Goal: Task Accomplishment & Management: Use online tool/utility

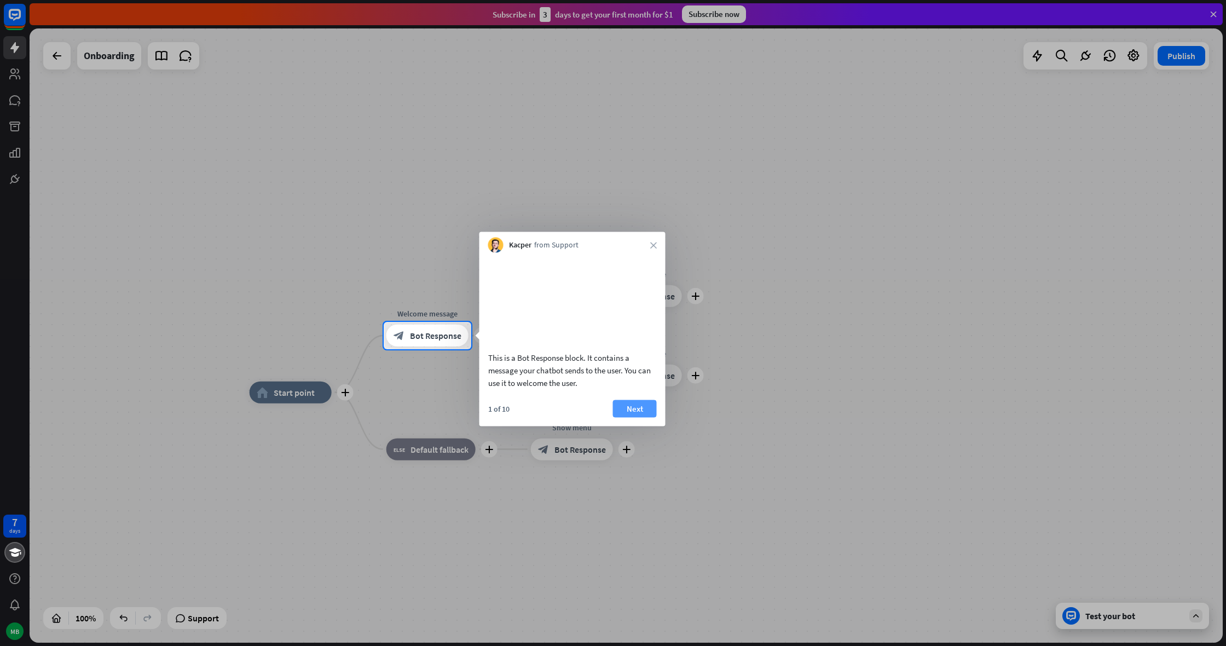
click at [629, 417] on button "Next" at bounding box center [635, 409] width 44 height 18
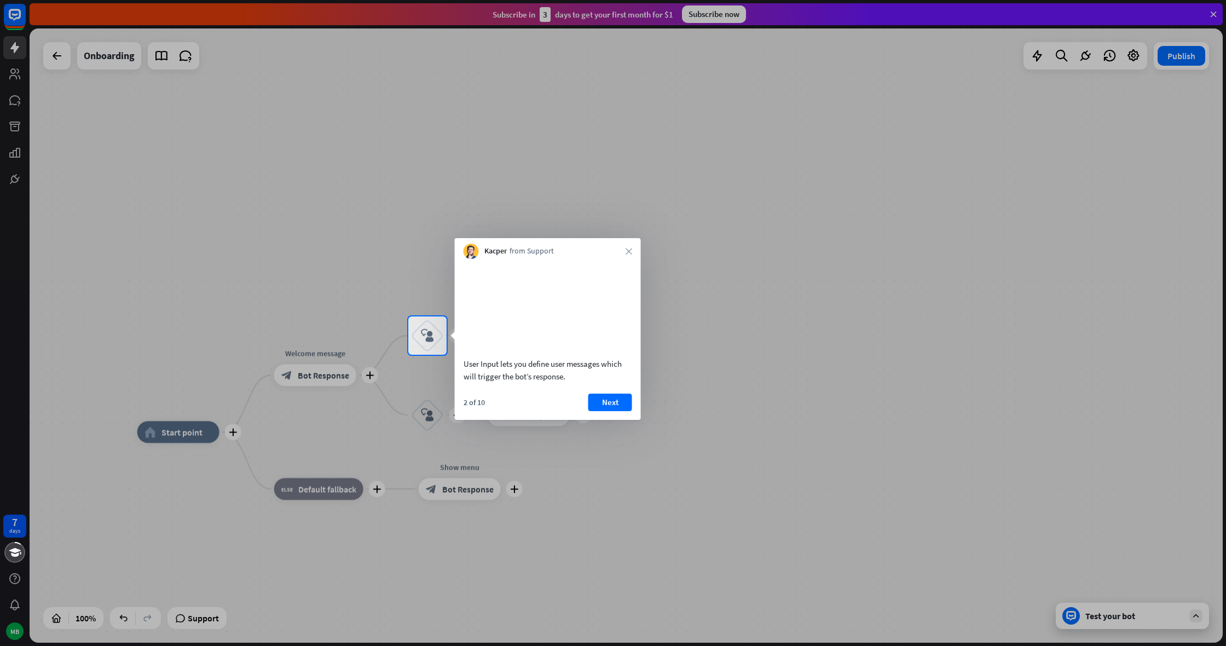
click at [602, 411] on button "Next" at bounding box center [610, 403] width 44 height 18
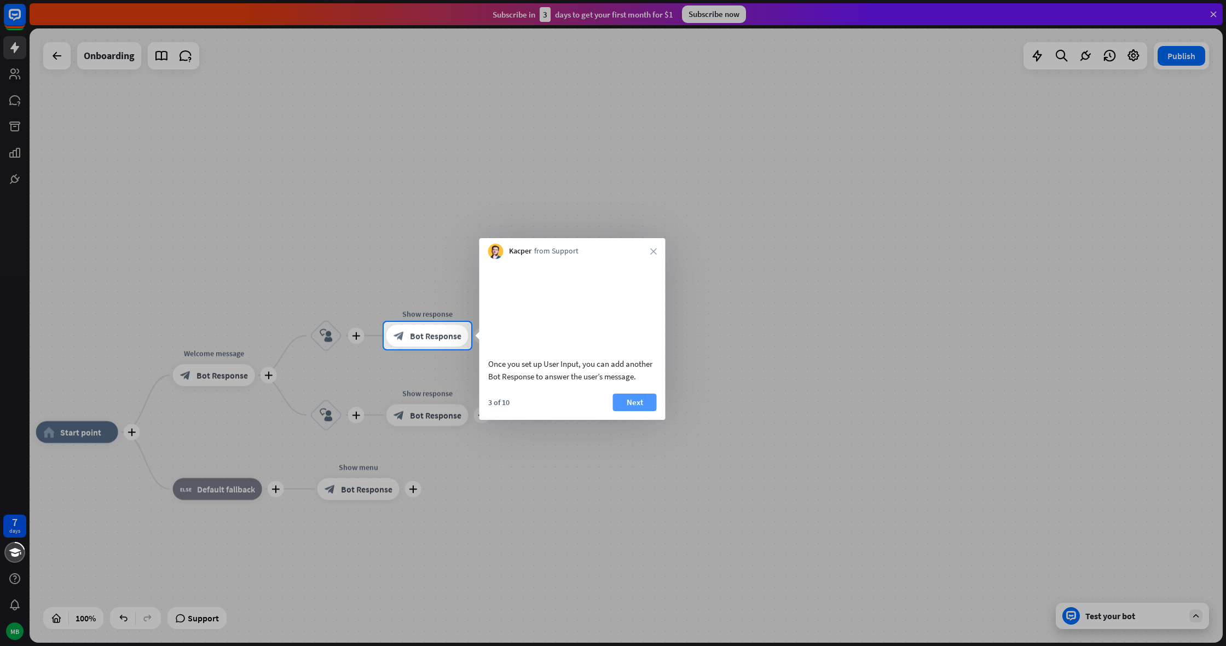
click at [649, 411] on button "Next" at bounding box center [635, 403] width 44 height 18
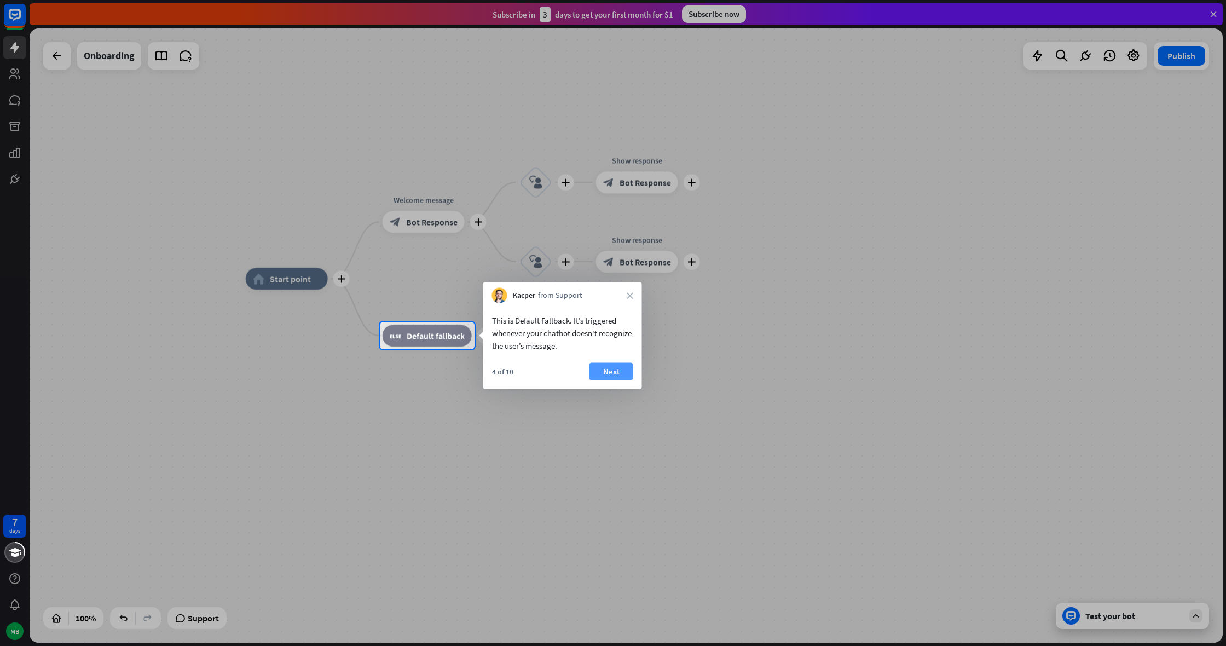
drag, startPoint x: 616, startPoint y: 381, endPoint x: 620, endPoint y: 376, distance: 5.9
click at [616, 381] on div "4 of 10 Next" at bounding box center [562, 376] width 159 height 26
click at [619, 374] on button "Next" at bounding box center [612, 372] width 44 height 18
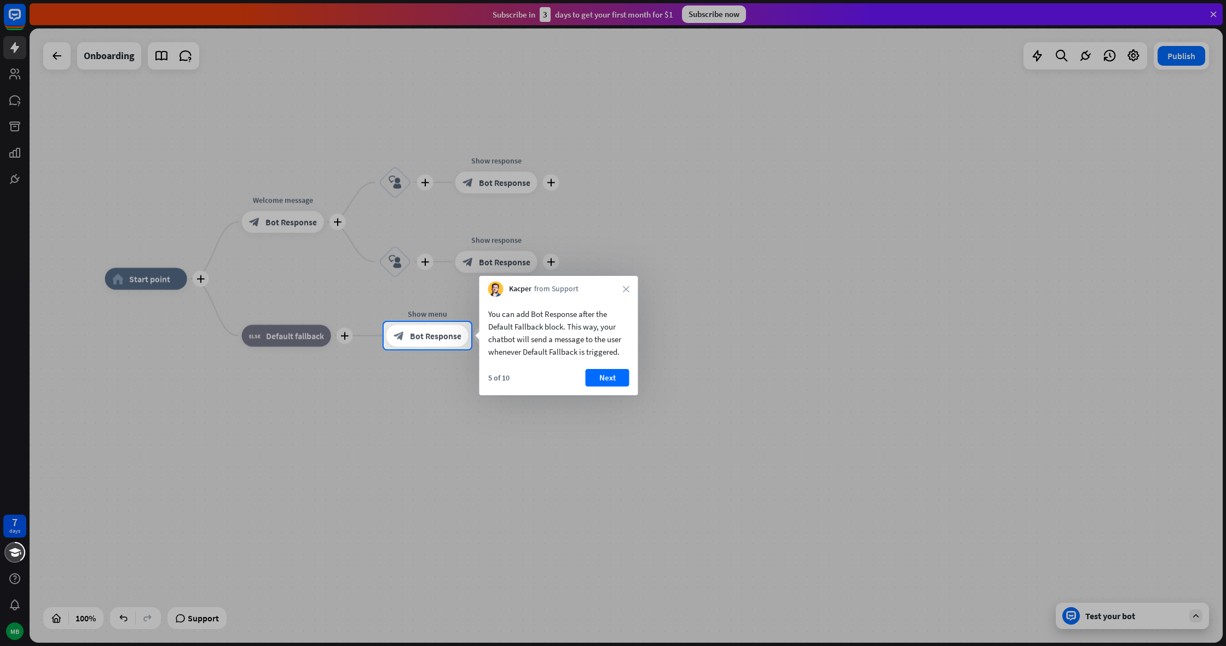
click at [625, 378] on button "Next" at bounding box center [608, 378] width 44 height 18
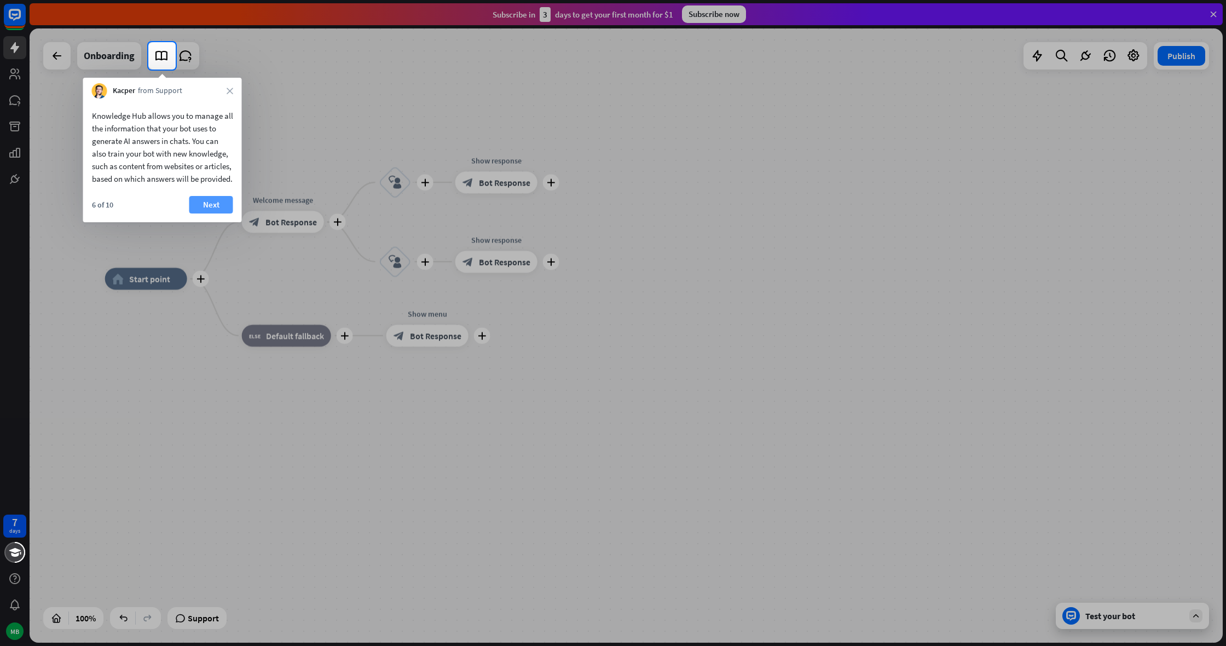
click at [227, 213] on button "Next" at bounding box center [211, 205] width 44 height 18
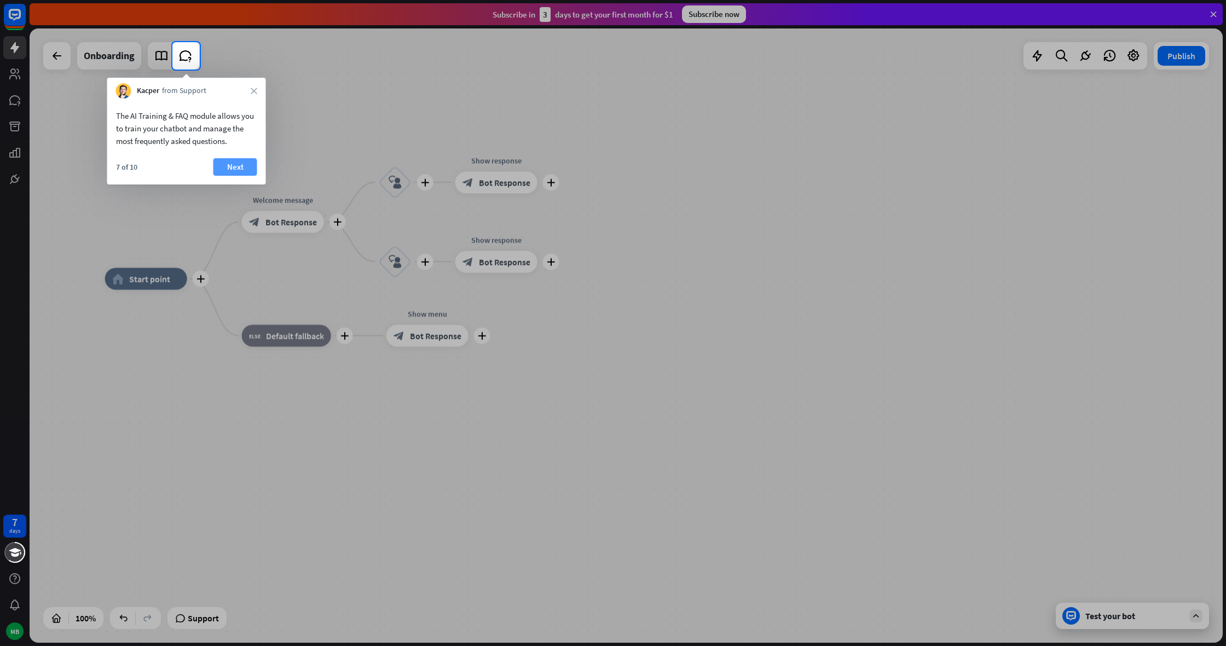
click at [252, 168] on button "Next" at bounding box center [235, 167] width 44 height 18
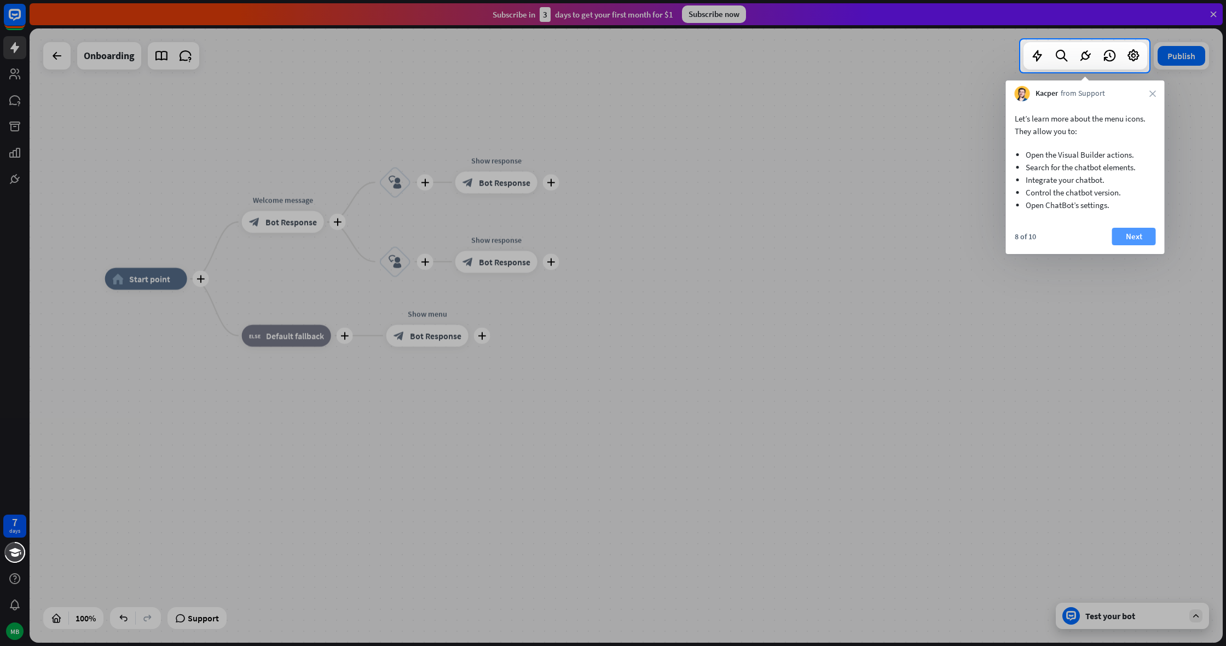
click at [1130, 233] on button "Next" at bounding box center [1134, 237] width 44 height 18
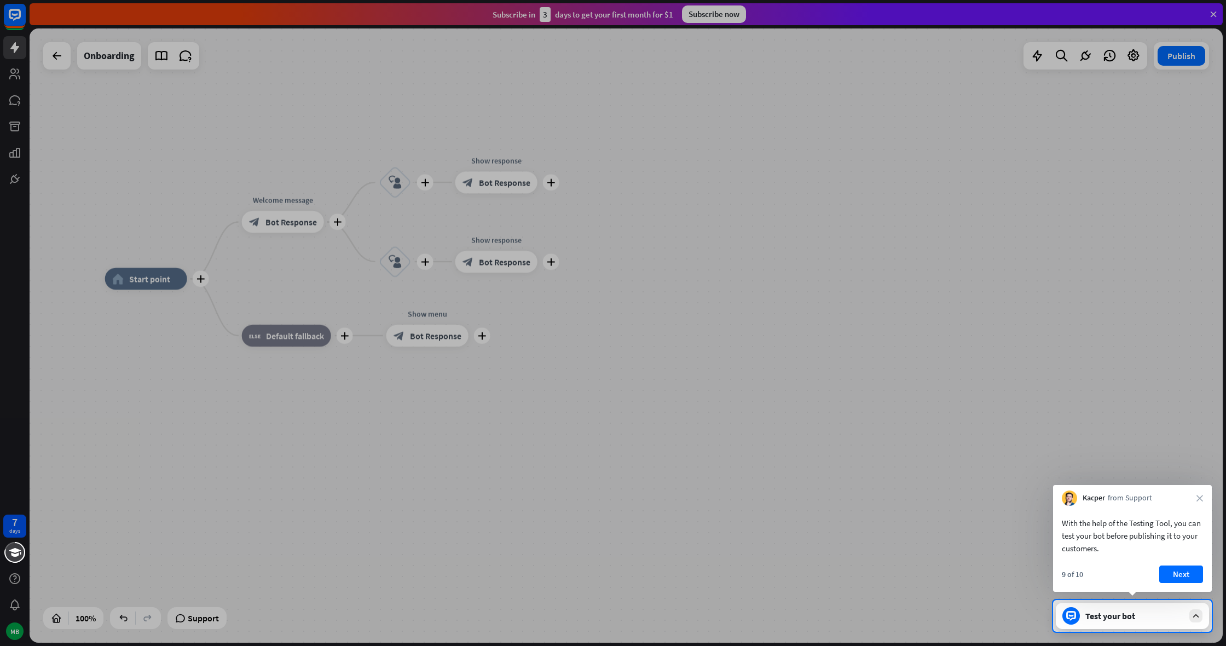
click at [1203, 565] on div "With the help of the Testing Tool, you can test your bot before publishing it t…" at bounding box center [1132, 549] width 159 height 86
click at [1200, 568] on button "Next" at bounding box center [1181, 574] width 44 height 18
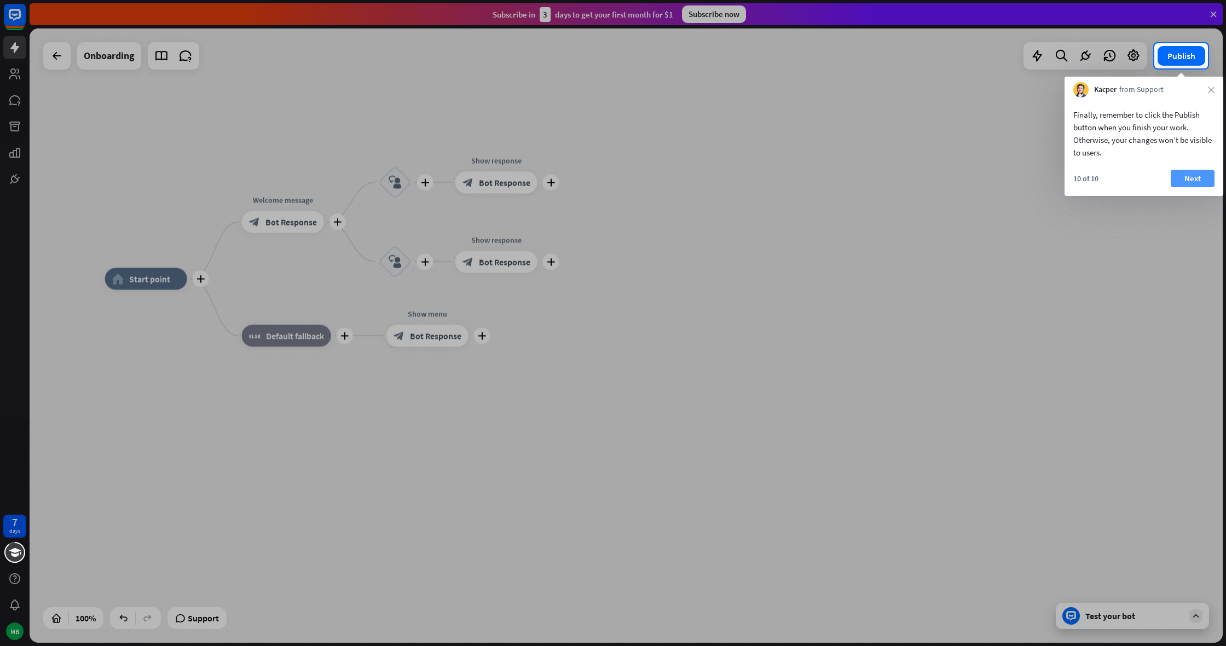
click at [1189, 181] on button "Next" at bounding box center [1193, 179] width 44 height 18
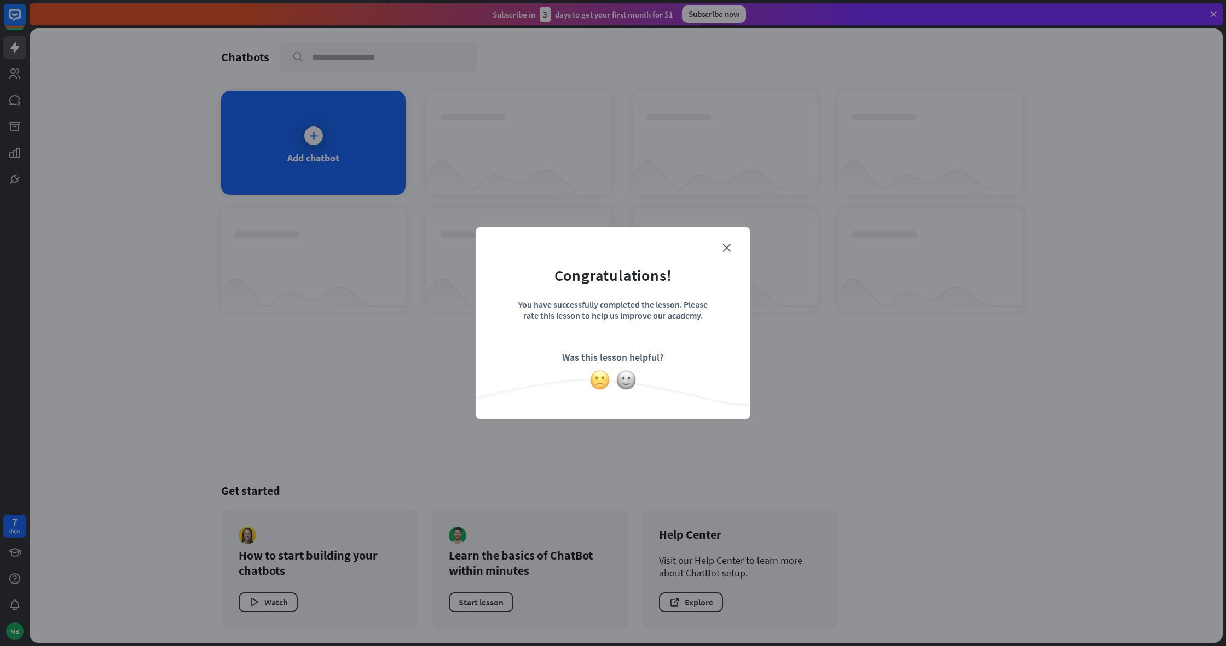
click at [606, 384] on img at bounding box center [600, 380] width 21 height 21
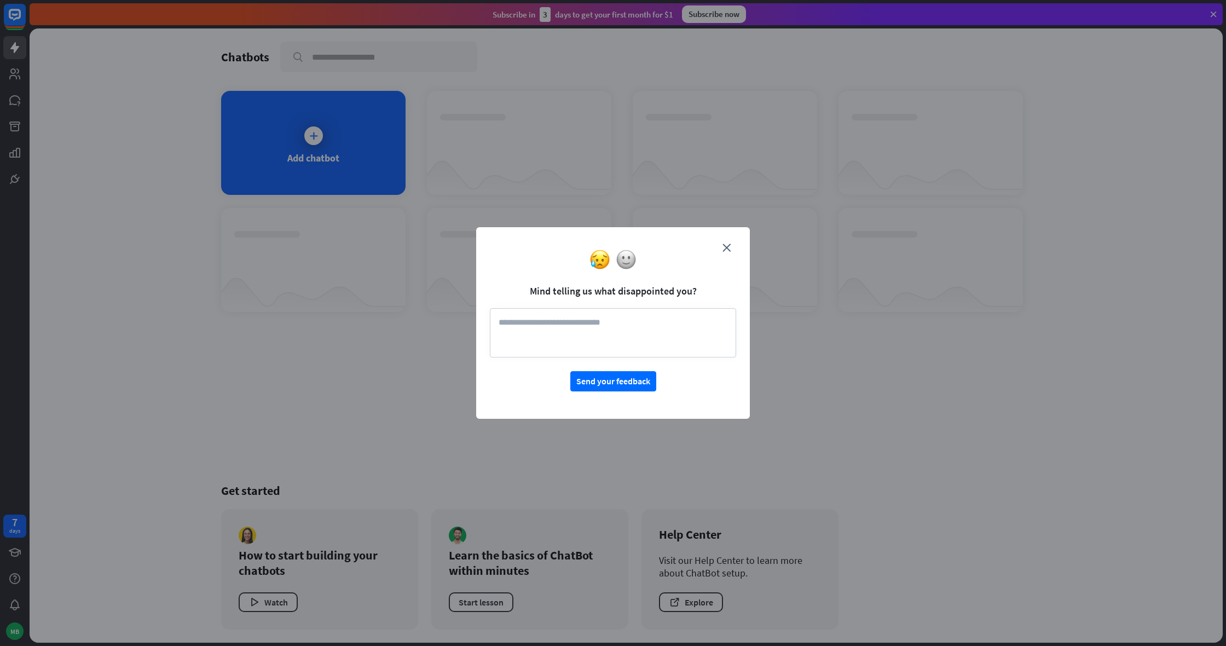
click at [667, 330] on textarea at bounding box center [613, 332] width 246 height 49
type textarea "**********"
click at [598, 384] on button "Send your feedback" at bounding box center [613, 381] width 86 height 20
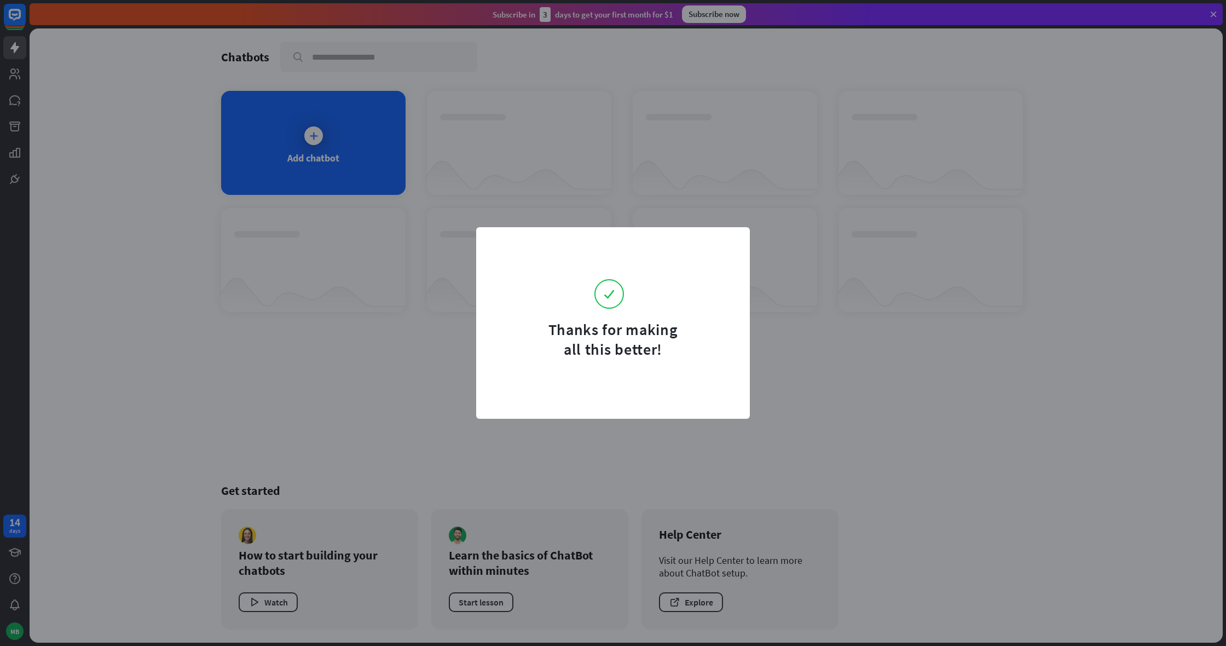
click at [787, 251] on div "Thanks for making all this better!" at bounding box center [613, 323] width 1226 height 646
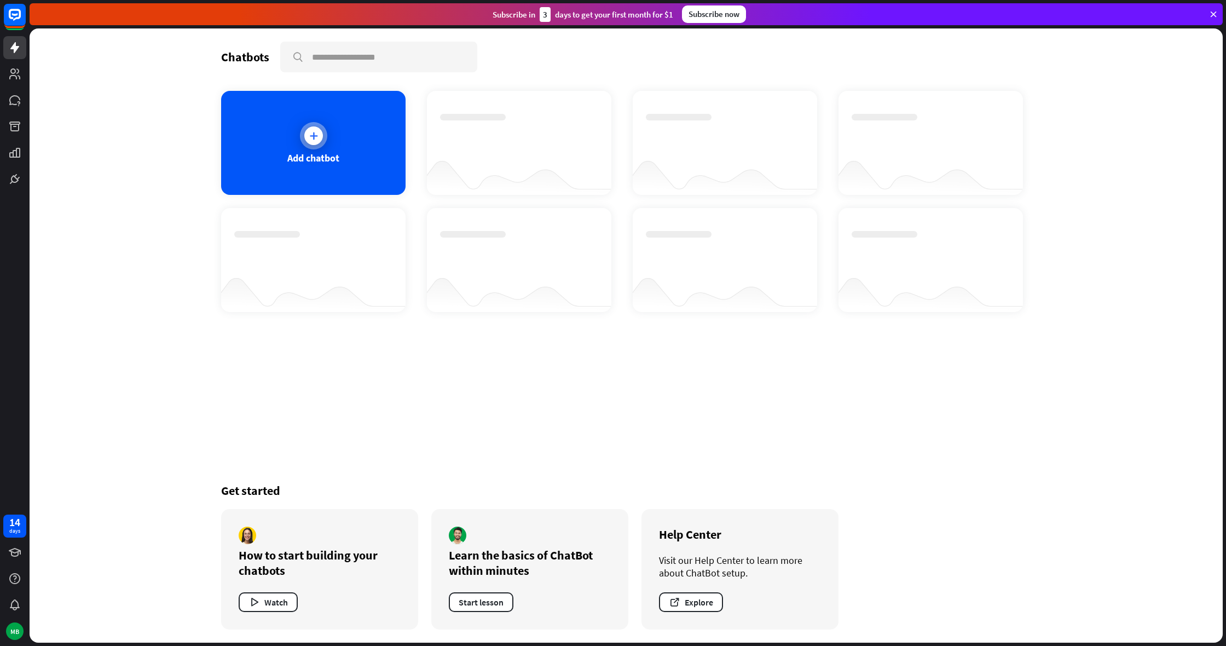
click at [384, 168] on div "Add chatbot" at bounding box center [313, 143] width 184 height 104
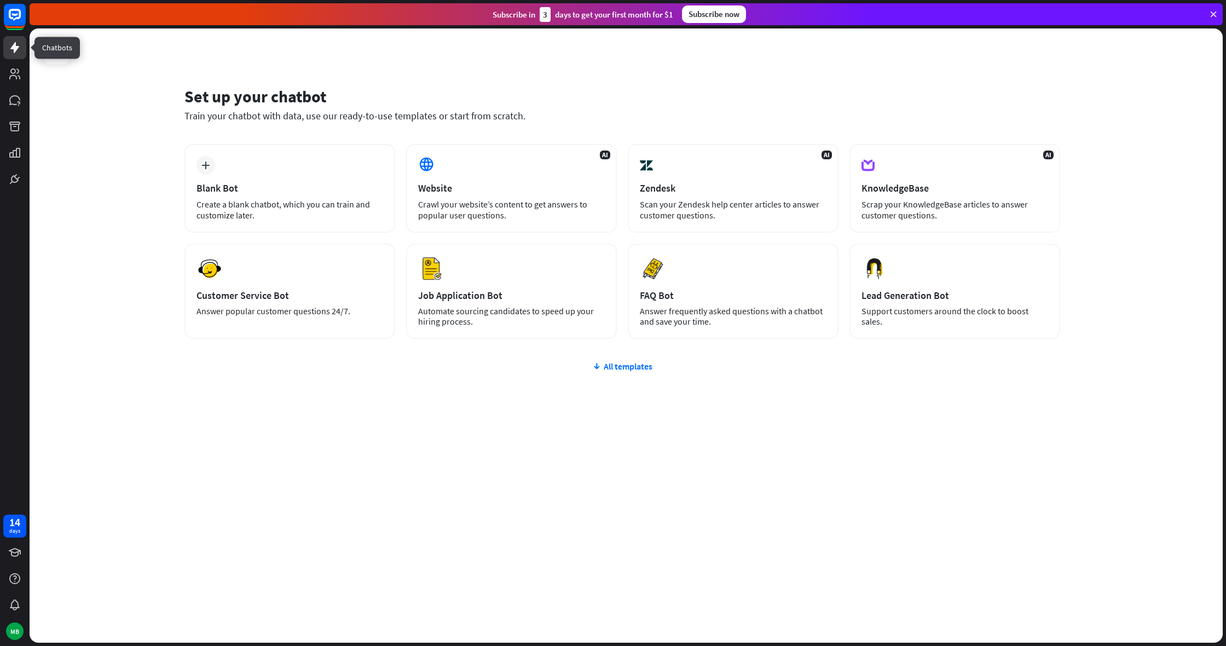
click at [14, 47] on icon at bounding box center [14, 47] width 9 height 11
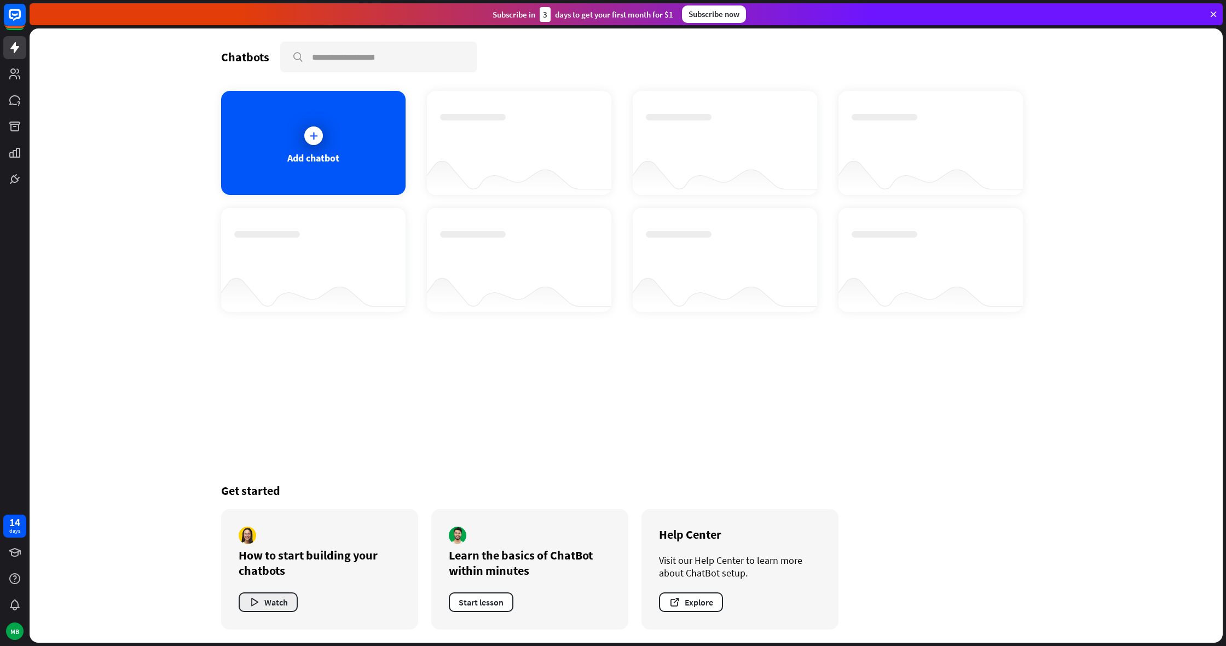
click at [284, 599] on button "Watch" at bounding box center [268, 602] width 59 height 20
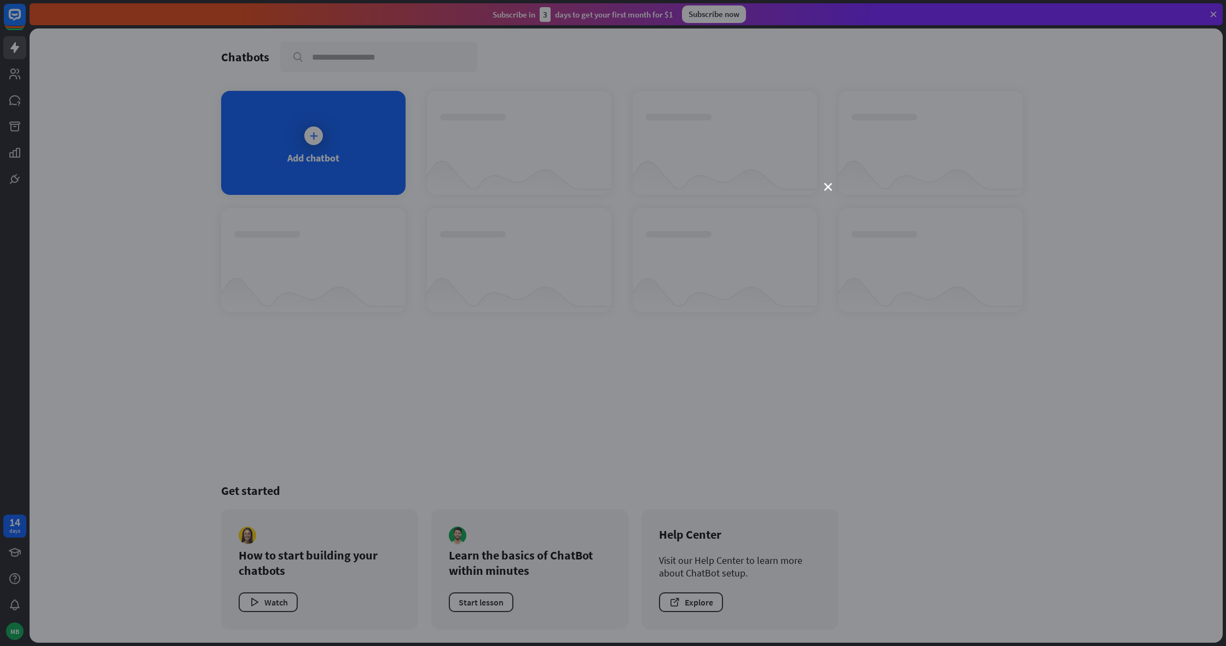
drag, startPoint x: 818, startPoint y: 187, endPoint x: 781, endPoint y: 179, distance: 38.1
click at [818, 187] on div "close" at bounding box center [613, 323] width 1226 height 646
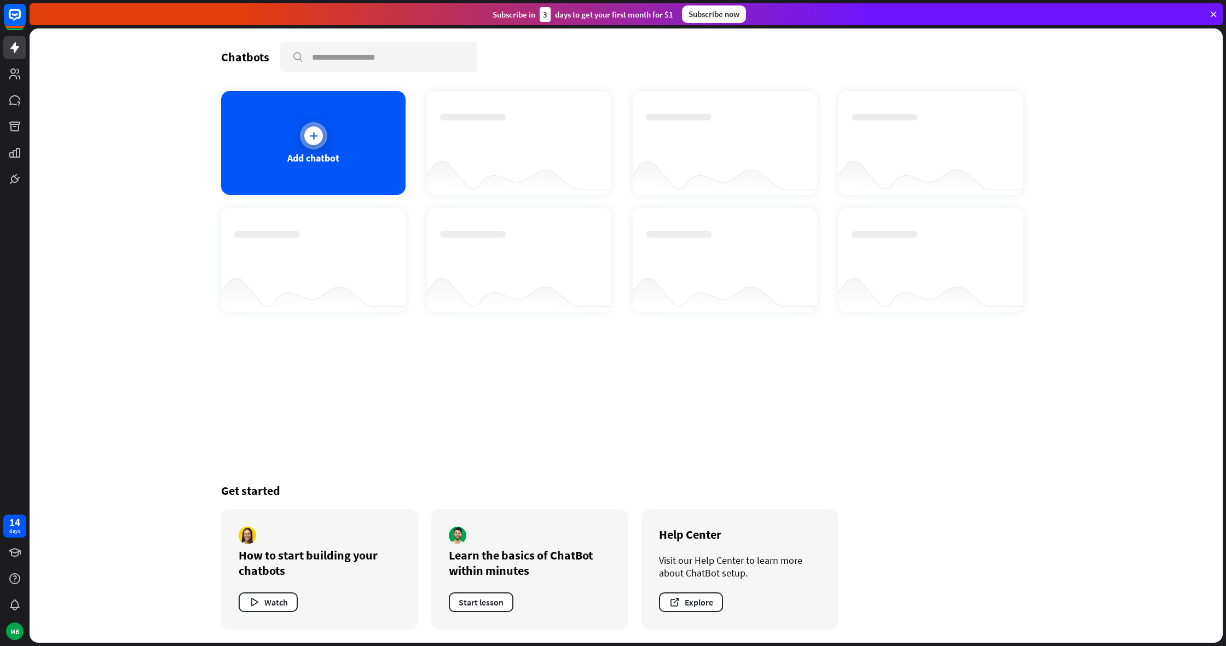
click at [337, 122] on div "Add chatbot" at bounding box center [313, 143] width 184 height 104
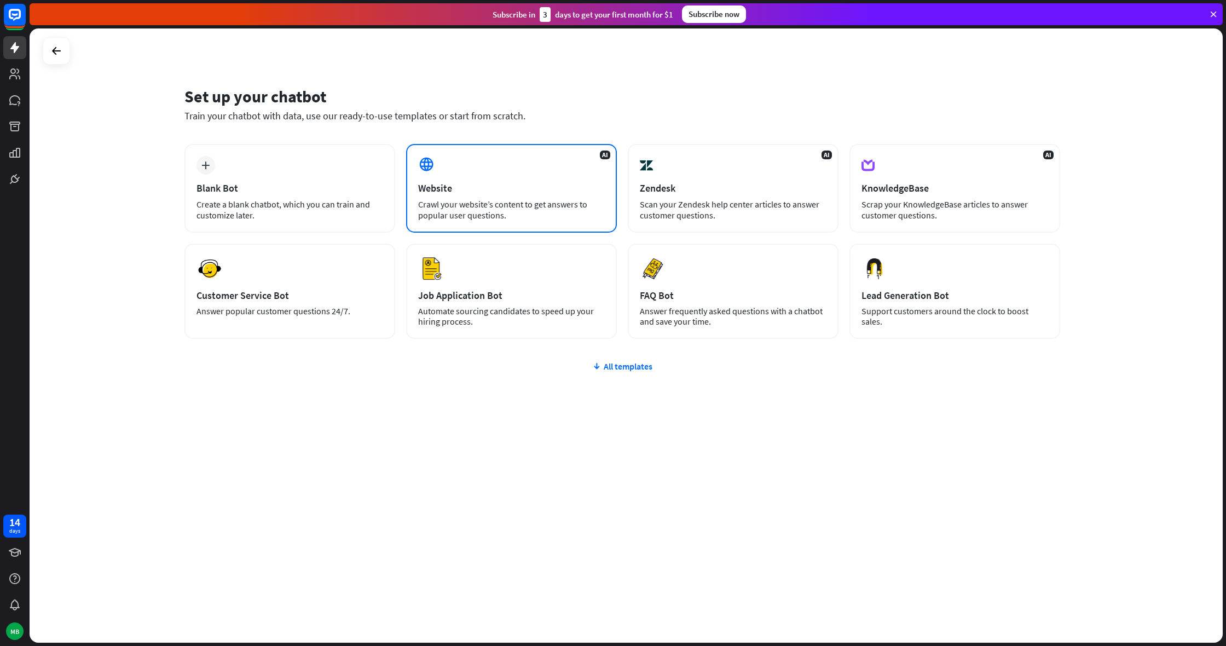
click at [551, 224] on div "AI Website Crawl your website’s content to get answers to popular user question…" at bounding box center [511, 188] width 211 height 89
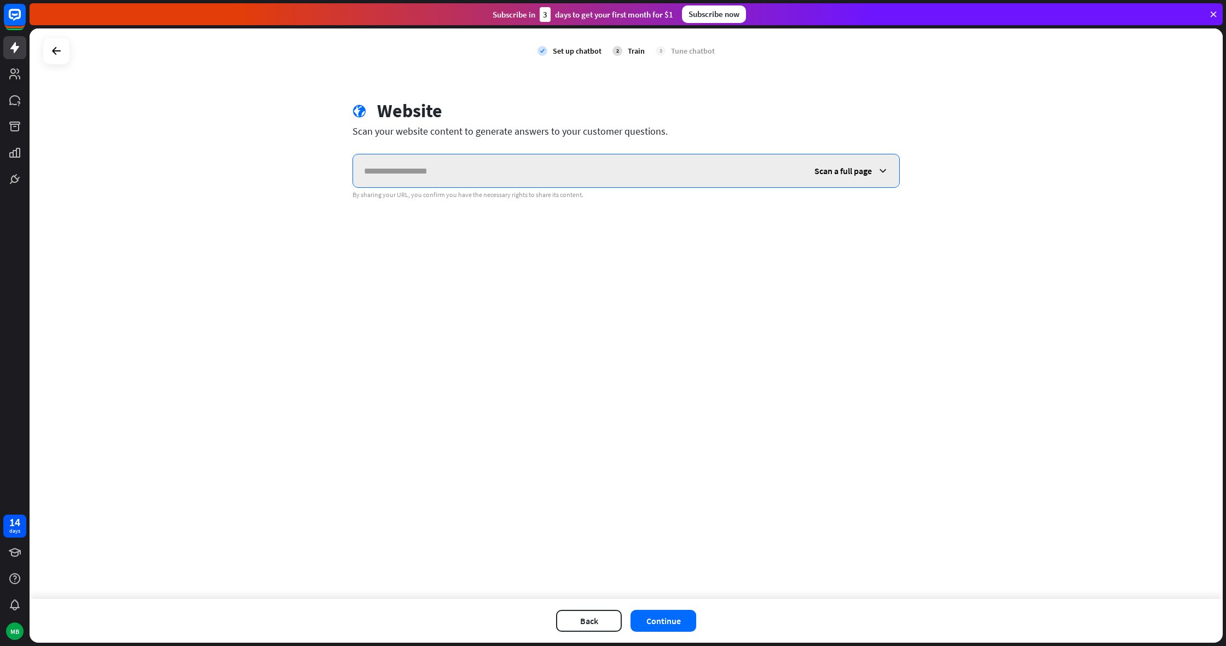
click at [658, 179] on input "text" at bounding box center [578, 170] width 451 height 33
paste input "**********"
type input "**********"
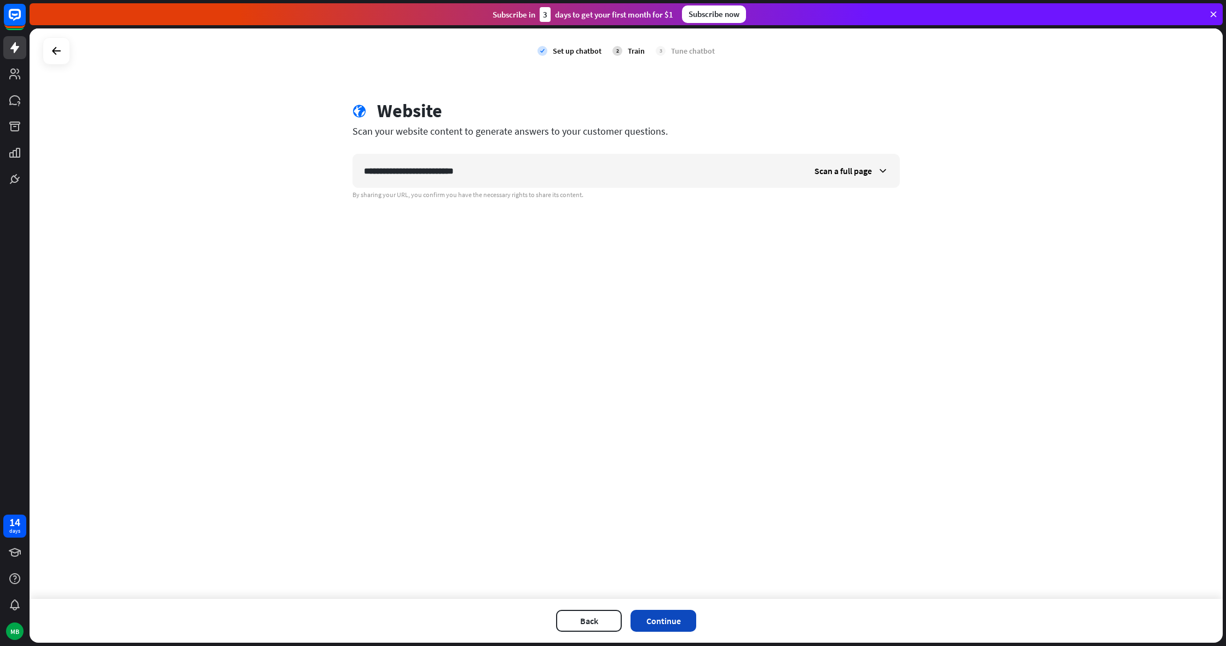
click at [659, 620] on button "Continue" at bounding box center [664, 621] width 66 height 22
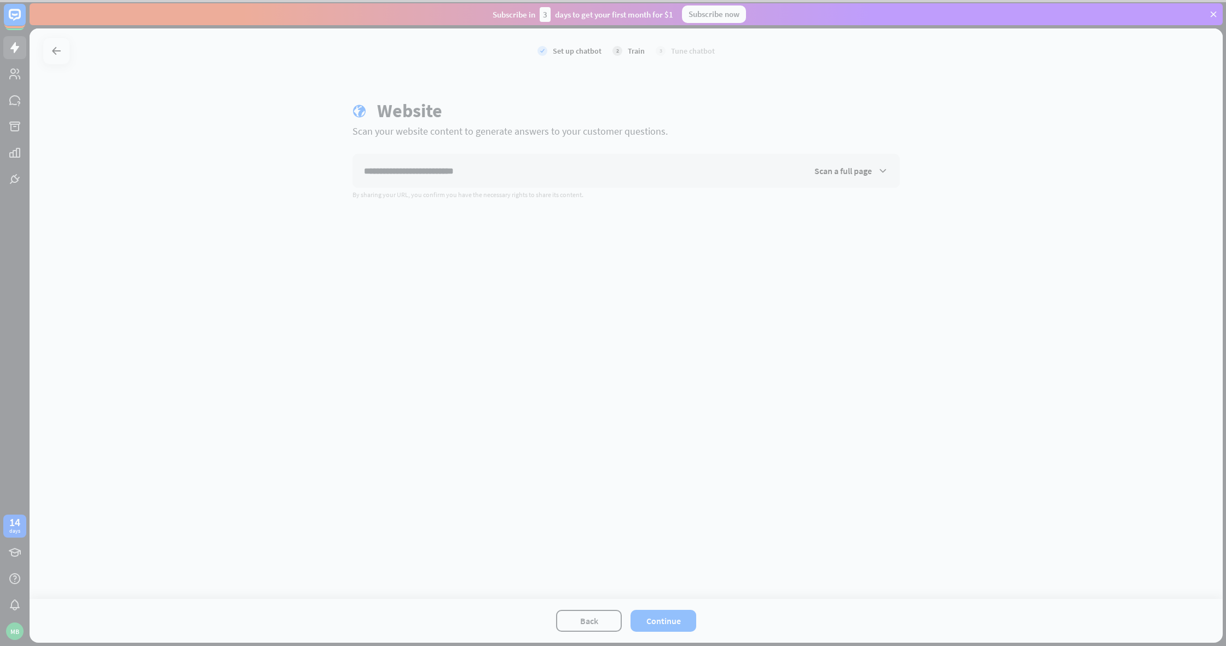
click at [831, 161] on div at bounding box center [613, 323] width 1226 height 646
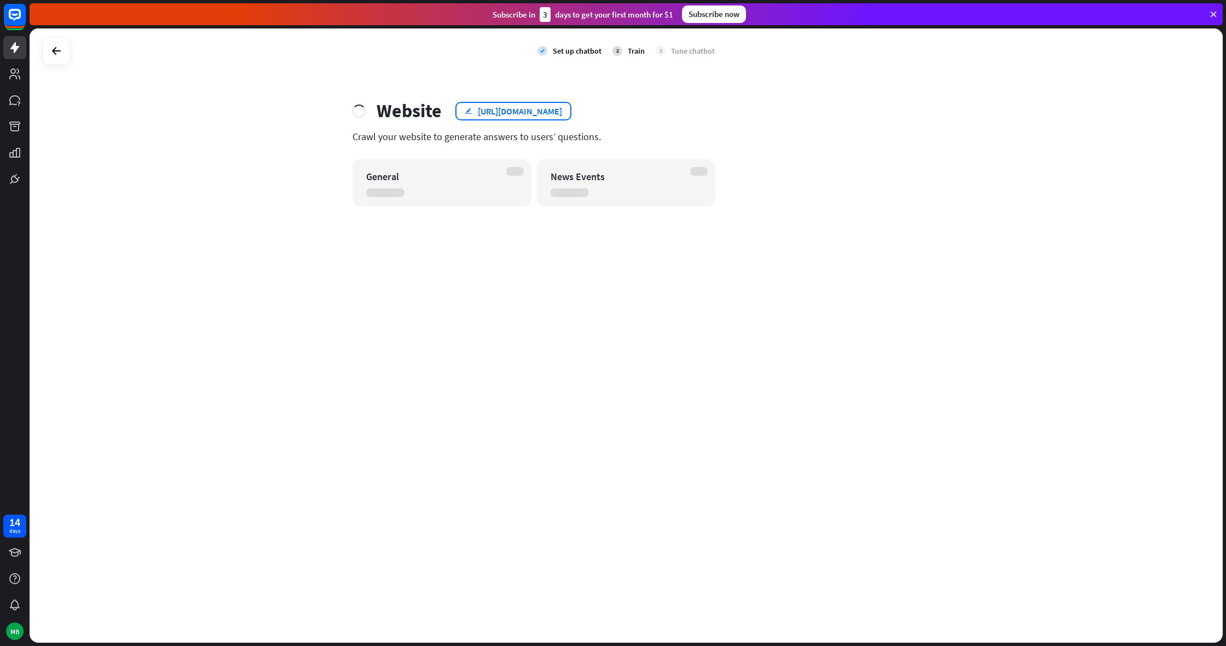
click at [562, 106] on div "[URL][DOMAIN_NAME]" at bounding box center [520, 111] width 84 height 11
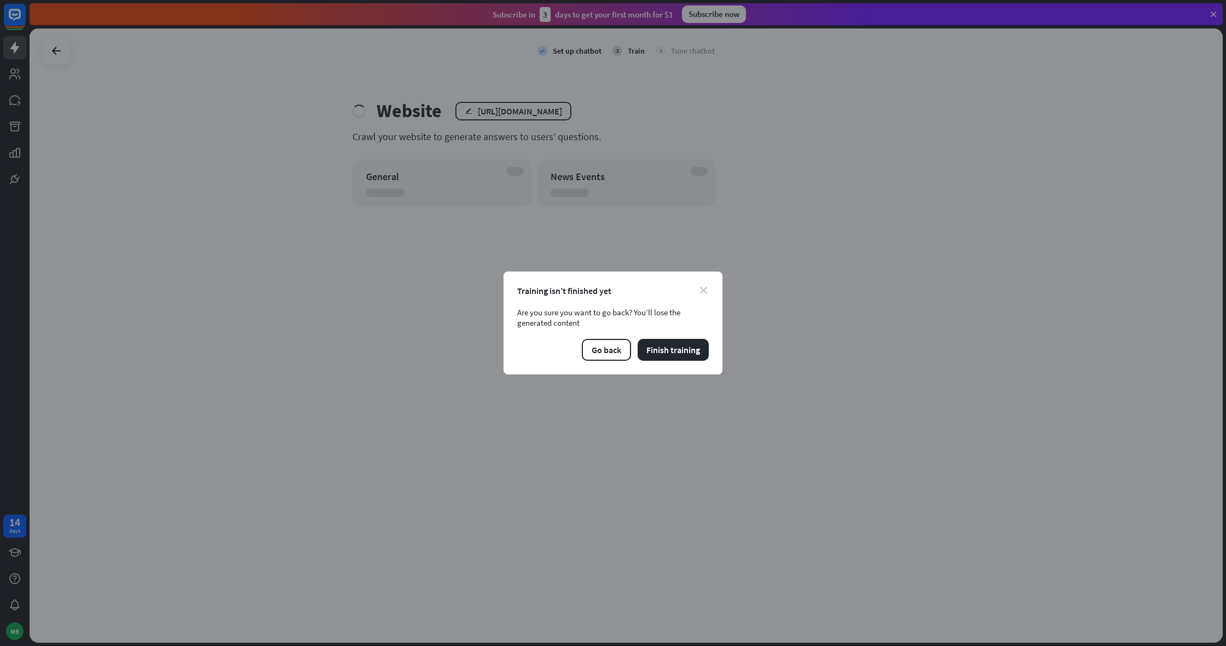
click at [702, 287] on icon "close" at bounding box center [703, 290] width 7 height 7
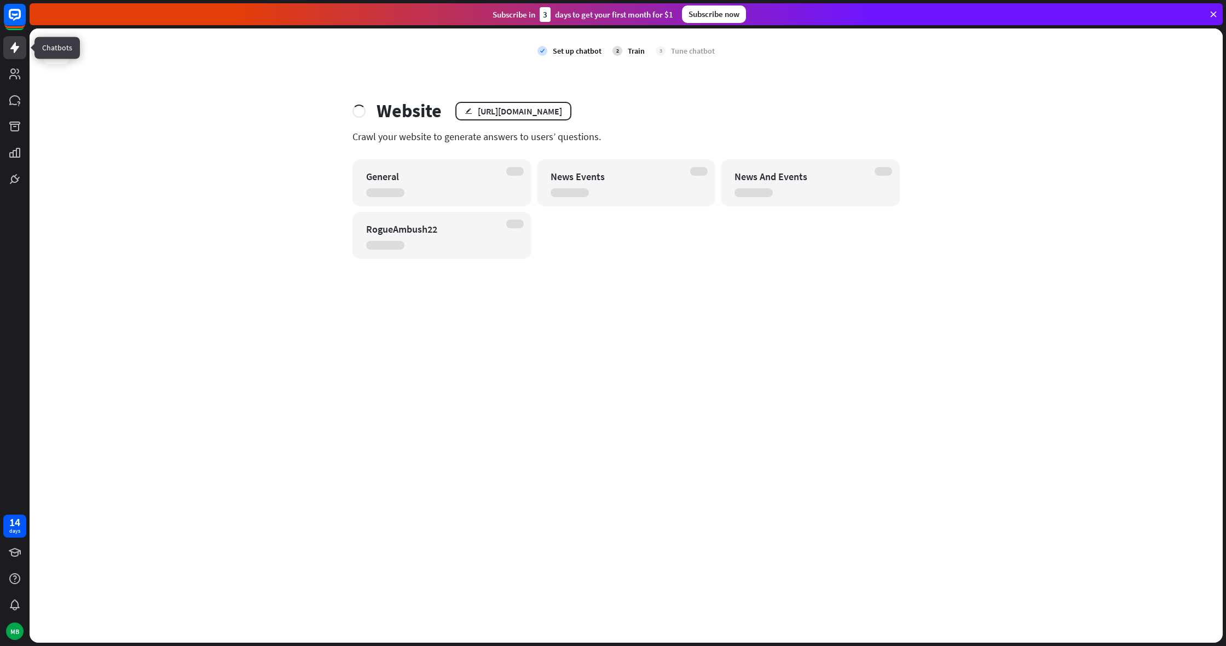
click at [19, 49] on icon at bounding box center [14, 47] width 13 height 13
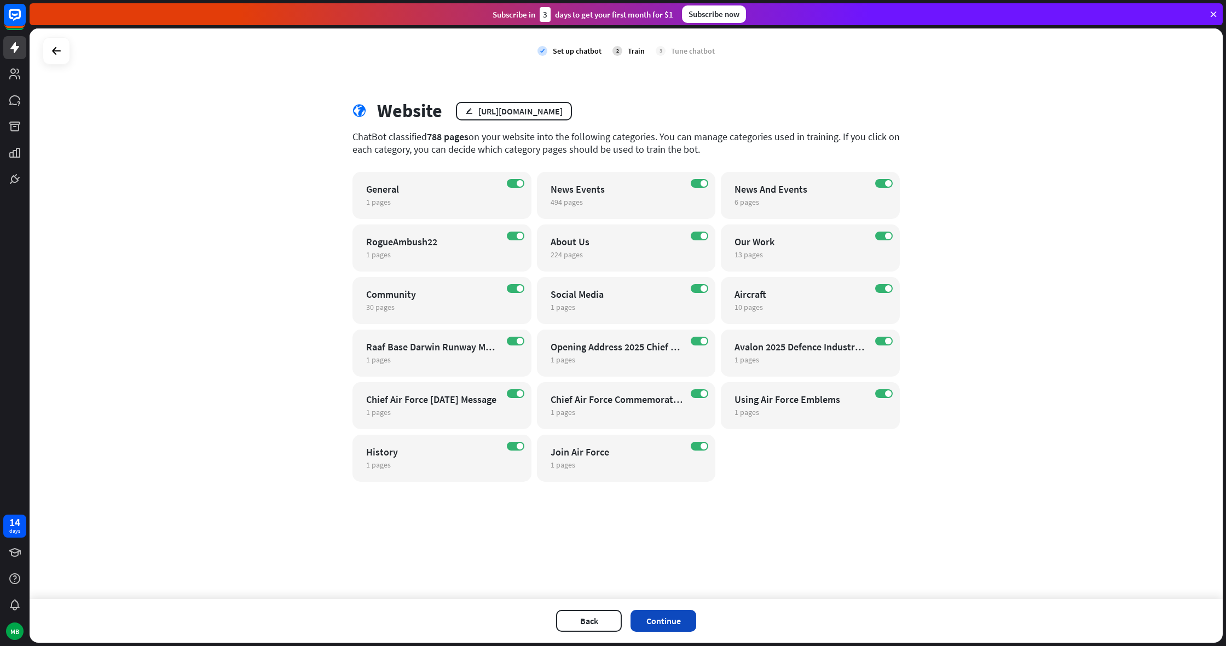
click at [668, 621] on button "Continue" at bounding box center [664, 621] width 66 height 22
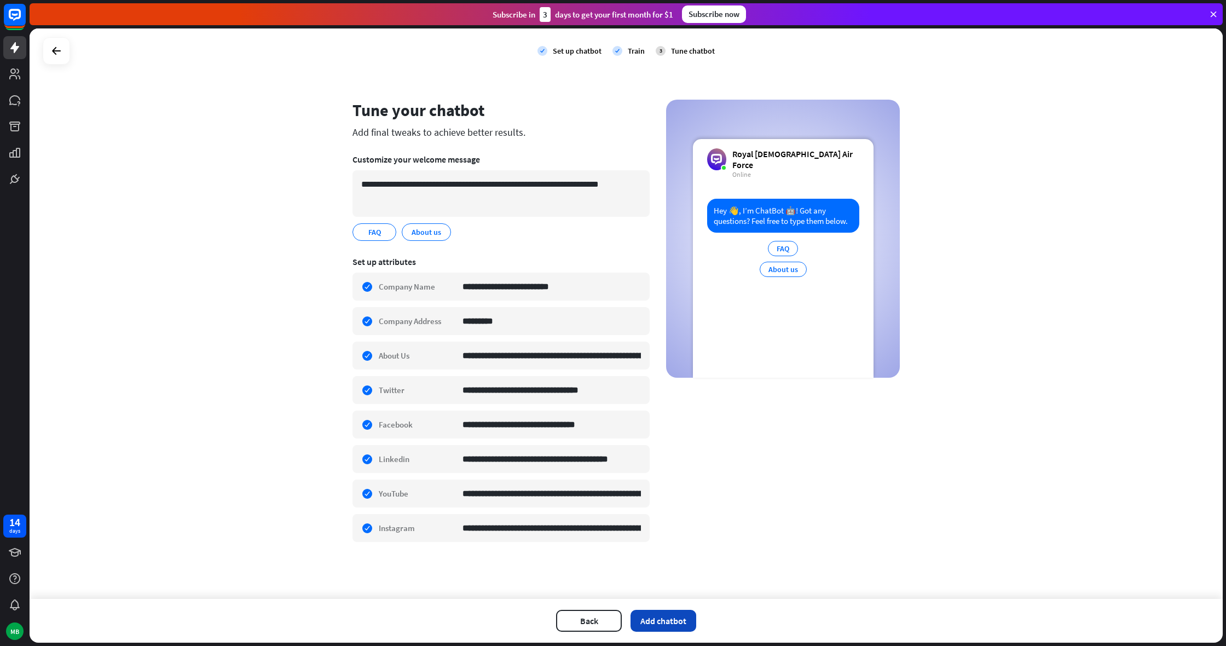
click at [663, 619] on button "Add chatbot" at bounding box center [664, 621] width 66 height 22
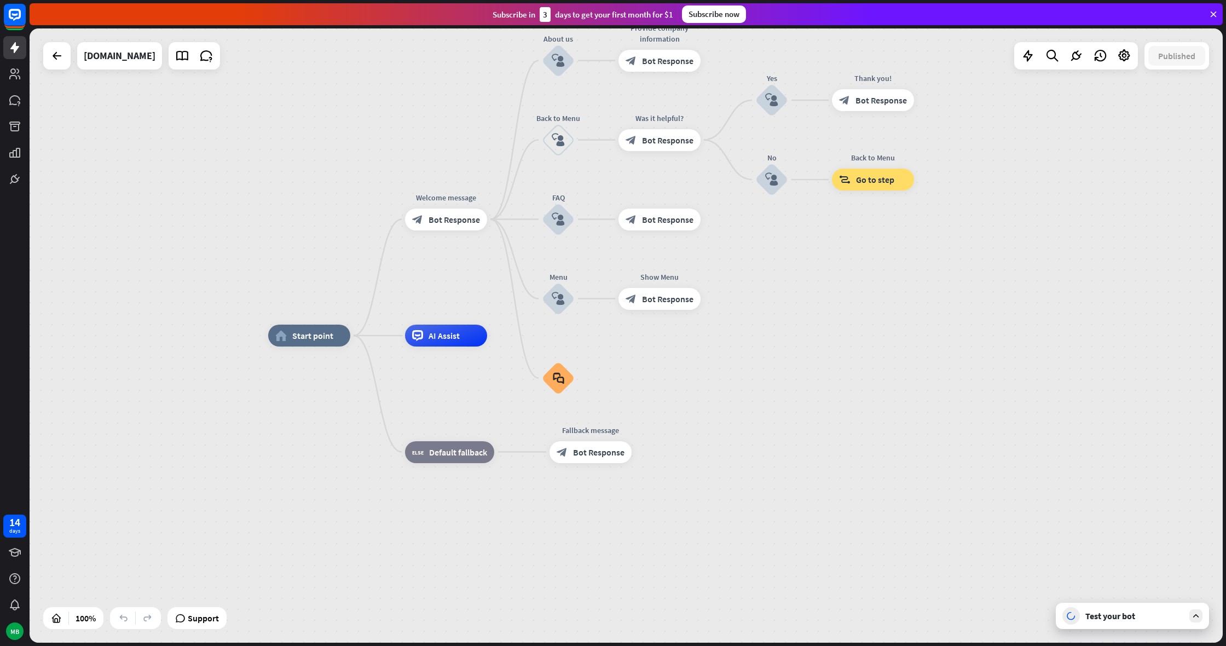
click at [1104, 610] on div "Test your bot" at bounding box center [1132, 616] width 153 height 26
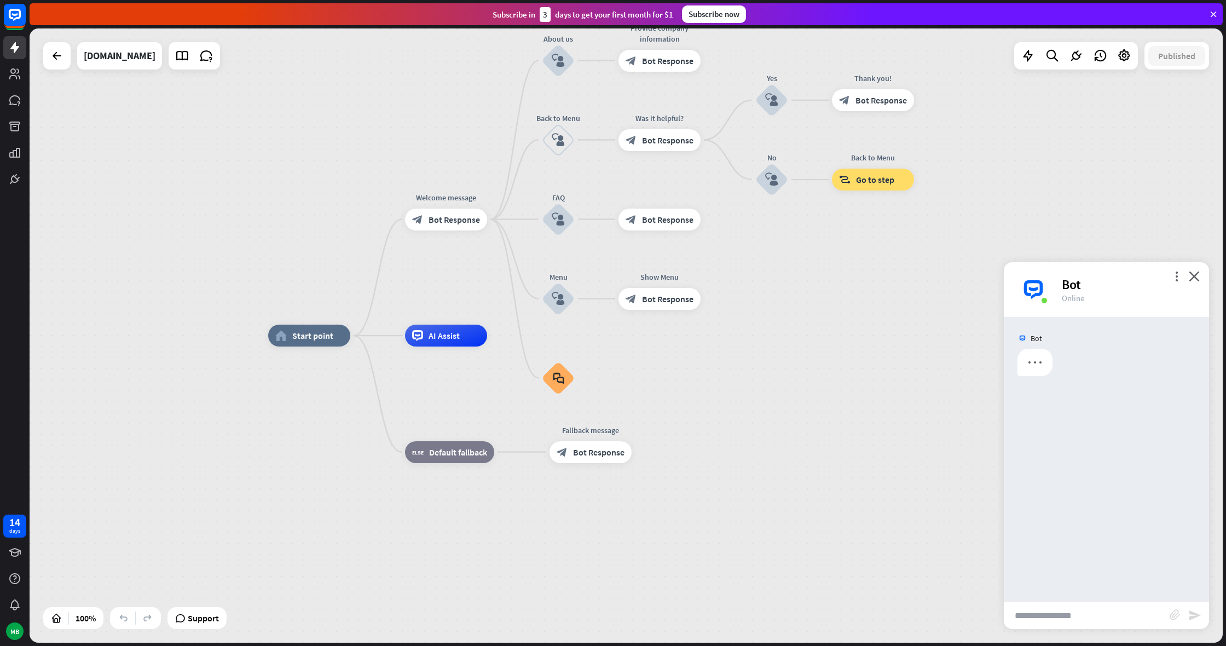
click at [1083, 617] on input "text" at bounding box center [1087, 615] width 166 height 27
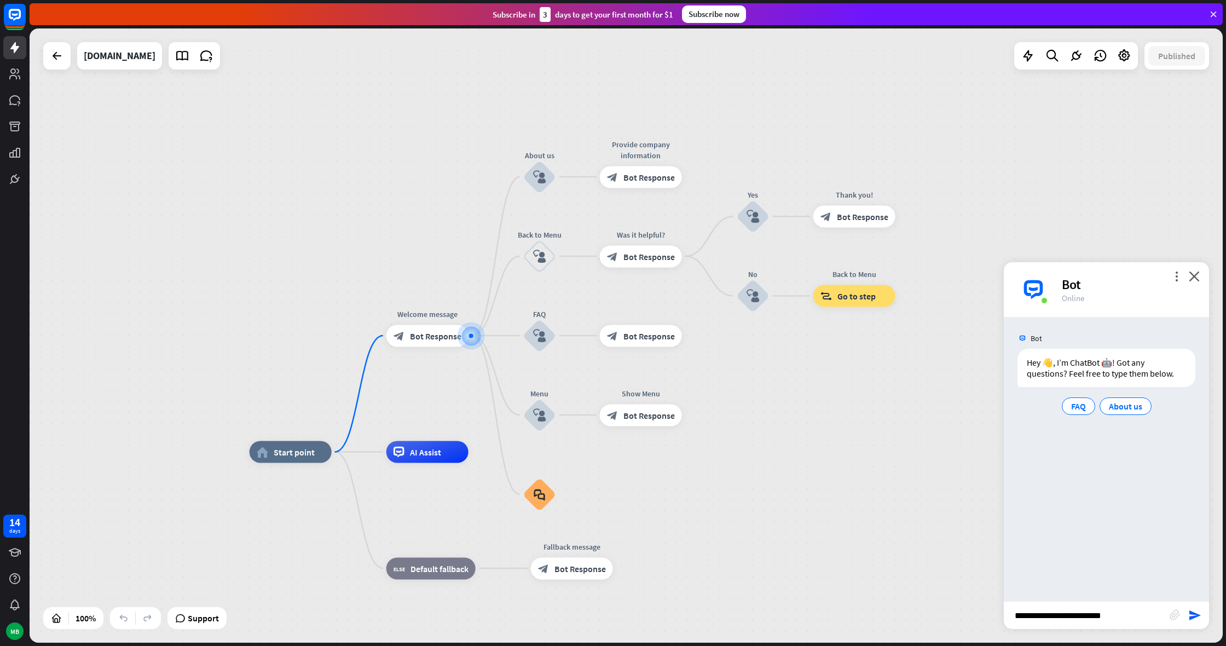
type input "**********"
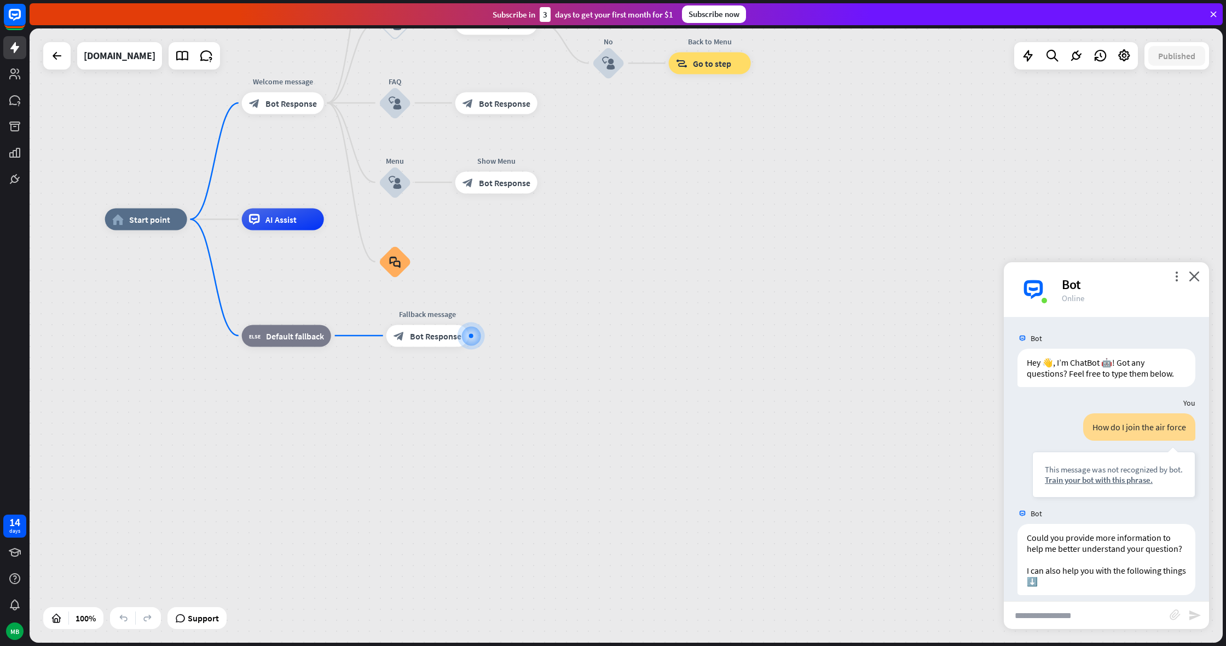
scroll to position [41, 0]
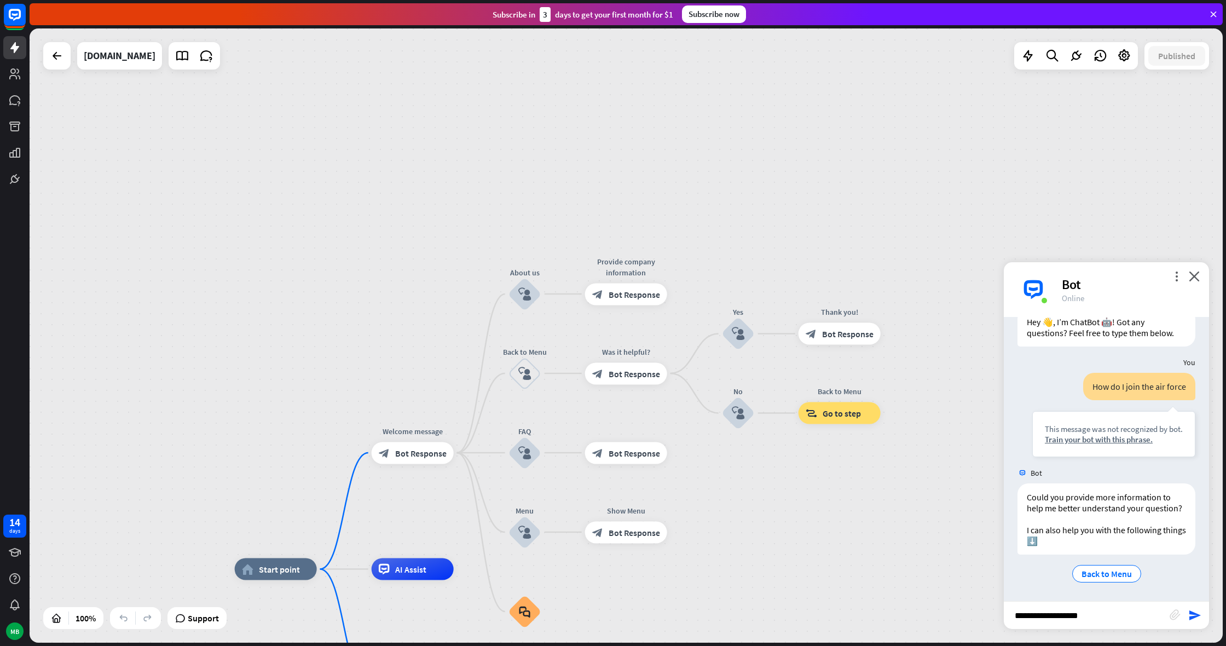
type input "**********"
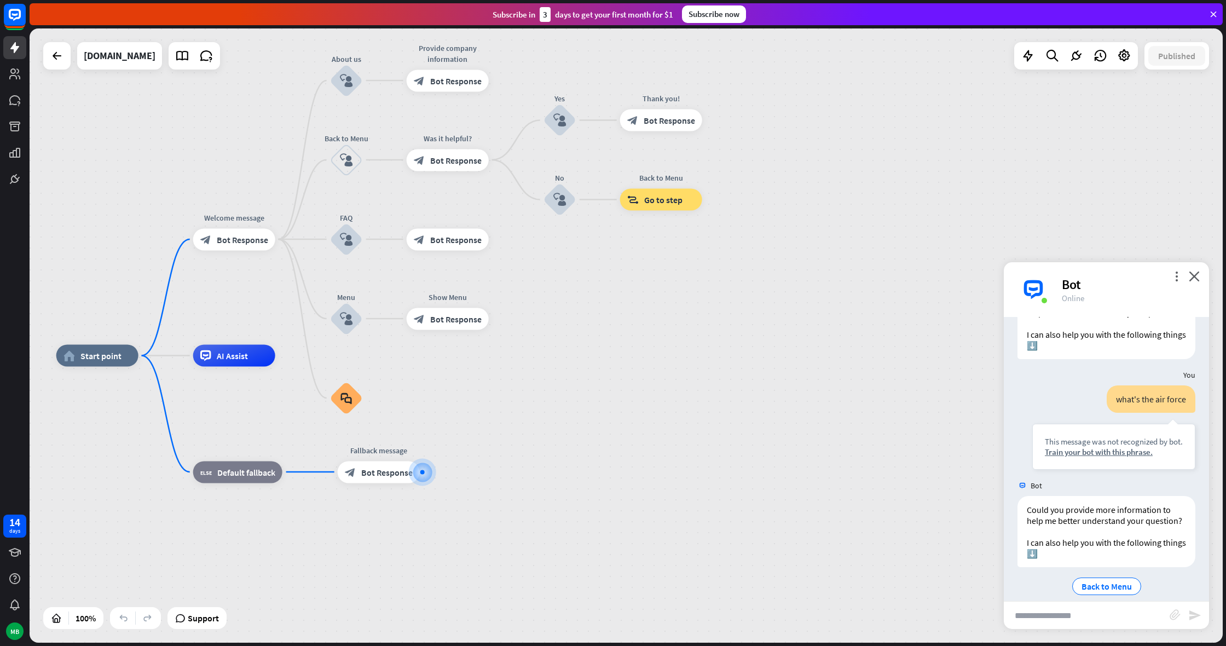
scroll to position [249, 0]
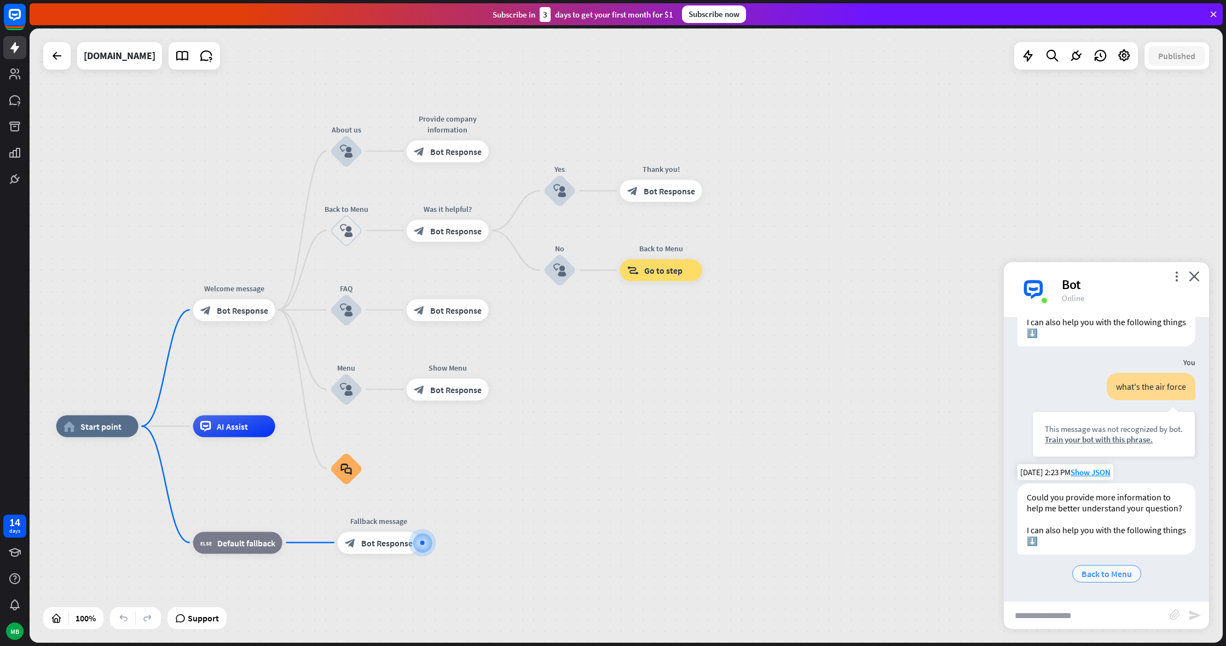
click at [1089, 568] on div "Back to Menu" at bounding box center [1106, 574] width 69 height 18
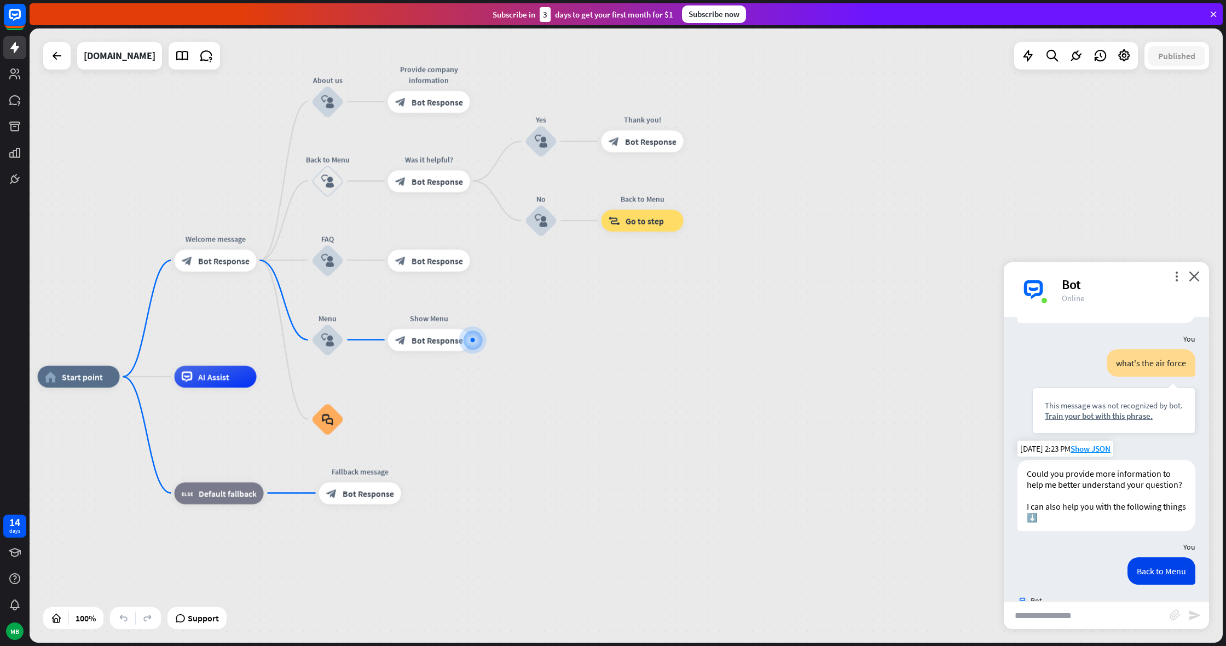
scroll to position [326, 0]
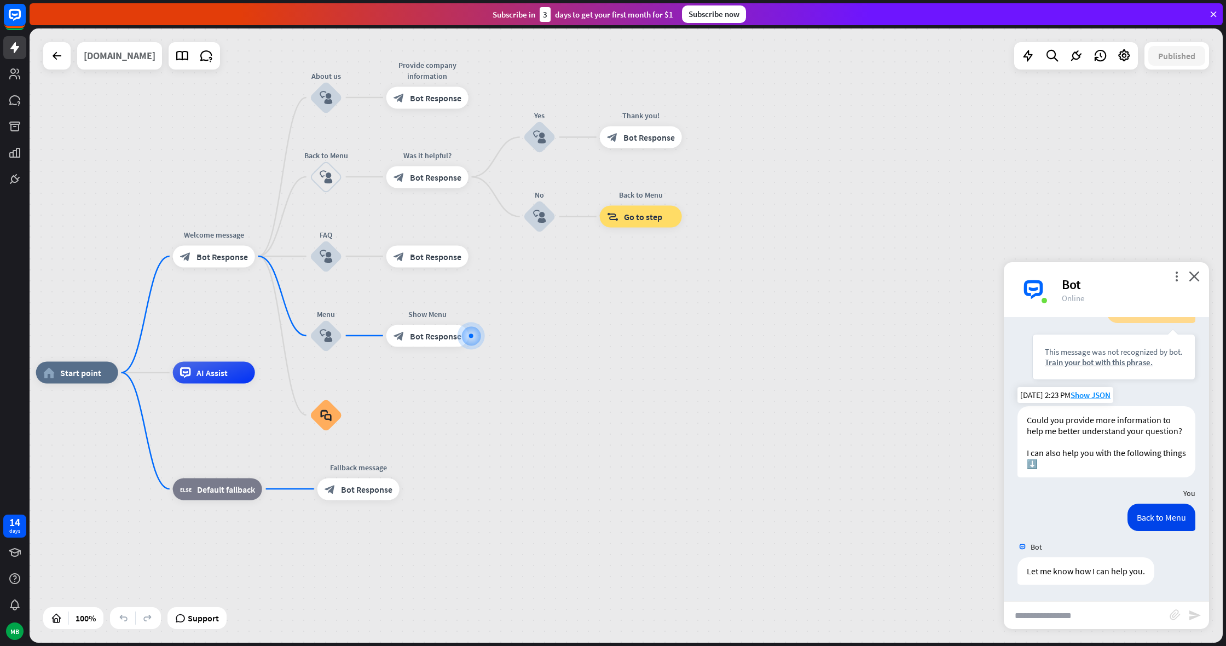
click at [99, 60] on div "[DOMAIN_NAME]" at bounding box center [120, 55] width 72 height 27
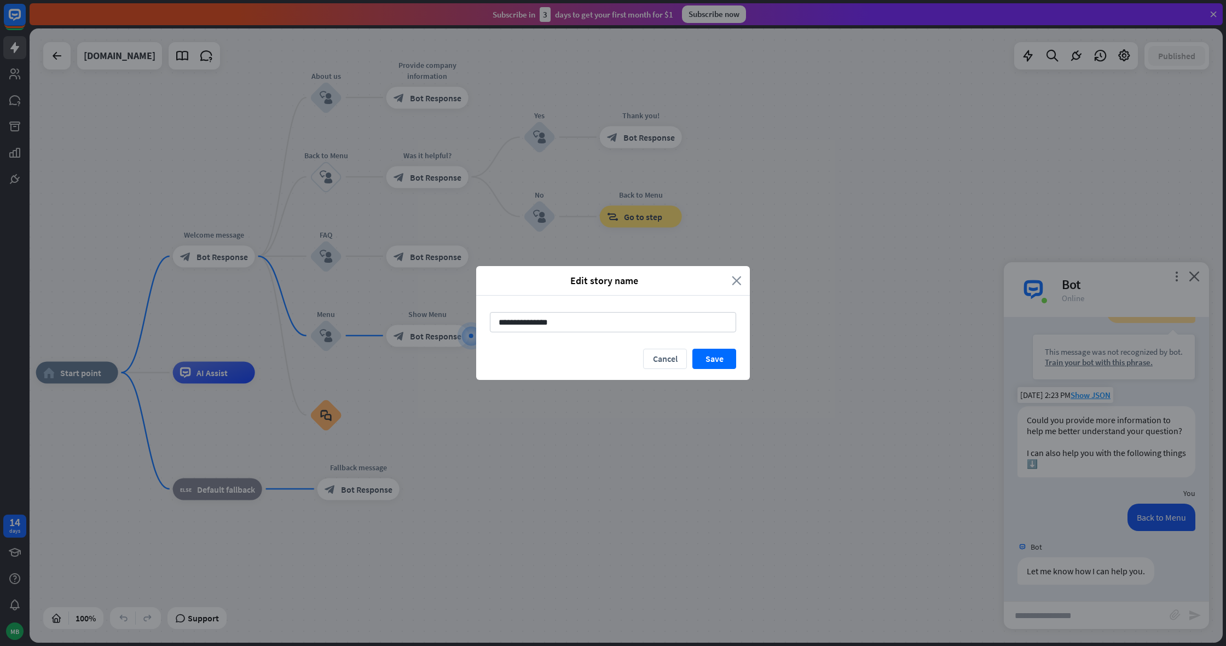
click at [738, 279] on icon "close" at bounding box center [737, 280] width 10 height 13
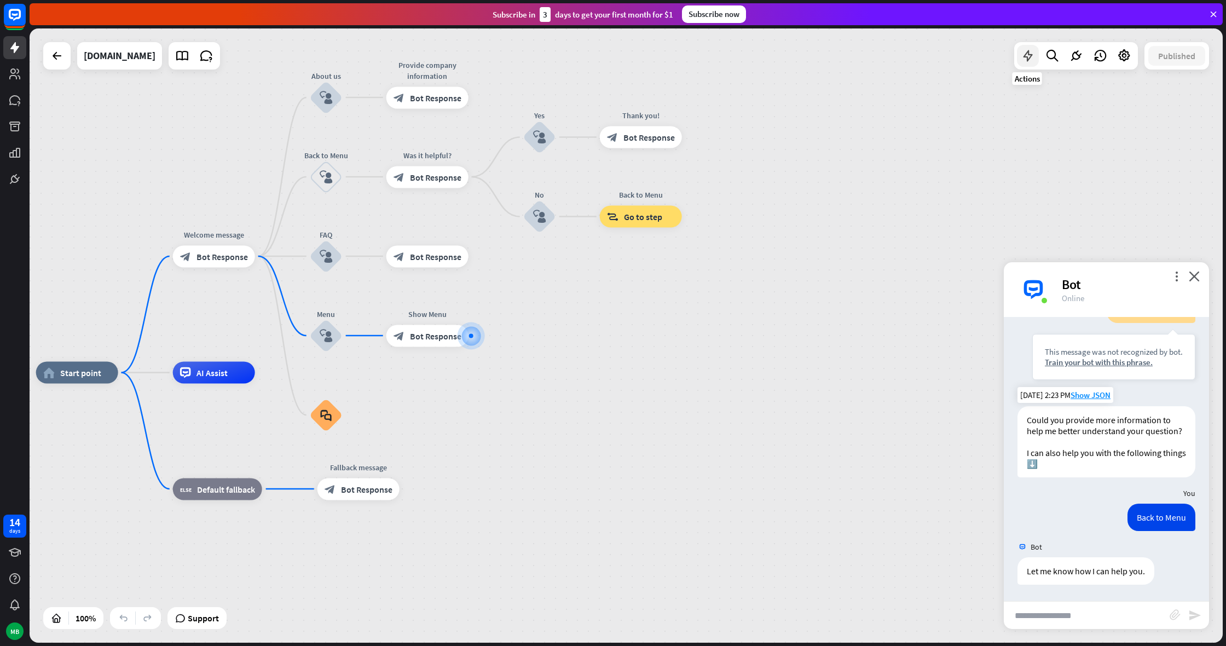
click at [1027, 53] on icon at bounding box center [1028, 56] width 14 height 14
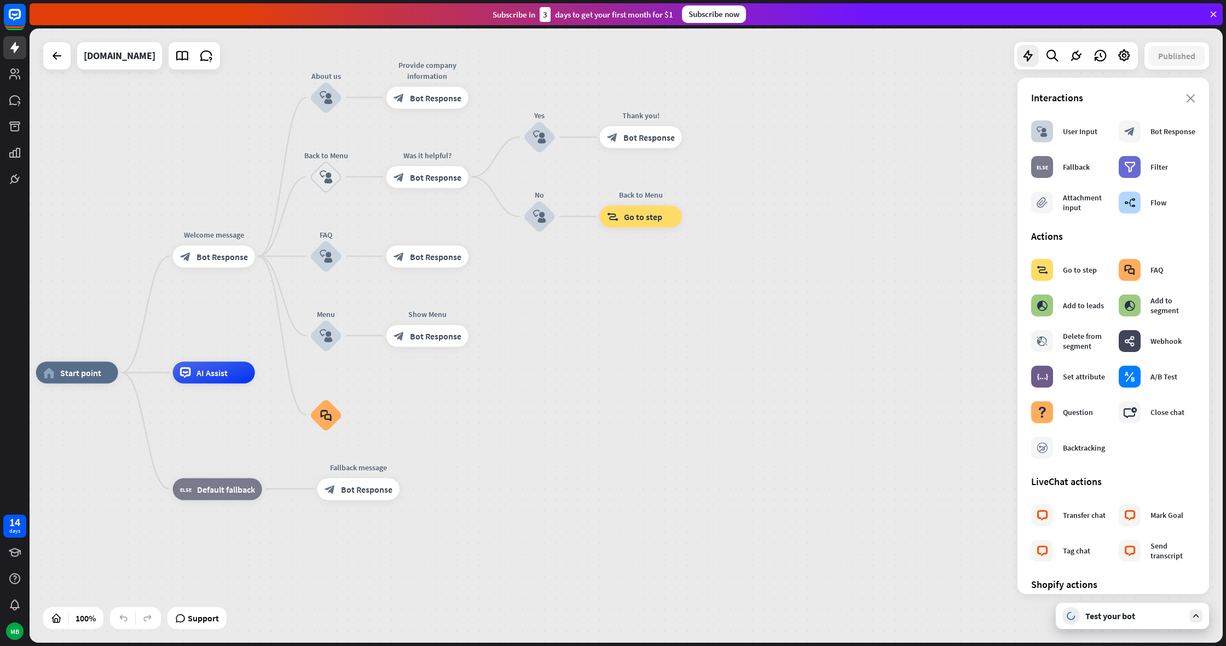
click at [1192, 93] on div "Interactions" at bounding box center [1113, 97] width 164 height 13
click at [1192, 99] on icon "close" at bounding box center [1190, 98] width 9 height 9
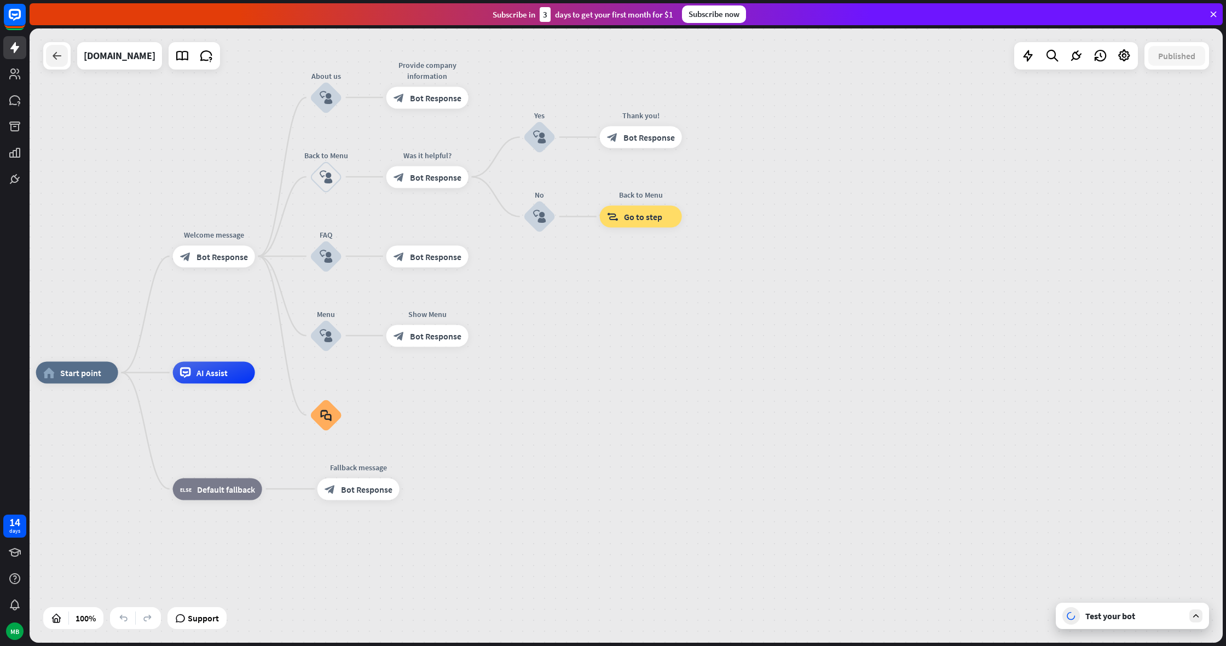
click at [66, 61] on div at bounding box center [57, 56] width 22 height 22
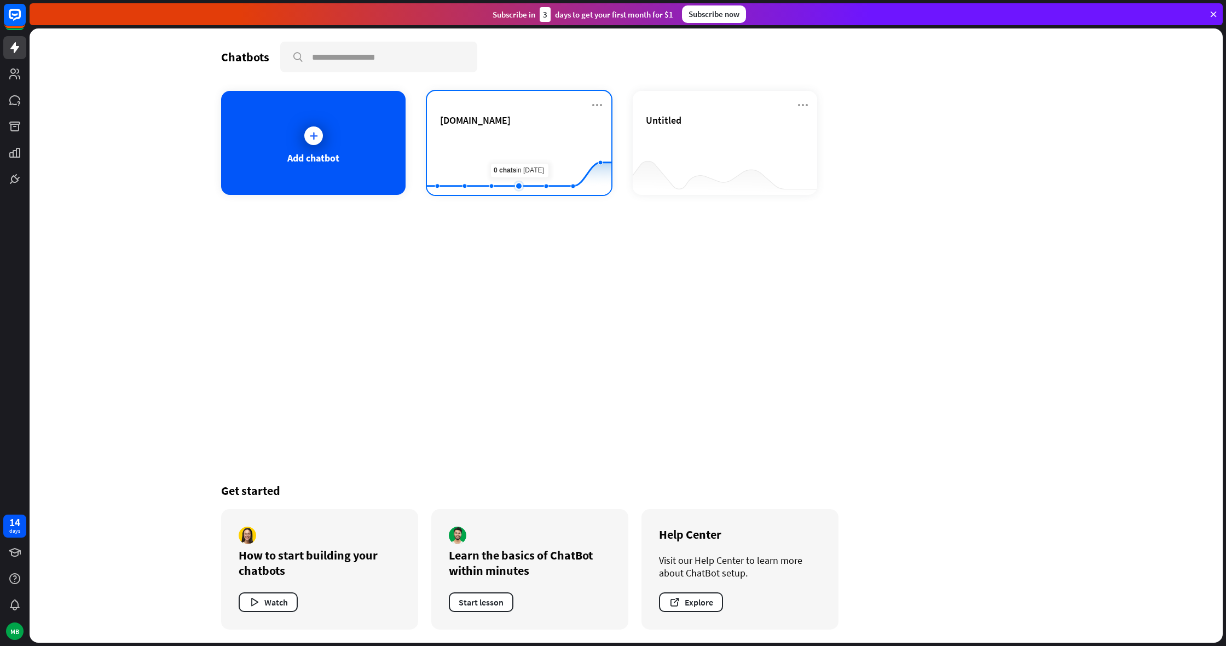
click at [523, 176] on rect at bounding box center [519, 168] width 184 height 68
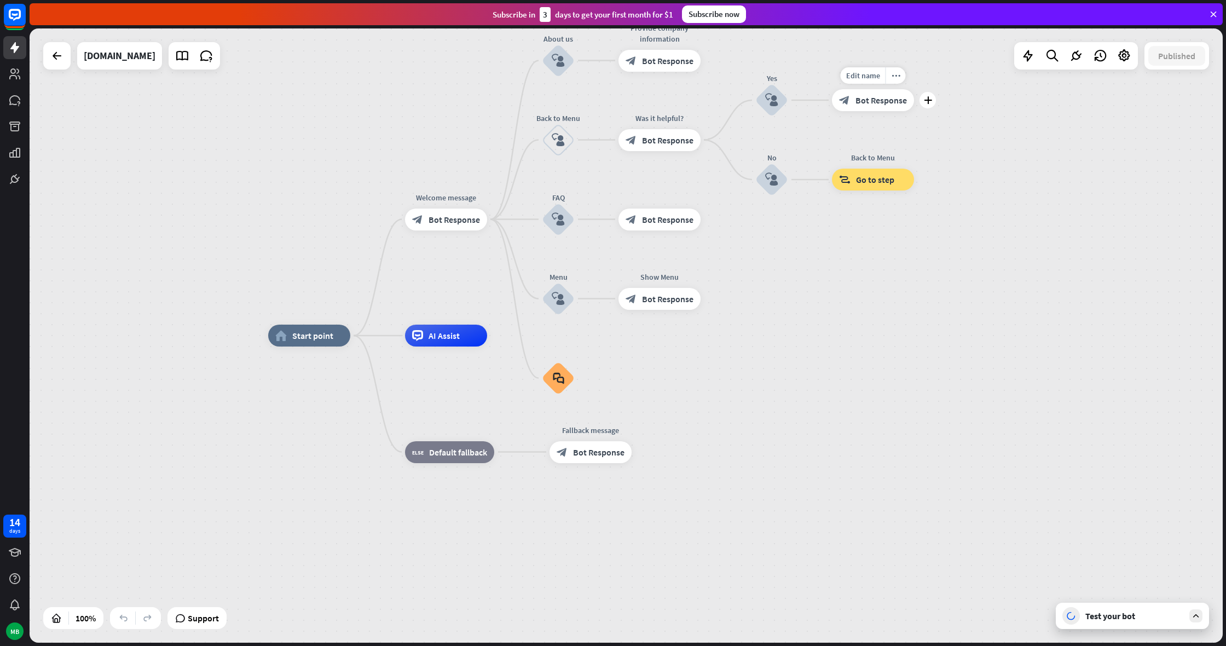
click at [859, 99] on span "Bot Response" at bounding box center [881, 100] width 51 height 11
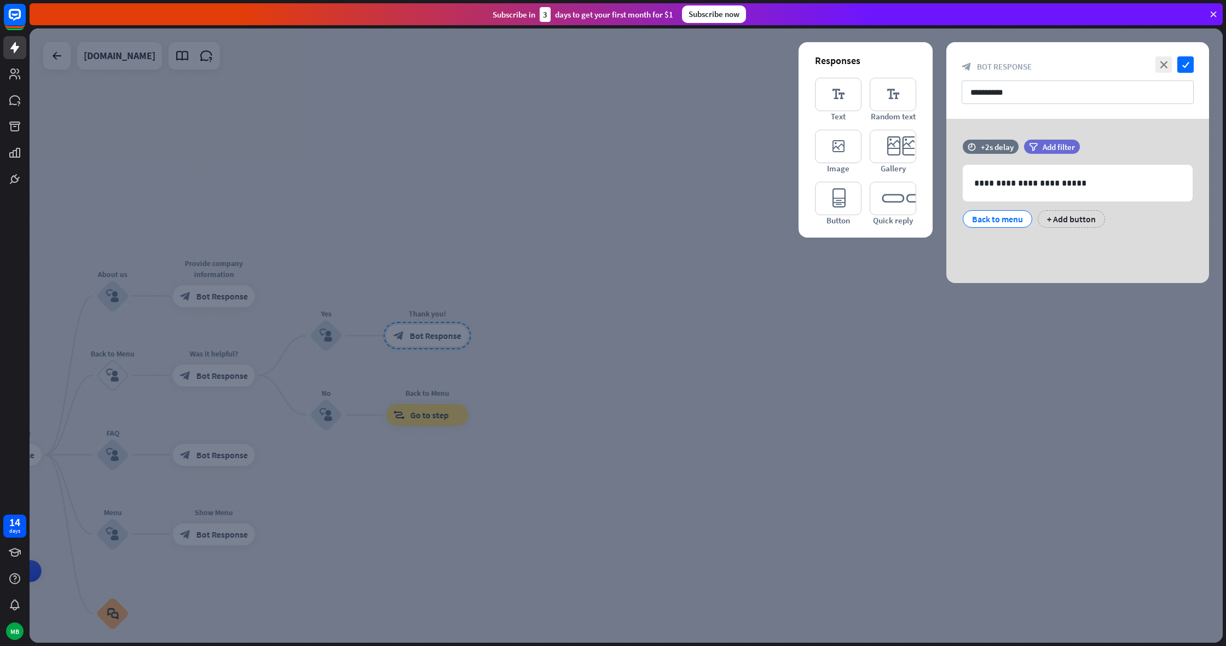
click at [632, 245] on div at bounding box center [626, 335] width 1193 height 614
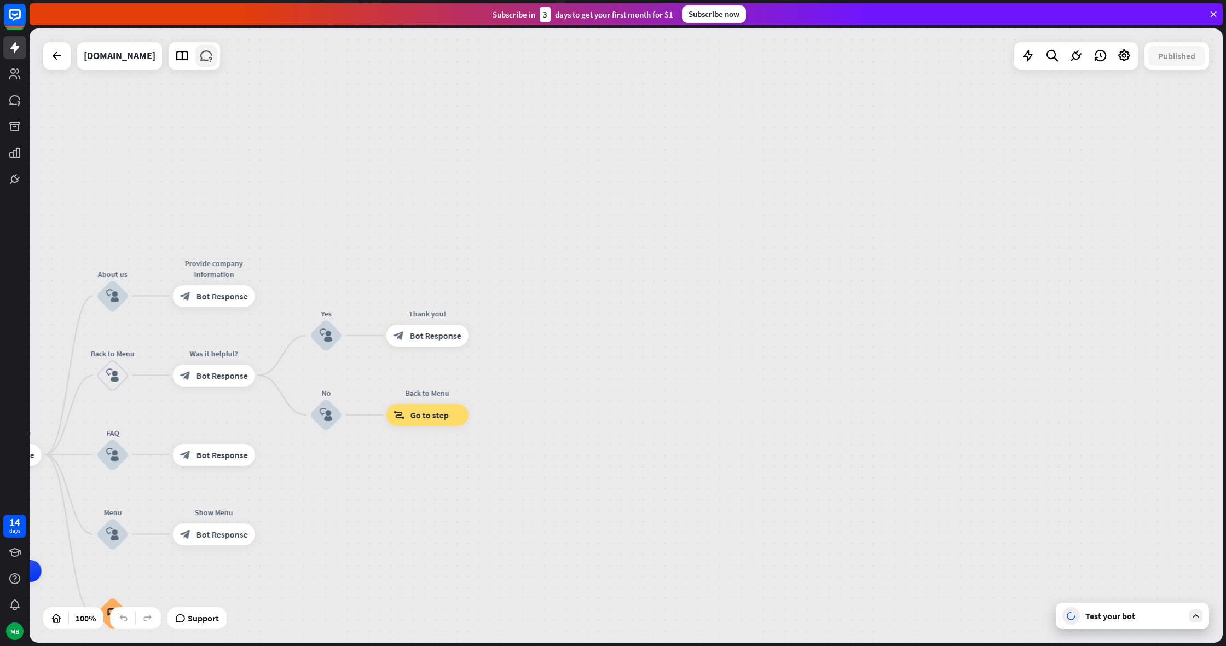
click at [207, 57] on icon at bounding box center [206, 56] width 14 height 14
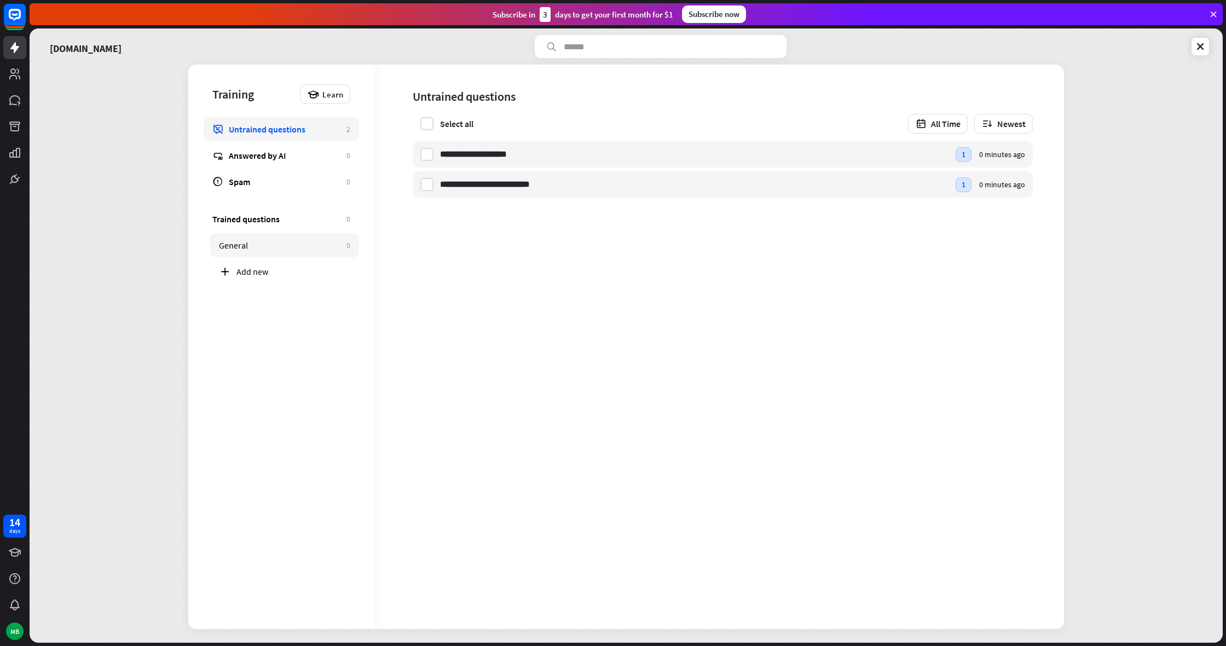
click at [285, 249] on div "General" at bounding box center [280, 245] width 122 height 11
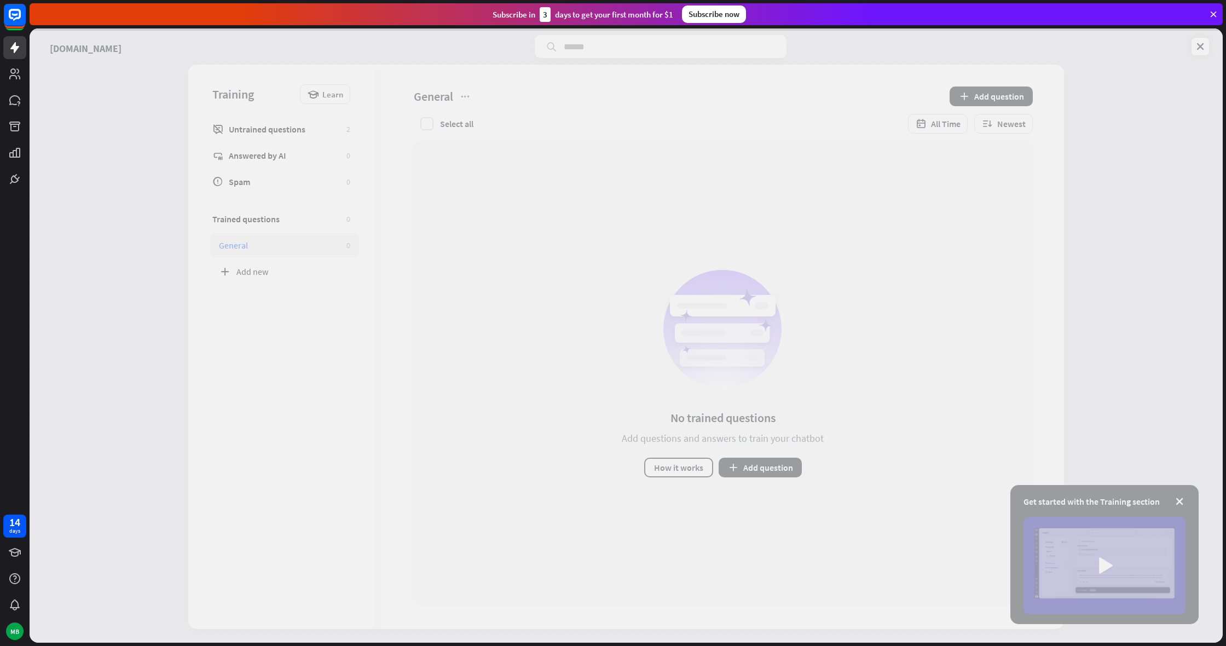
click at [281, 264] on div at bounding box center [626, 335] width 1193 height 614
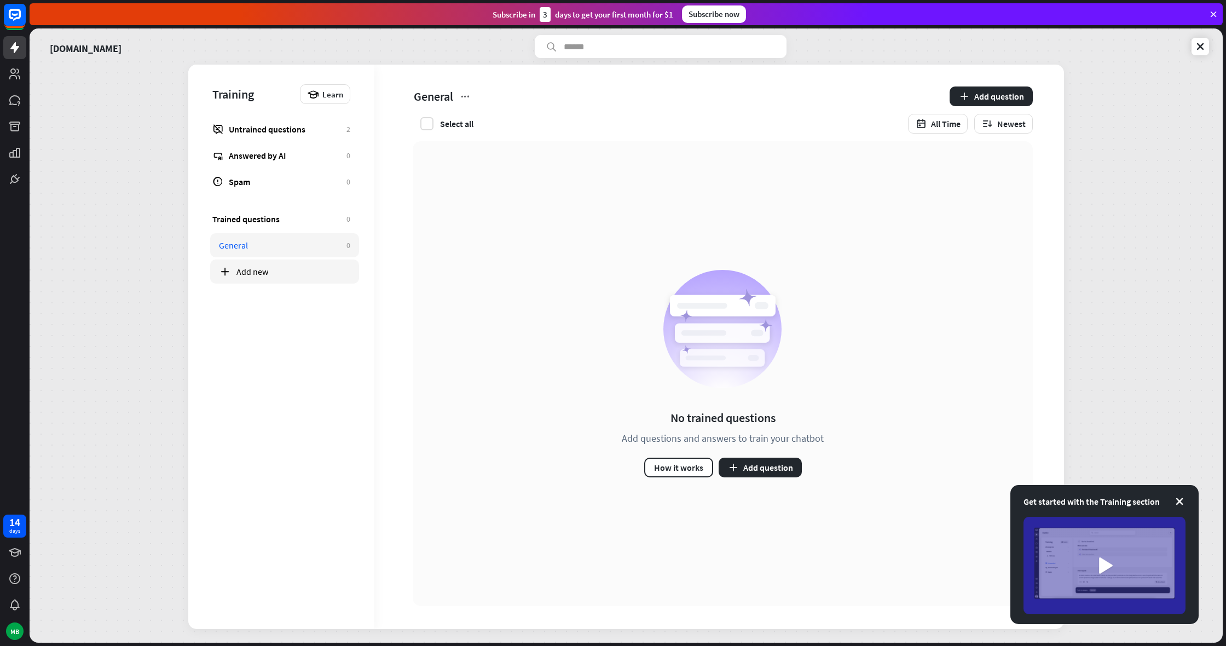
click at [276, 275] on div "Add new" at bounding box center [293, 271] width 114 height 11
click at [294, 120] on link "Untrained questions 2" at bounding box center [281, 129] width 155 height 24
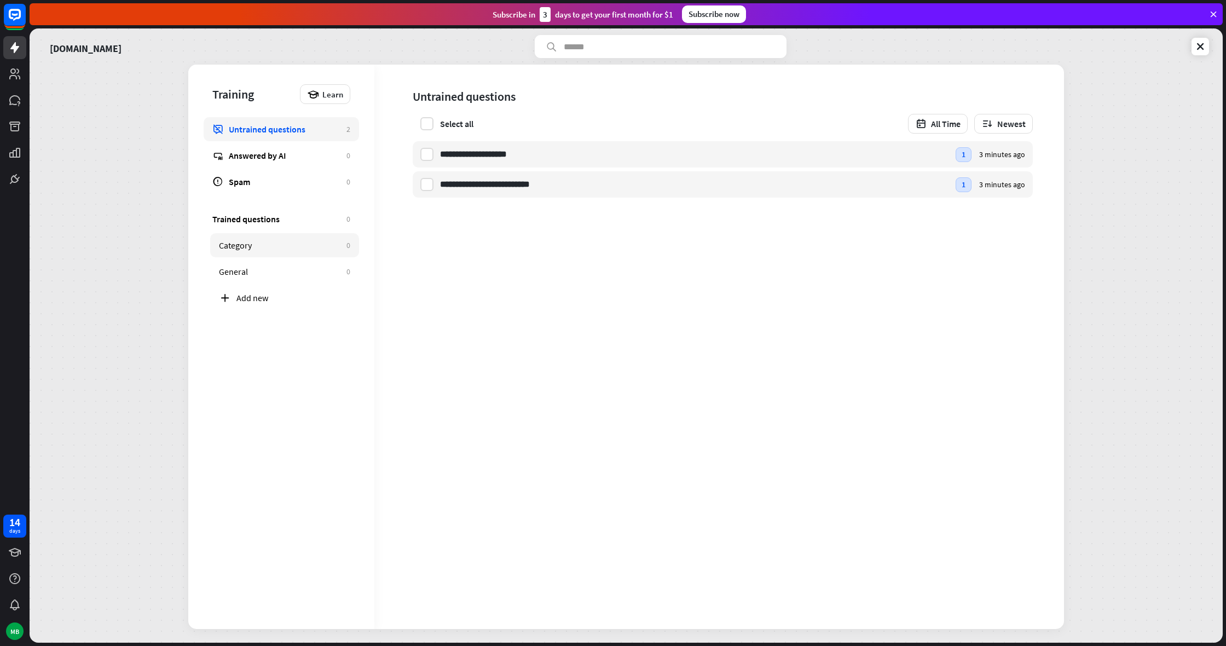
click at [265, 234] on link "Category 0" at bounding box center [284, 245] width 149 height 24
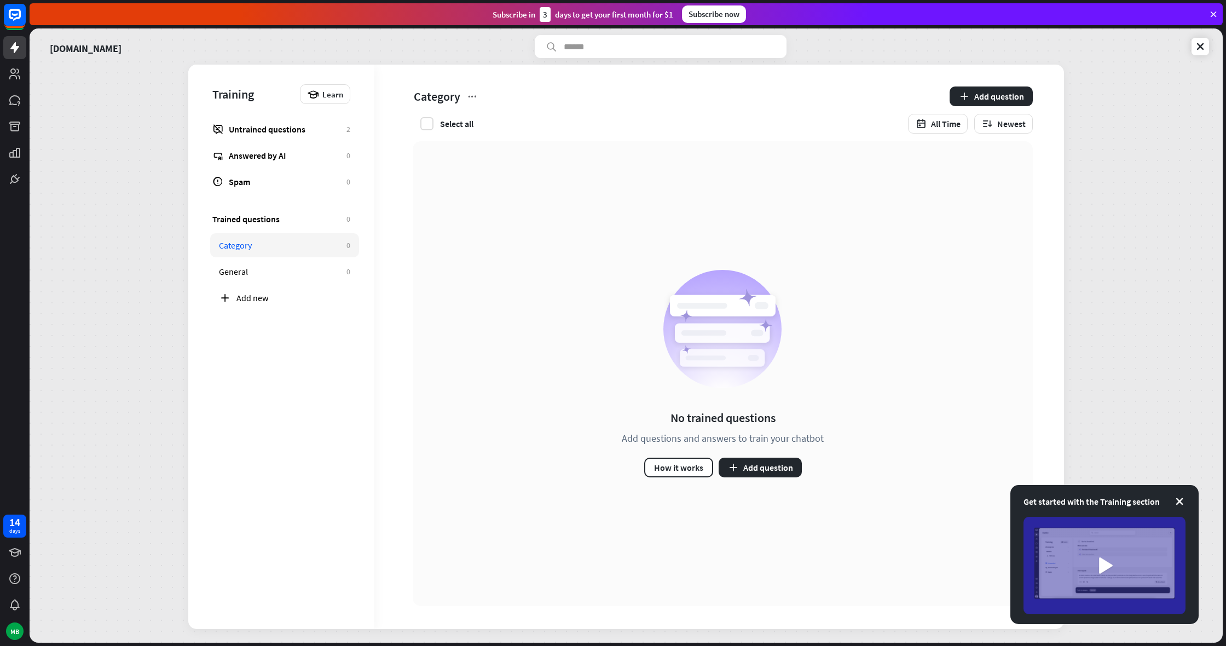
click at [274, 256] on link "Category 0" at bounding box center [284, 245] width 149 height 24
click at [272, 262] on link "General 0" at bounding box center [284, 271] width 149 height 24
click at [1145, 186] on div "[DOMAIN_NAME] Training Learn Untrained questions 2 Answered by AI 0 Spam 0 Trai…" at bounding box center [626, 335] width 1193 height 614
drag, startPoint x: 917, startPoint y: 2, endPoint x: 989, endPoint y: 310, distance: 317.0
click at [1076, 317] on div "[DOMAIN_NAME] Training Learn Untrained questions 2 Answered by AI 0 Spam 0 Trai…" at bounding box center [626, 335] width 1193 height 614
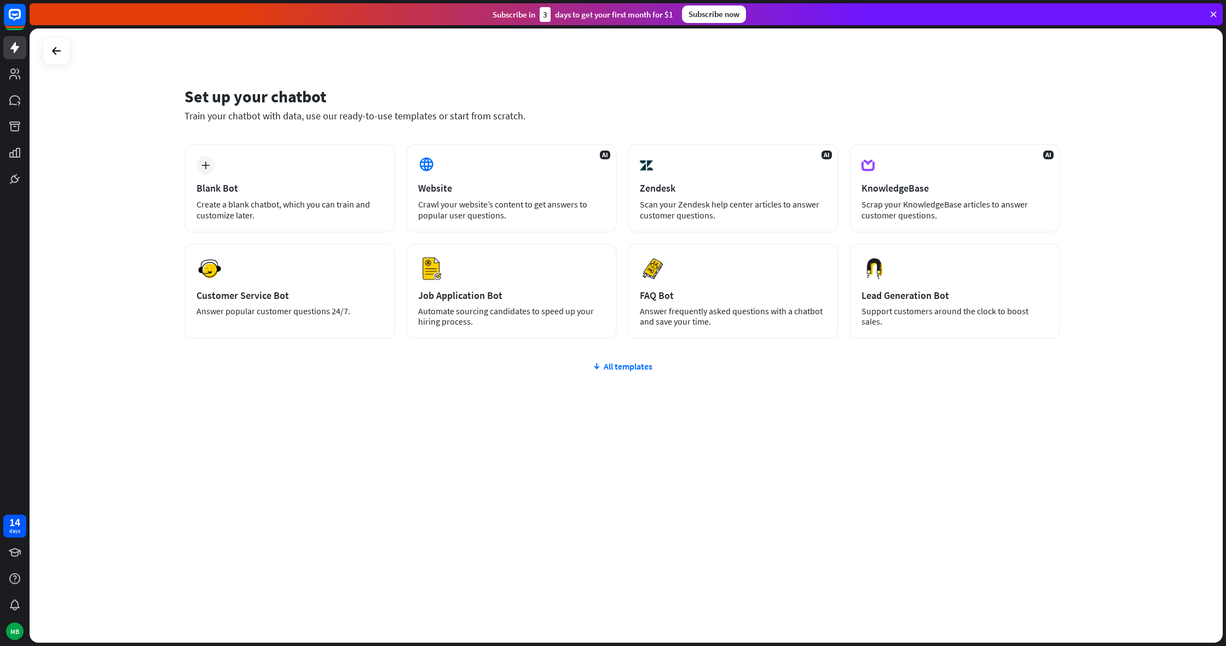
click at [492, 169] on div "AI Website Crawl your website’s content to get answers to popular user question…" at bounding box center [511, 188] width 211 height 89
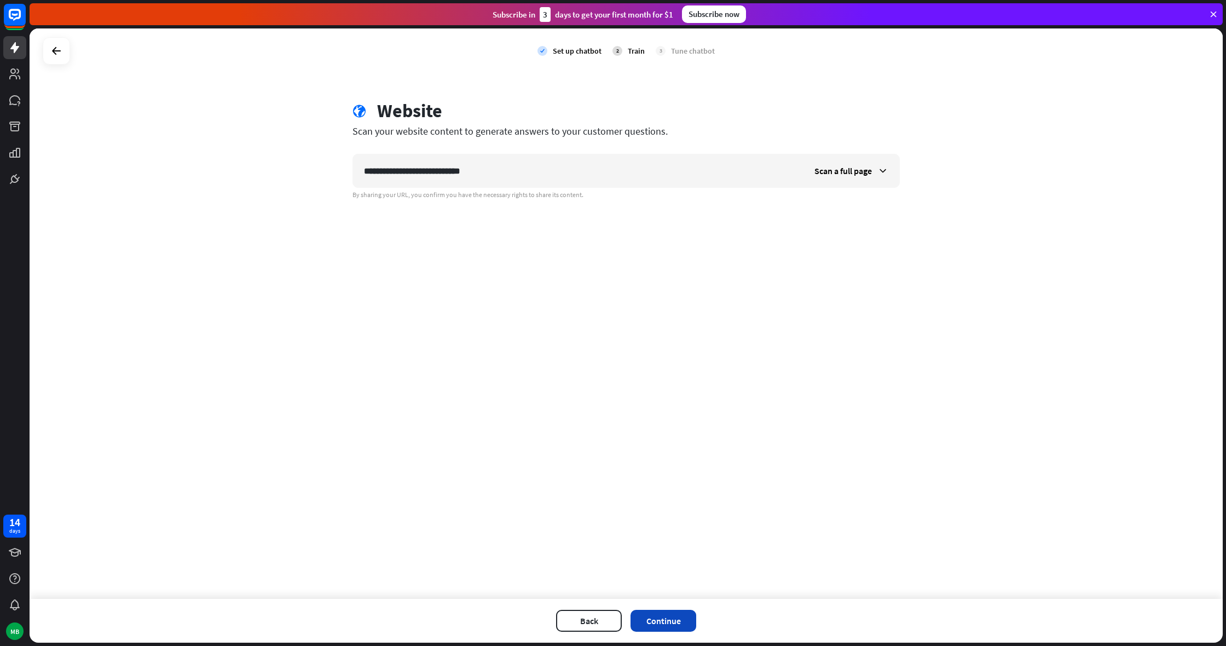
type input "**********"
click at [679, 628] on button "Continue" at bounding box center [664, 621] width 66 height 22
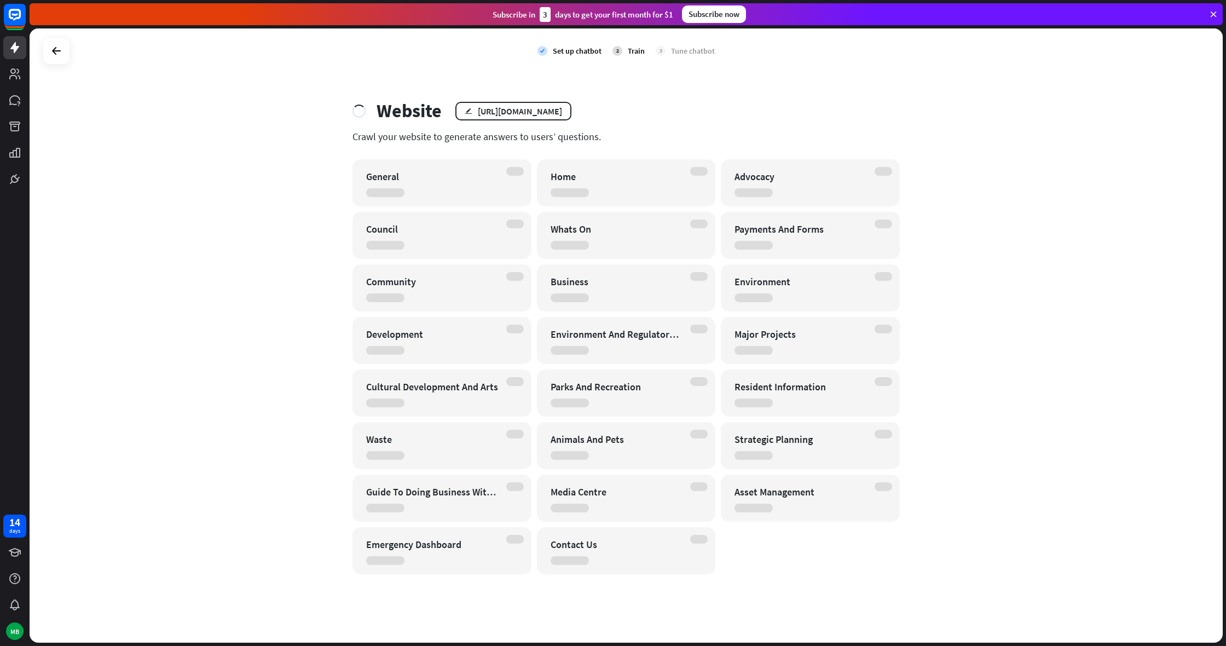
drag, startPoint x: 1156, startPoint y: 1, endPoint x: 1156, endPoint y: -6, distance: 6.6
click at [1156, 0] on html "14 days MB close Product Help First steps Get started with ChatBot Help Center …" at bounding box center [613, 323] width 1226 height 646
click at [9, 43] on icon at bounding box center [14, 47] width 13 height 13
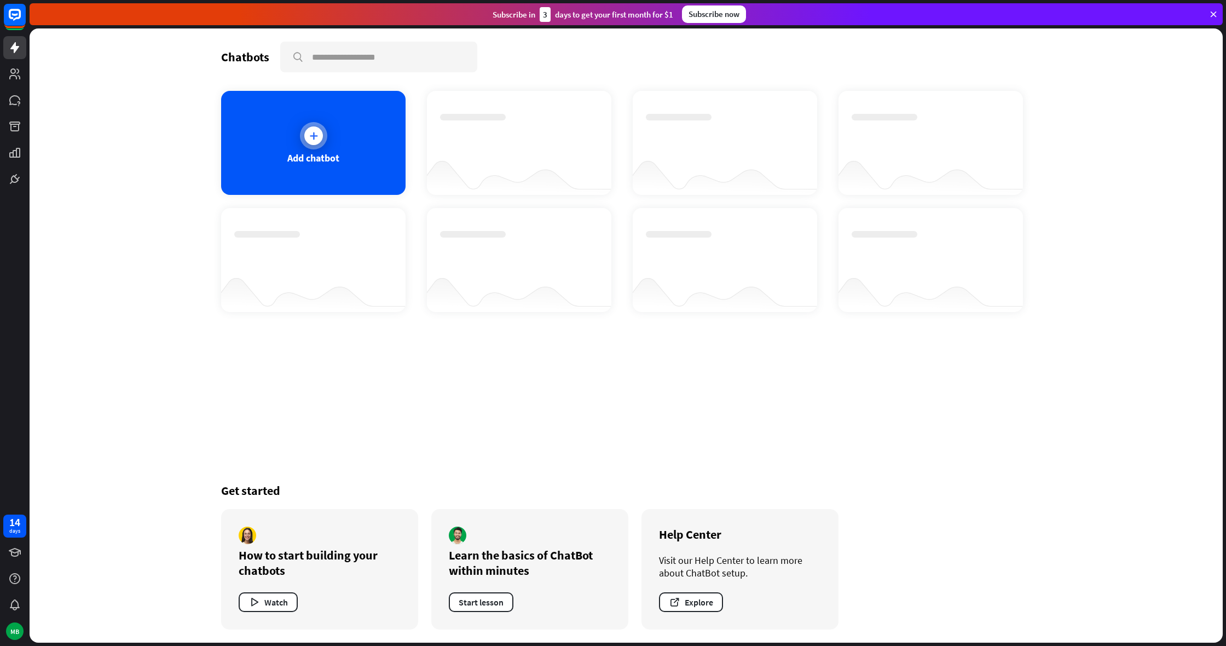
click at [309, 135] on icon at bounding box center [313, 135] width 11 height 11
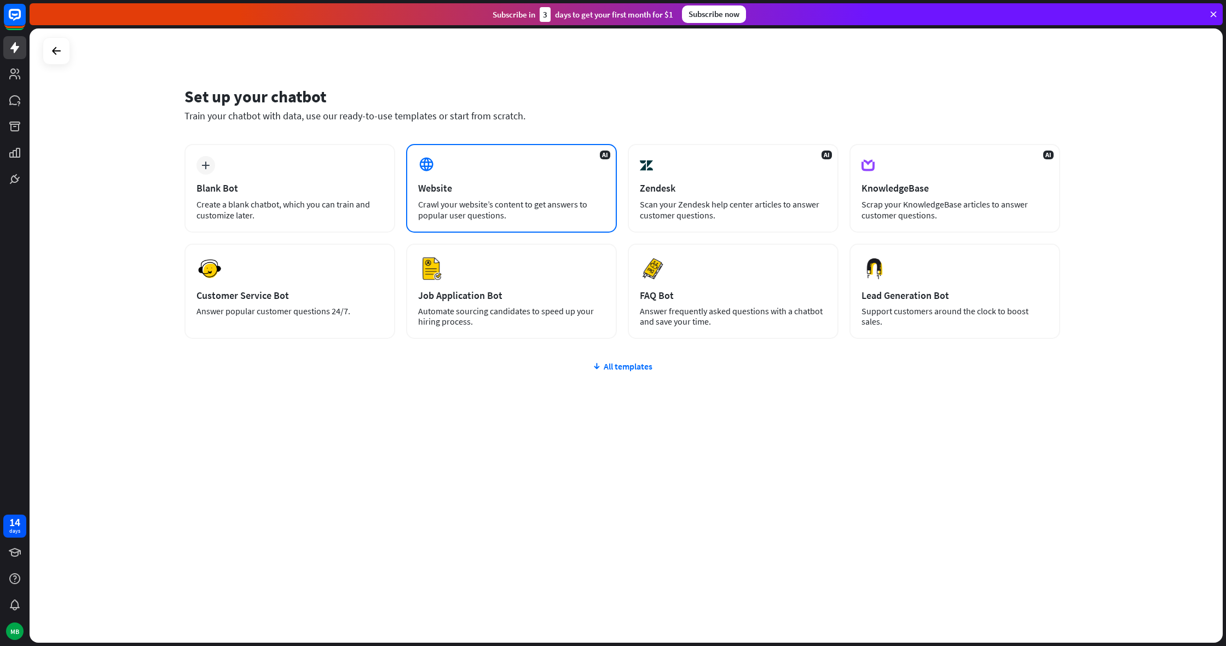
click at [459, 178] on div "AI Website Crawl your website’s content to get answers to popular user question…" at bounding box center [511, 188] width 211 height 89
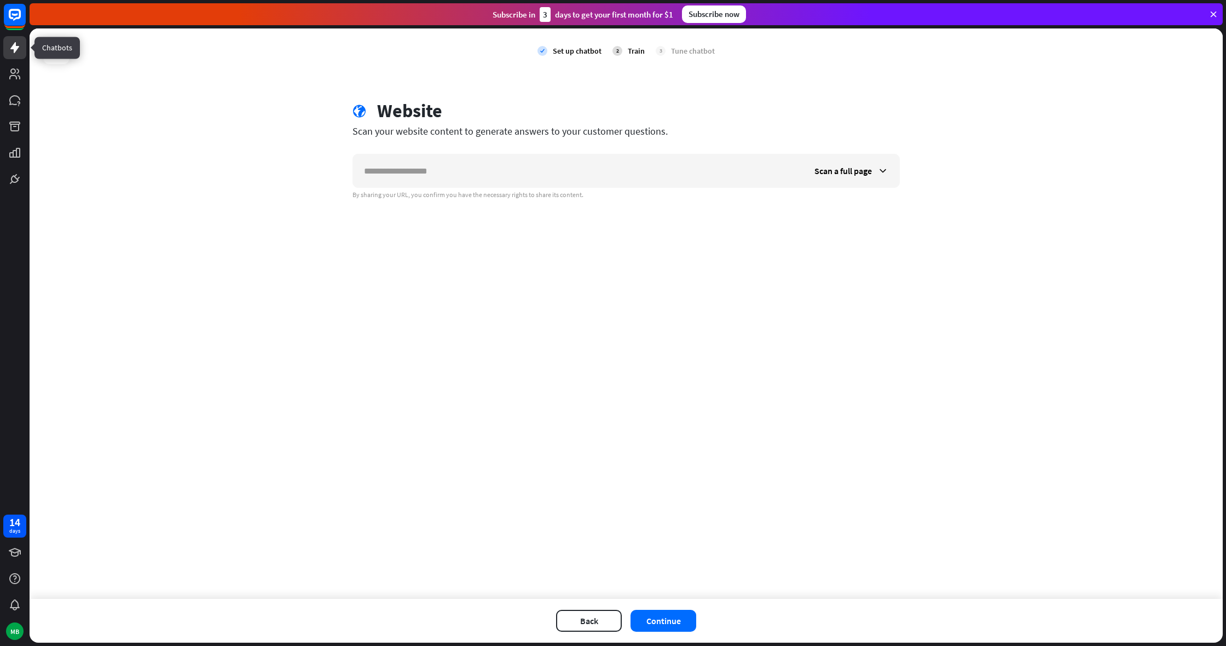
click at [11, 47] on icon at bounding box center [14, 47] width 13 height 13
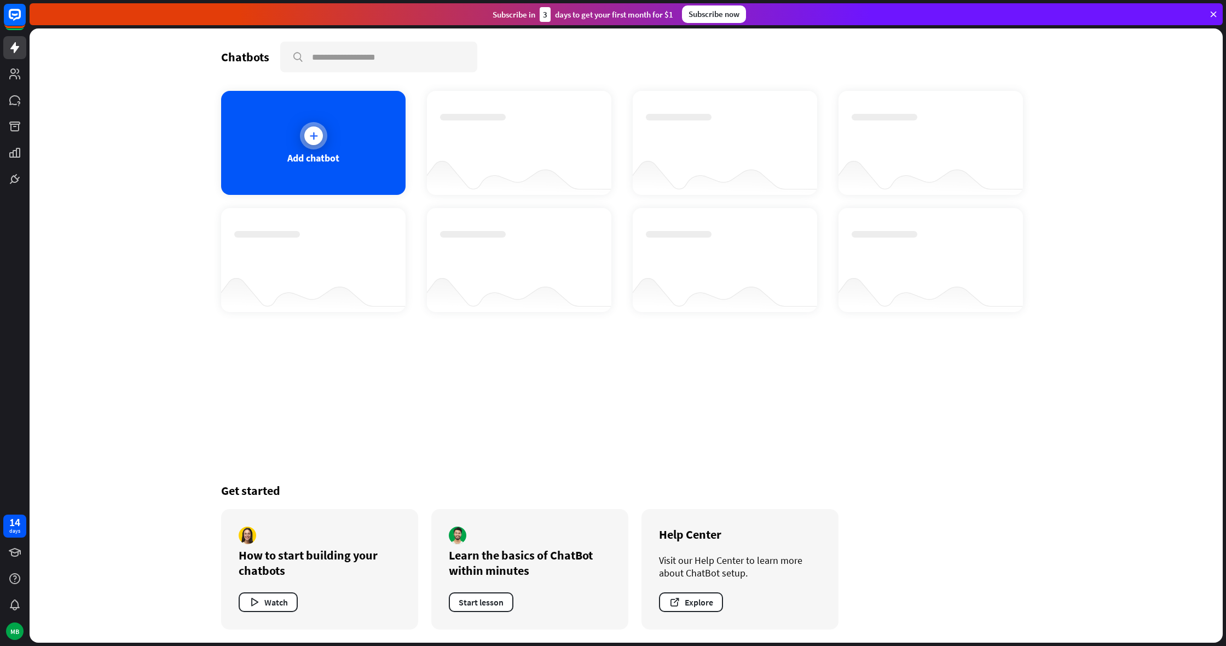
click at [318, 130] on icon at bounding box center [313, 135] width 11 height 11
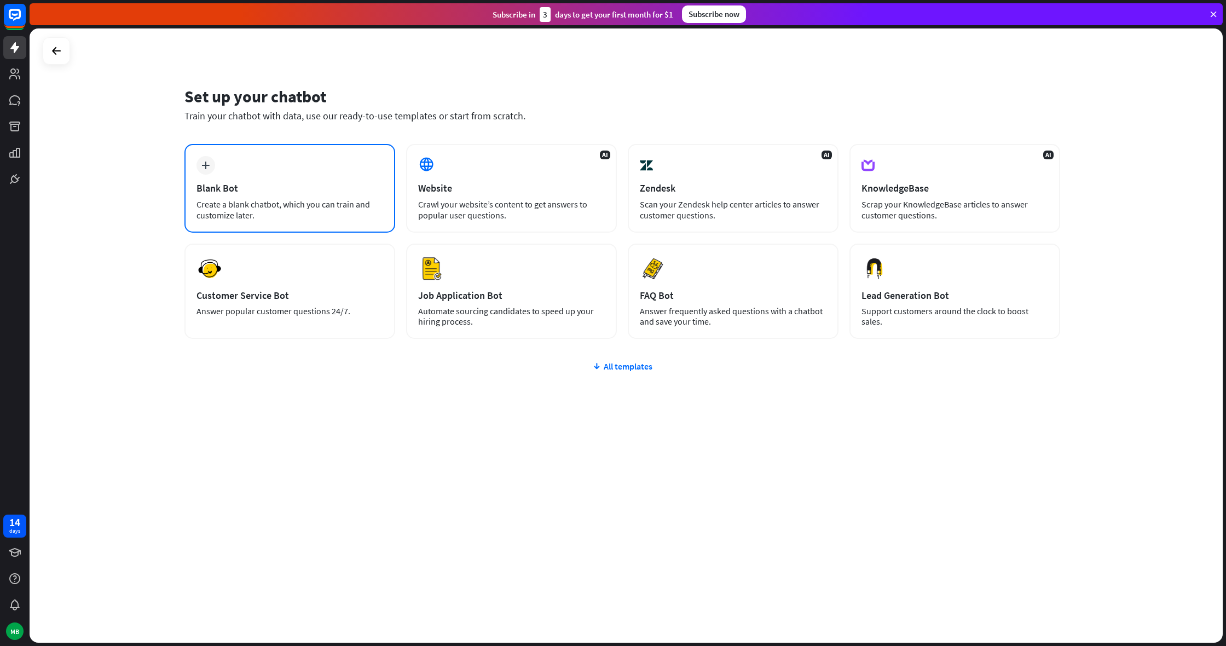
click at [309, 175] on div "plus Blank Bot Create a blank chatbot, which you can train and customize later." at bounding box center [289, 188] width 211 height 89
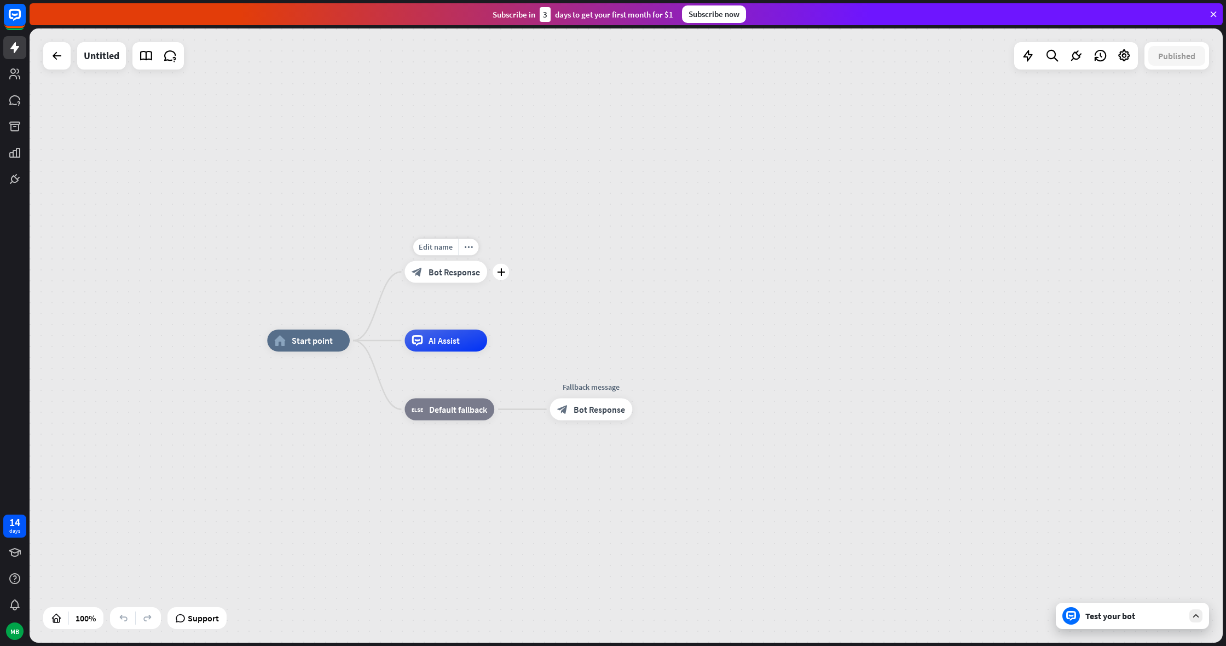
click at [452, 272] on span "Bot Response" at bounding box center [454, 271] width 51 height 11
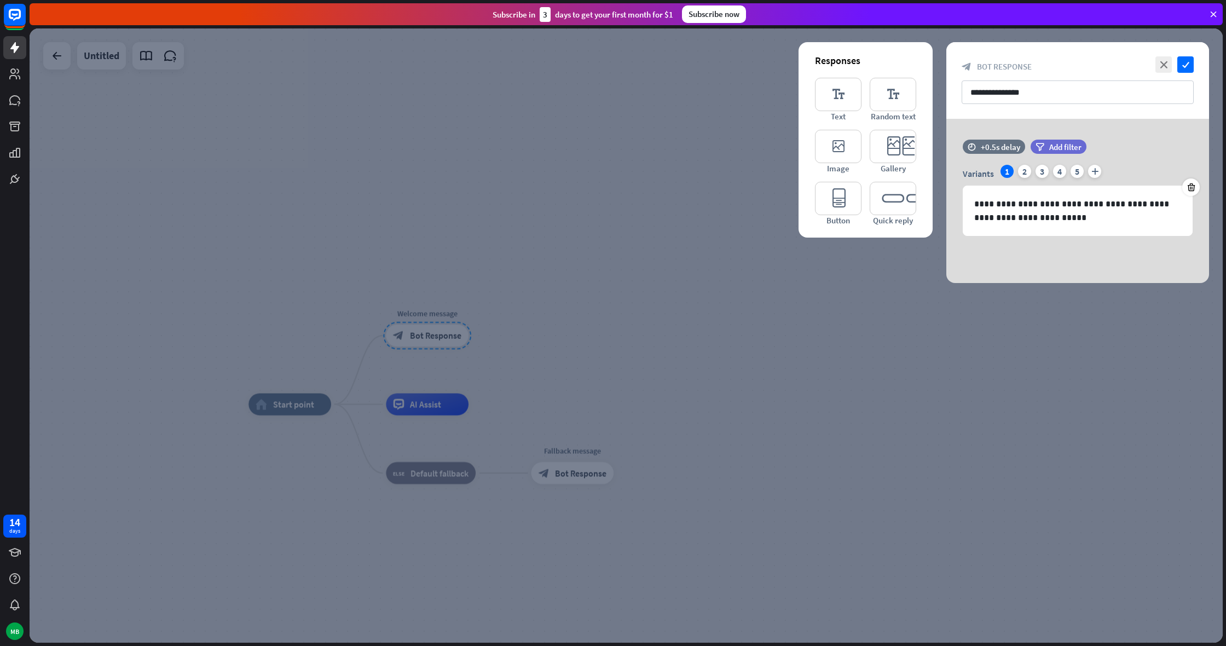
drag, startPoint x: 556, startPoint y: 155, endPoint x: 576, endPoint y: 197, distance: 46.3
click at [558, 157] on div at bounding box center [626, 335] width 1193 height 614
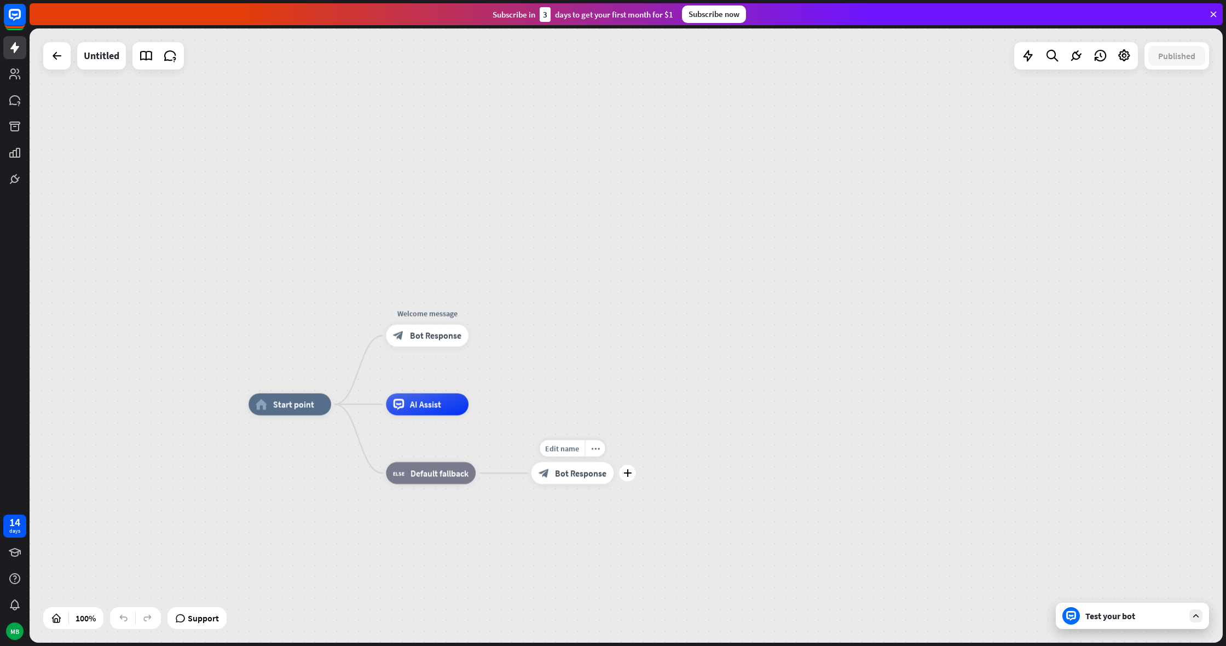
click at [556, 473] on span "Bot Response" at bounding box center [580, 472] width 51 height 11
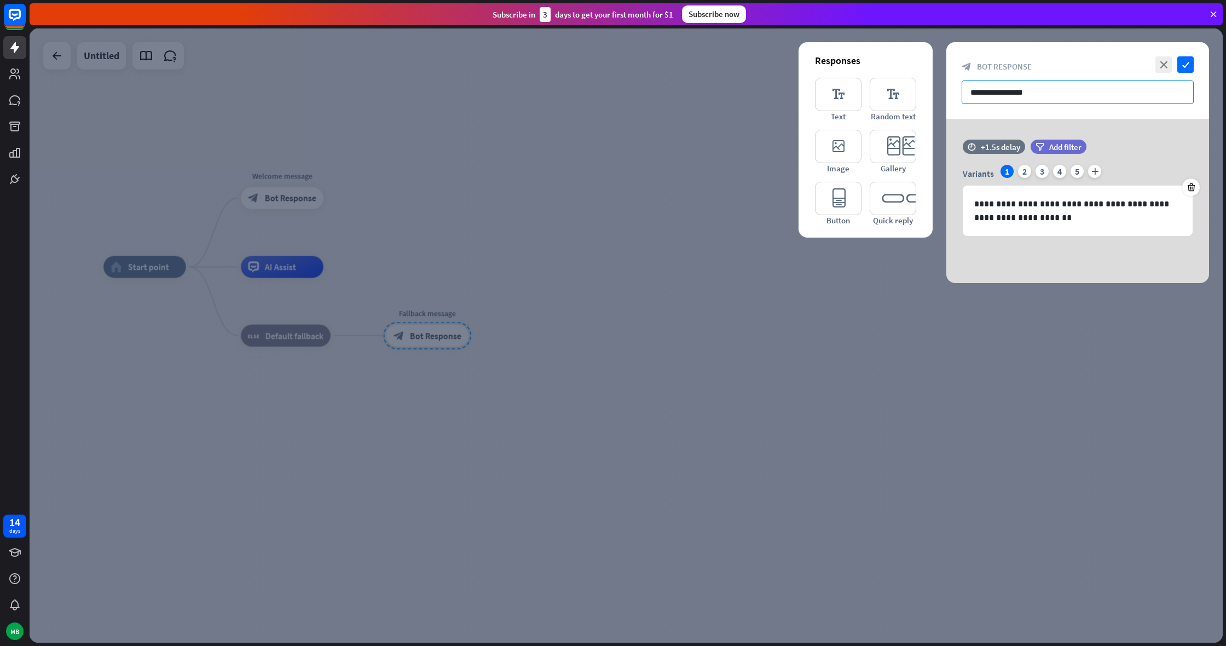
click at [1070, 86] on input "**********" at bounding box center [1078, 92] width 232 height 24
click at [726, 158] on div at bounding box center [626, 335] width 1193 height 614
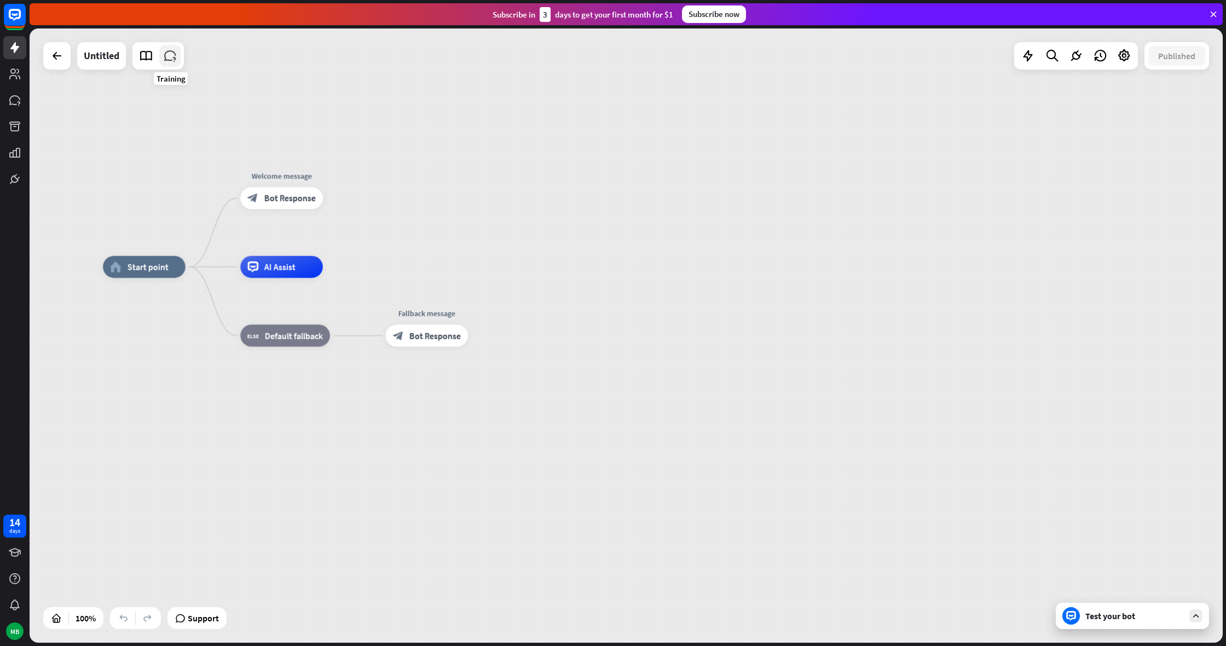
click at [171, 60] on icon at bounding box center [170, 56] width 14 height 14
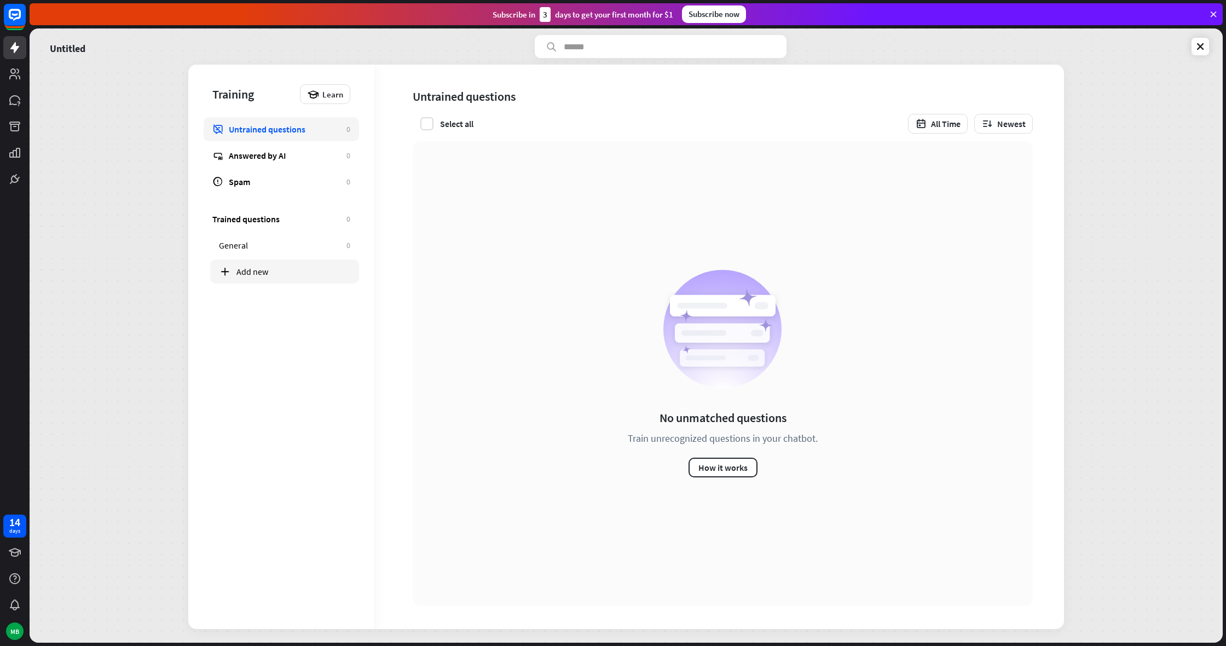
click at [288, 282] on div "Add new" at bounding box center [284, 271] width 149 height 24
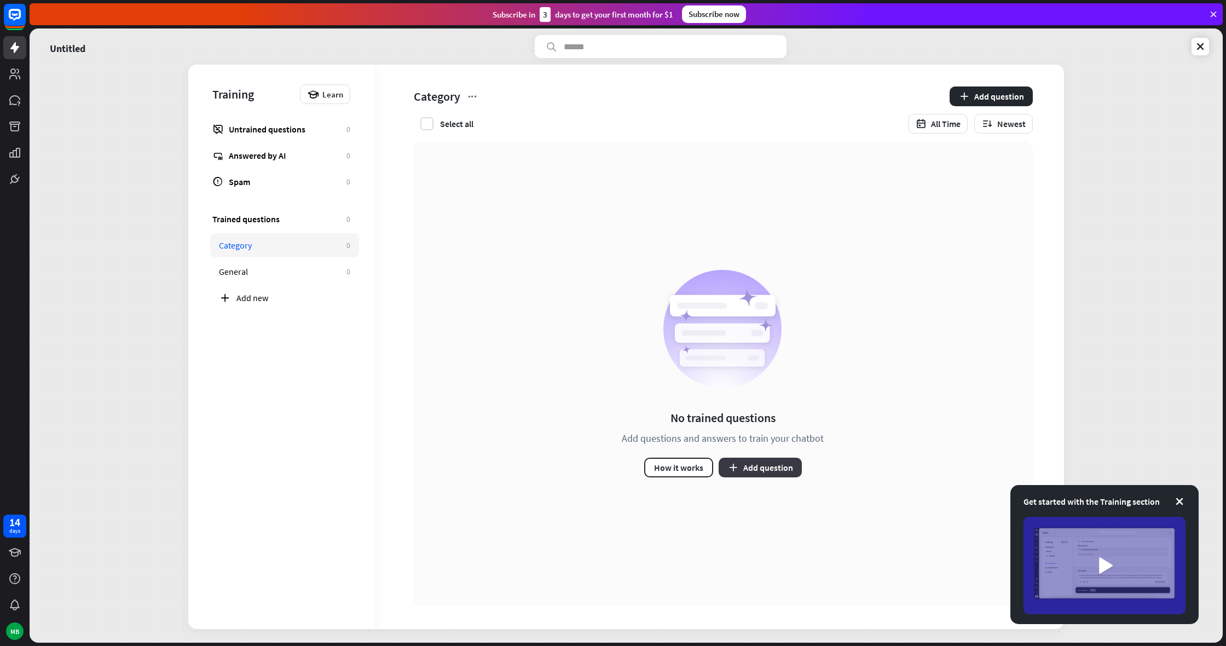
click at [736, 467] on icon "button" at bounding box center [733, 467] width 11 height 11
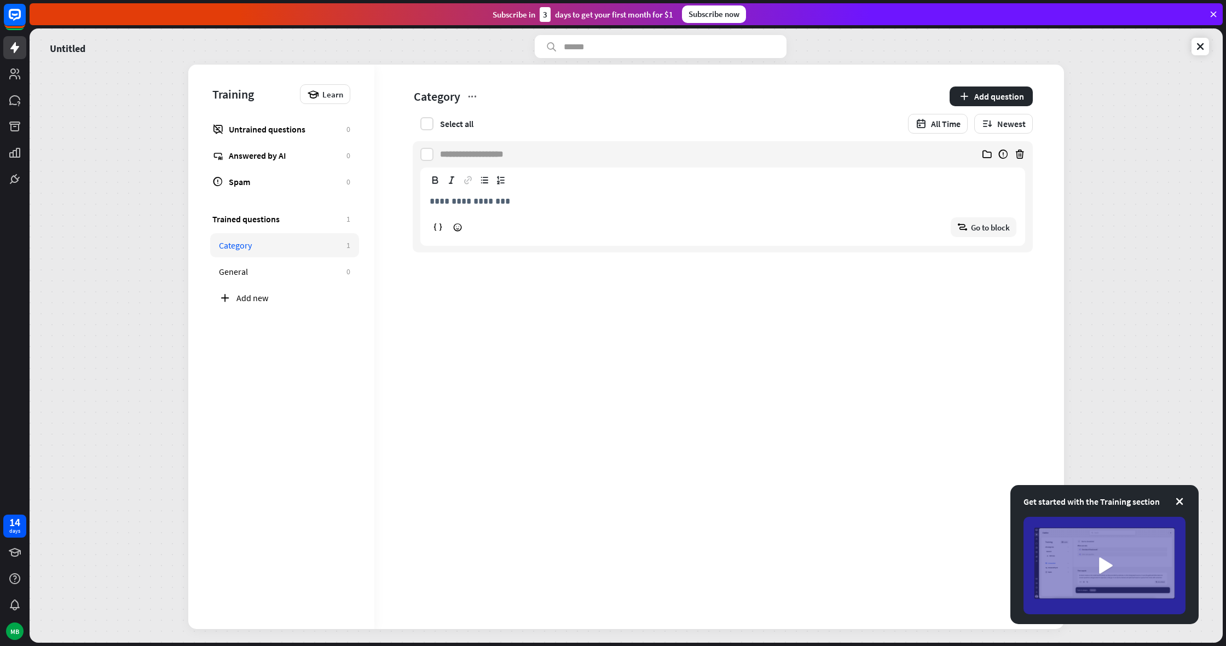
type input "*"
click at [243, 120] on link "Untrained questions 0" at bounding box center [281, 129] width 155 height 24
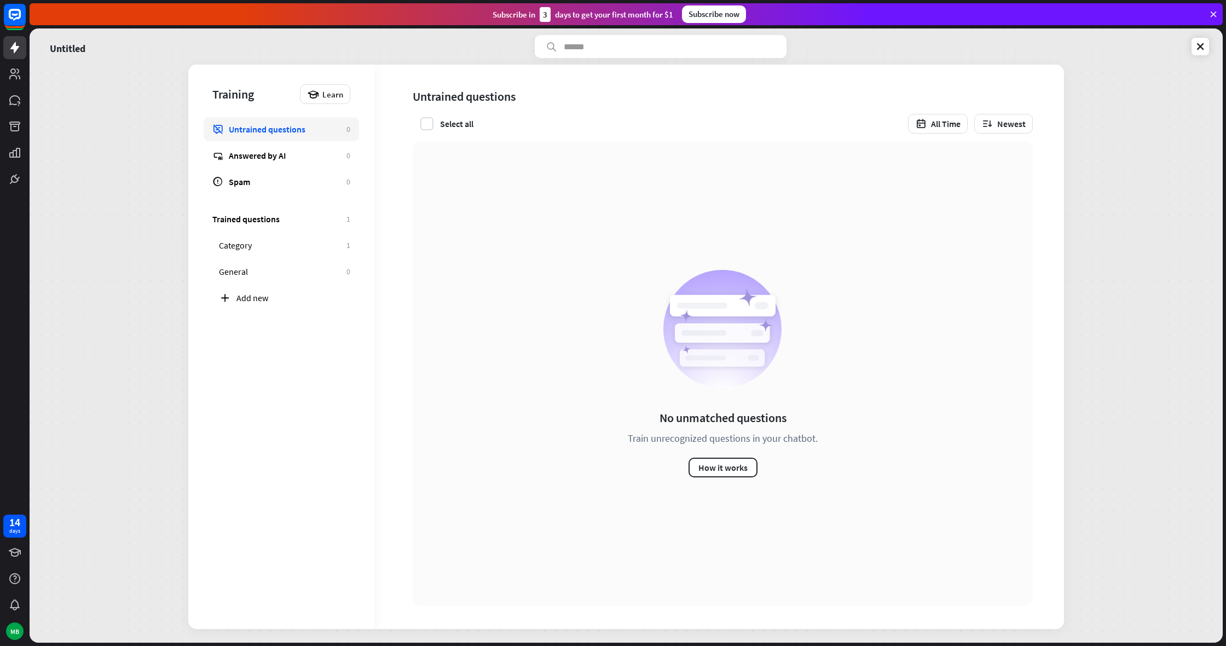
click at [275, 284] on div "Trained questions 1 Category 1 General 0 Add new" at bounding box center [281, 262] width 186 height 136
click at [277, 290] on div "Add new" at bounding box center [284, 298] width 149 height 24
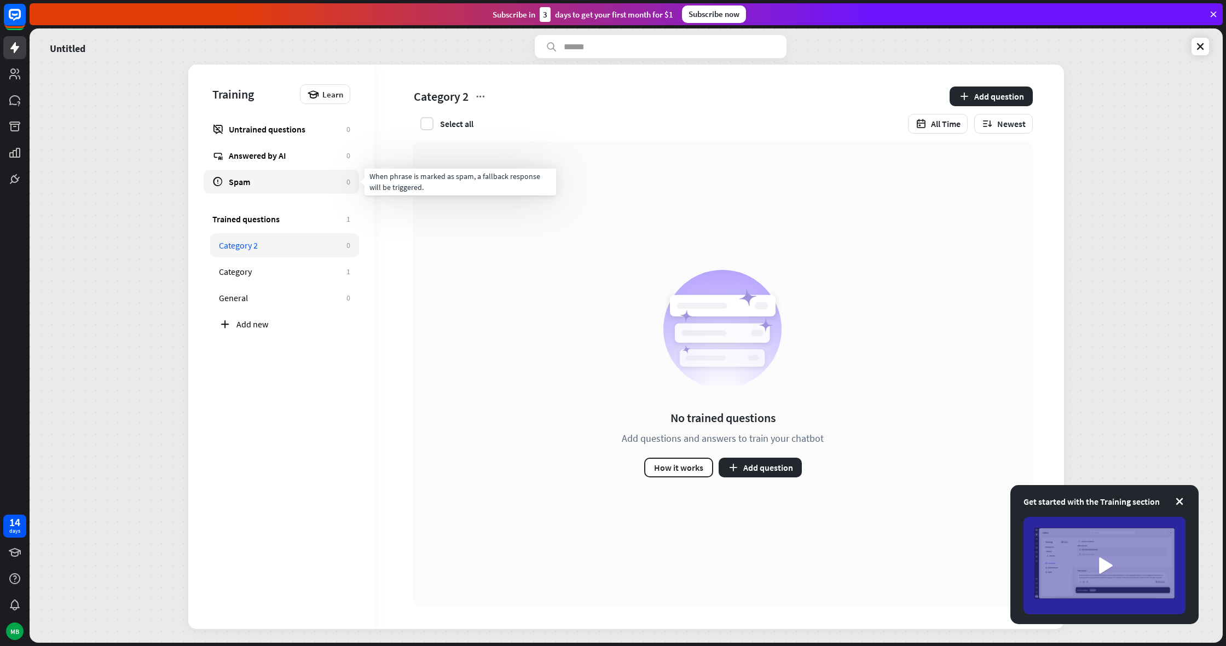
click at [241, 187] on div "Spam" at bounding box center [285, 181] width 112 height 11
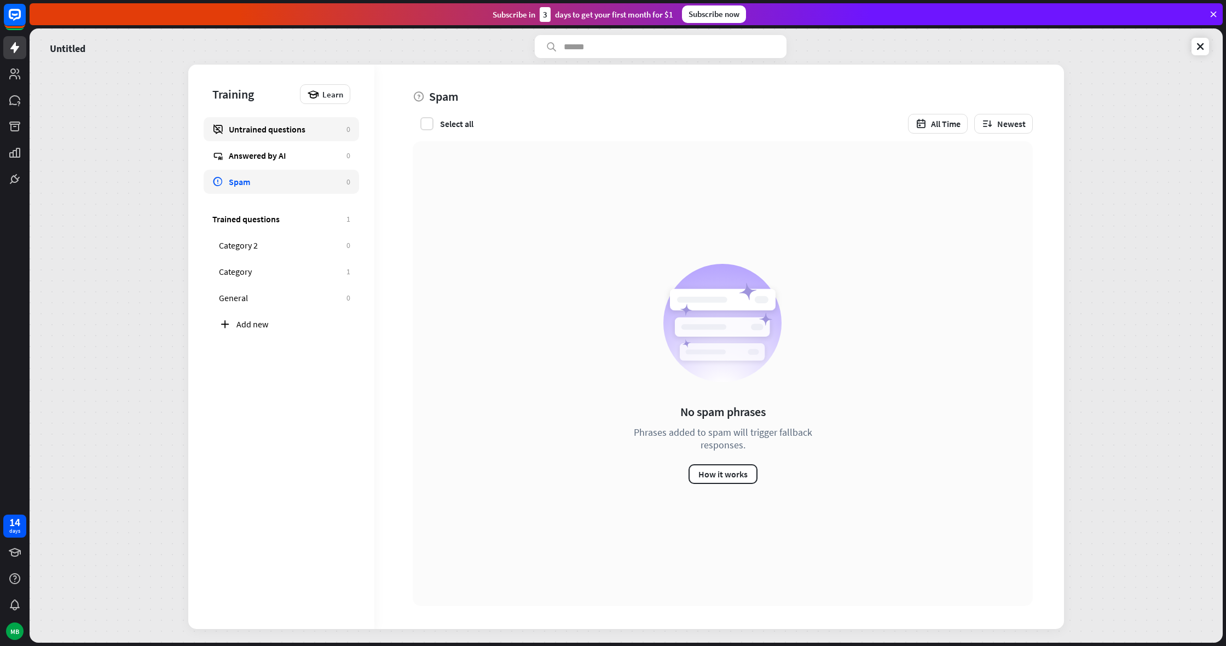
click at [266, 139] on link "Untrained questions 0" at bounding box center [281, 129] width 155 height 24
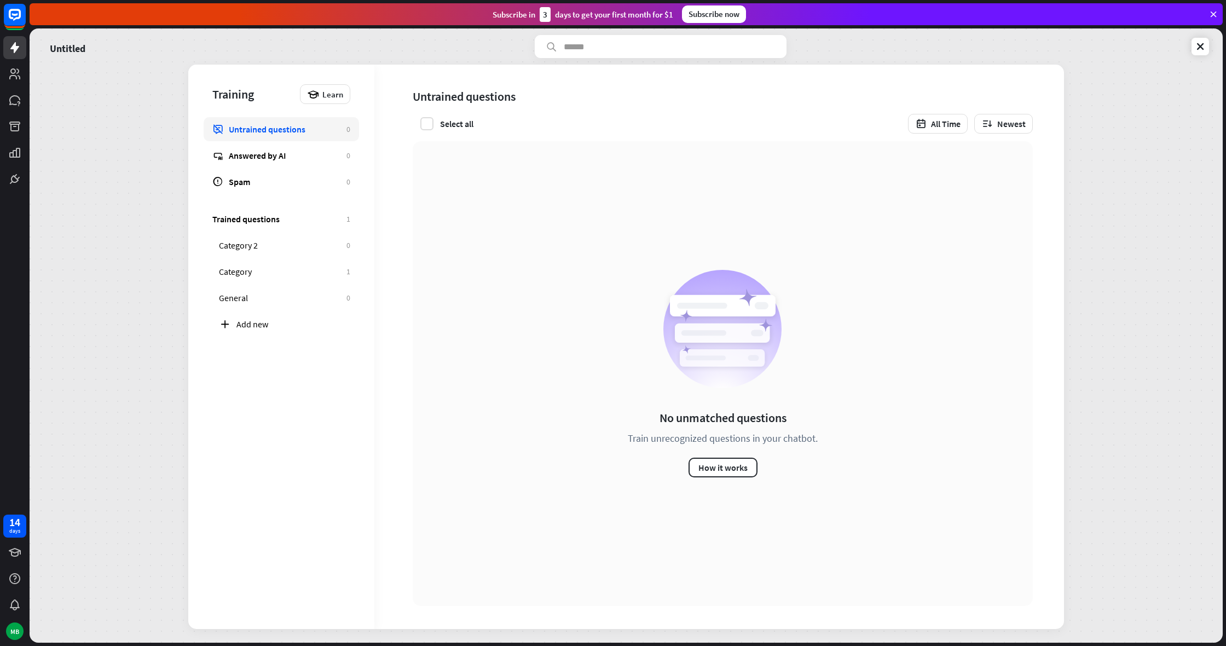
click at [256, 152] on div "Answered by AI" at bounding box center [285, 155] width 112 height 11
click at [239, 175] on link "Spam 0" at bounding box center [281, 182] width 155 height 24
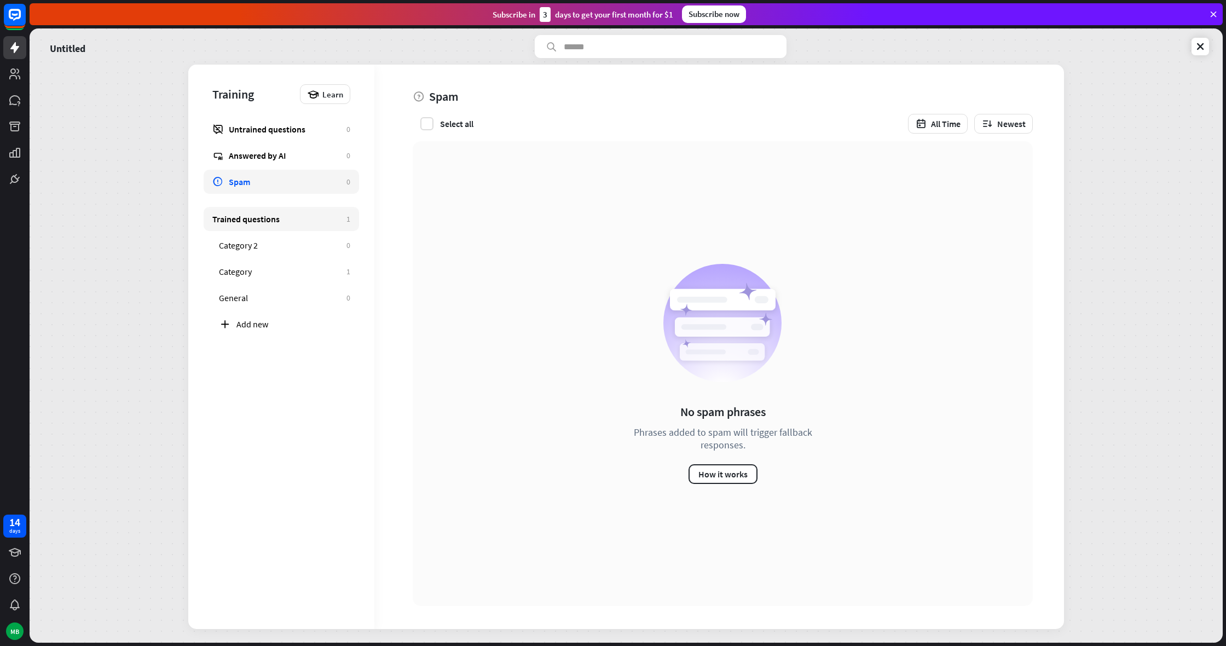
click at [342, 224] on link "Trained questions 1" at bounding box center [281, 219] width 155 height 24
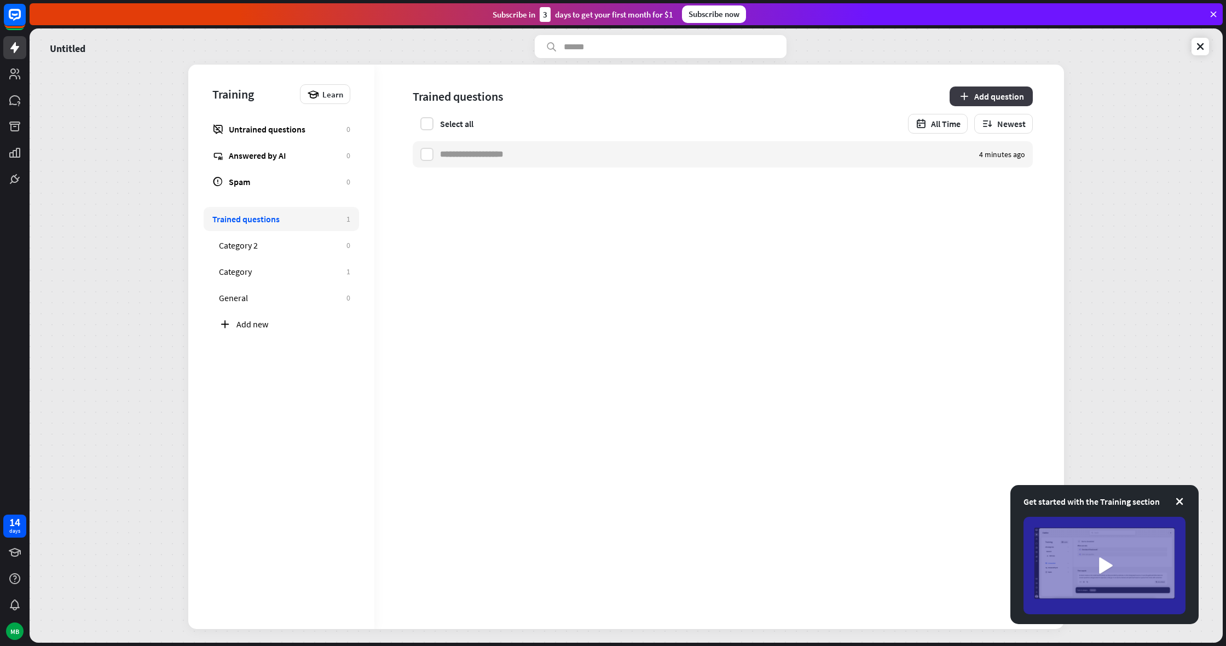
click at [995, 86] on button "Add question" at bounding box center [991, 96] width 83 height 20
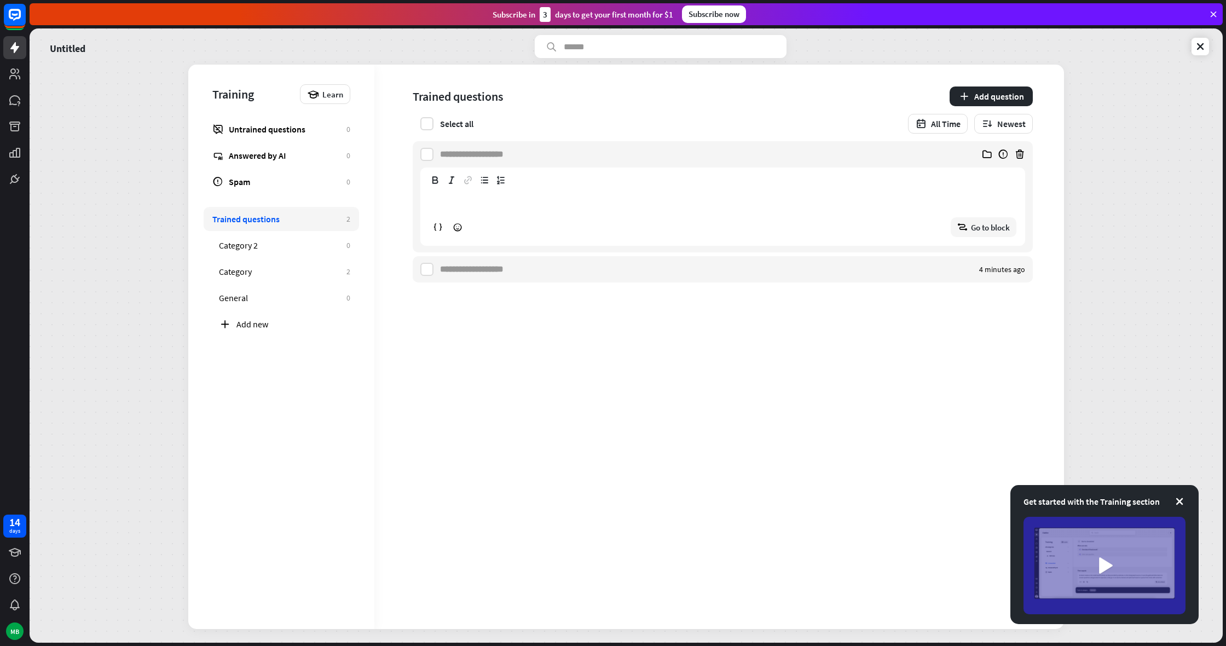
click at [802, 197] on p "**********" at bounding box center [723, 201] width 586 height 14
click at [805, 158] on div at bounding box center [702, 154] width 525 height 26
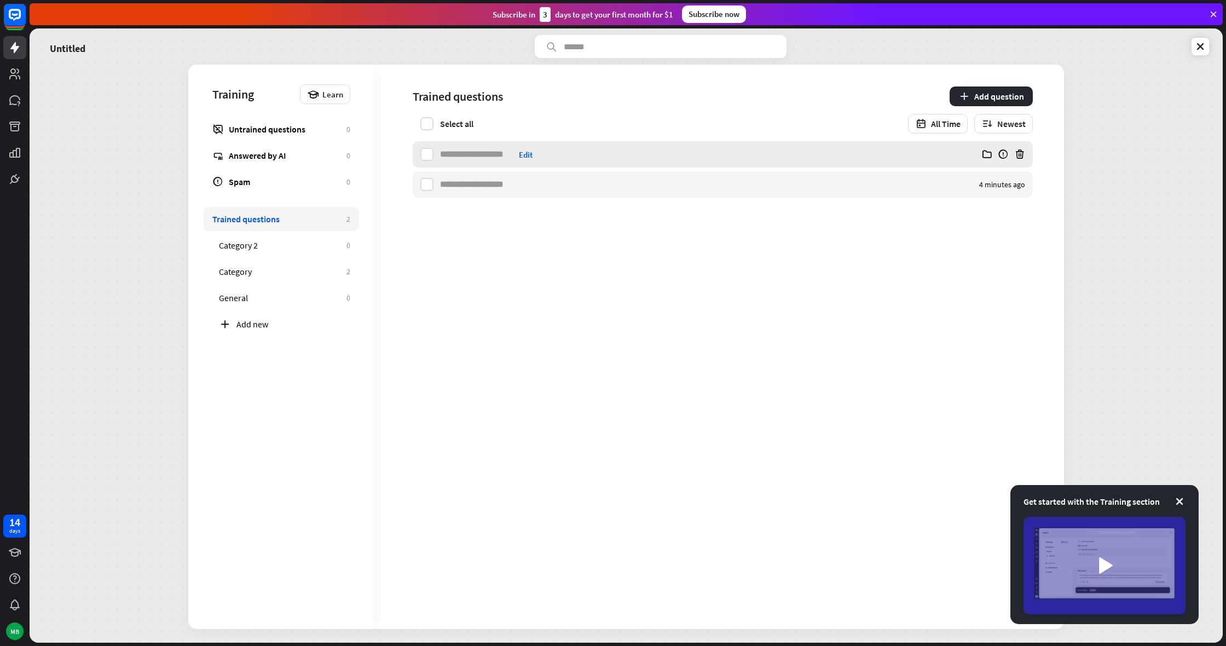
click at [809, 151] on div "Edit" at bounding box center [689, 154] width 498 height 26
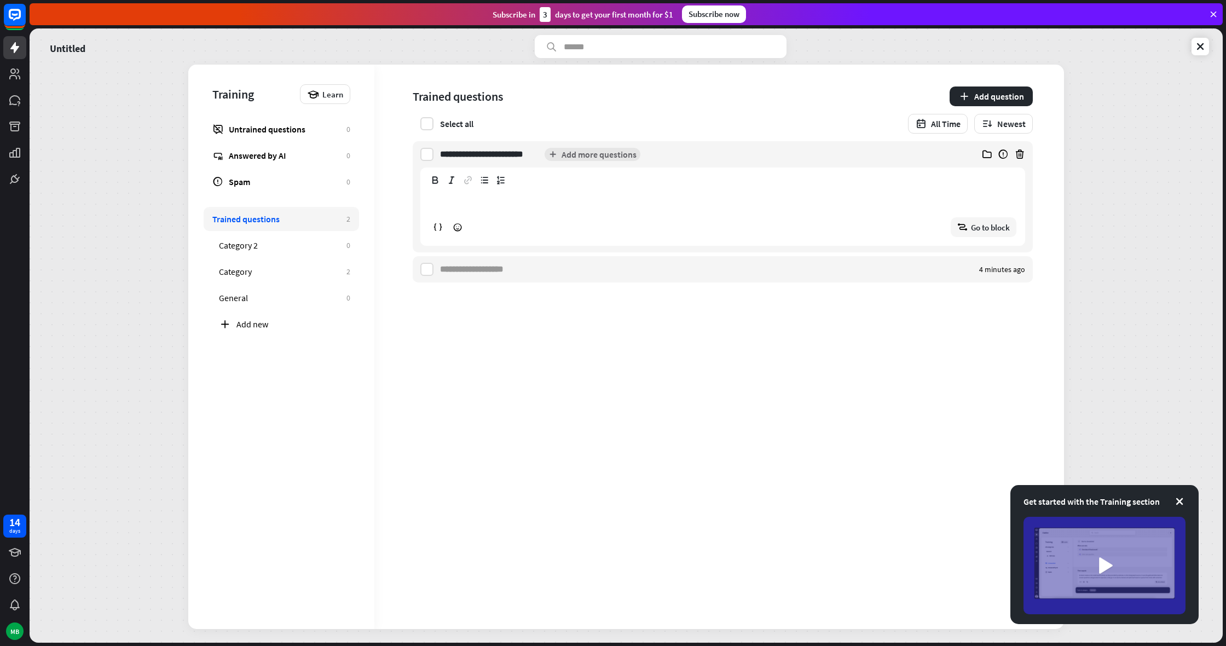
click at [584, 199] on p "**********" at bounding box center [723, 201] width 586 height 14
type input "*"
click at [640, 86] on div "Trained questions" at bounding box center [679, 96] width 532 height 20
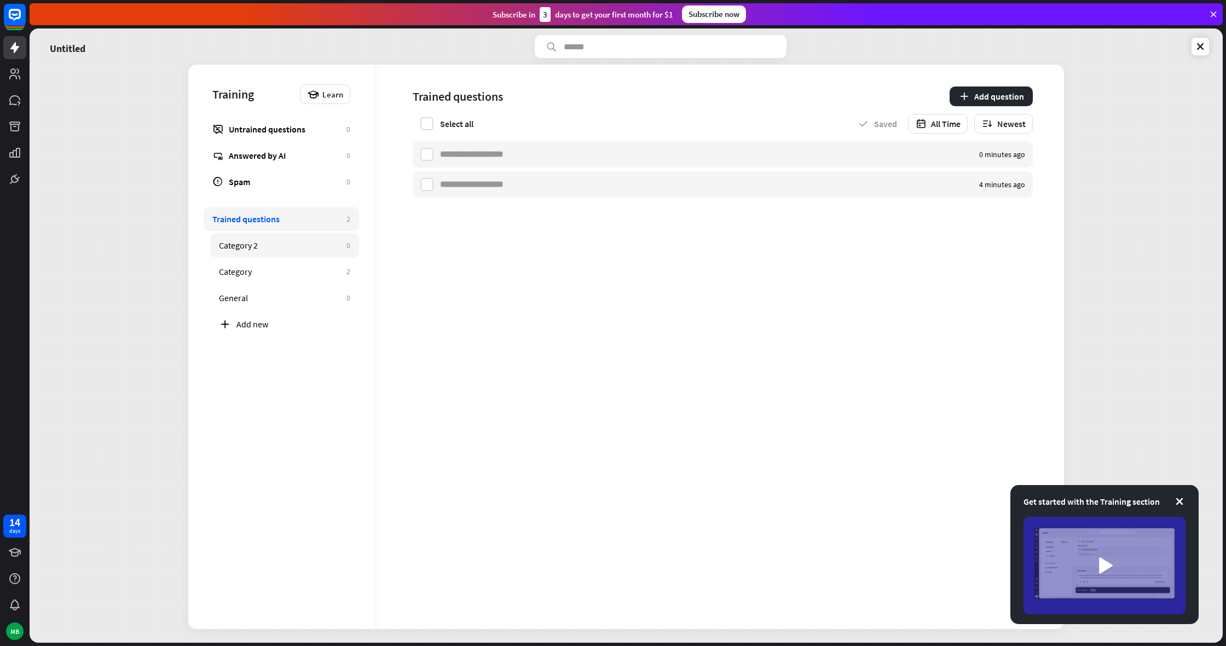
click at [317, 234] on link "Category 2 0" at bounding box center [284, 245] width 149 height 24
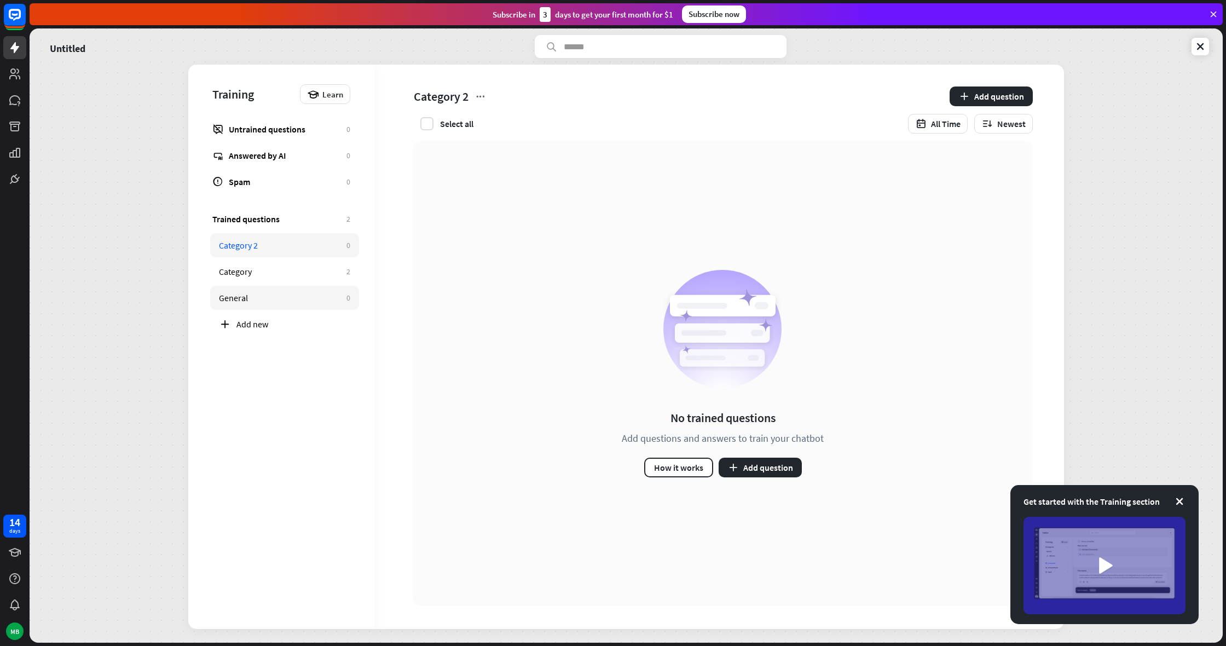
click at [308, 287] on link "General 0" at bounding box center [284, 298] width 149 height 24
click at [744, 461] on button "Add question" at bounding box center [760, 468] width 83 height 20
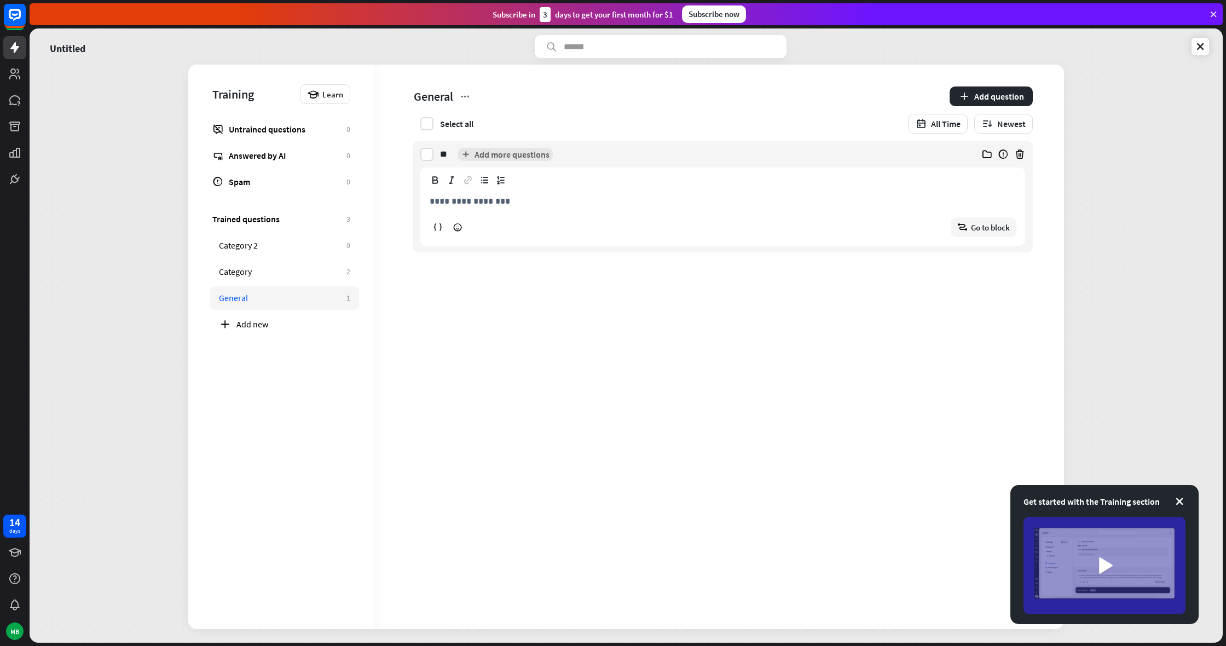
type input "*"
click at [700, 500] on div "**********" at bounding box center [719, 347] width 690 height 564
type input "**********"
click at [633, 164] on div "**********" at bounding box center [689, 154] width 498 height 26
click at [602, 193] on div "**********" at bounding box center [723, 216] width 604 height 60
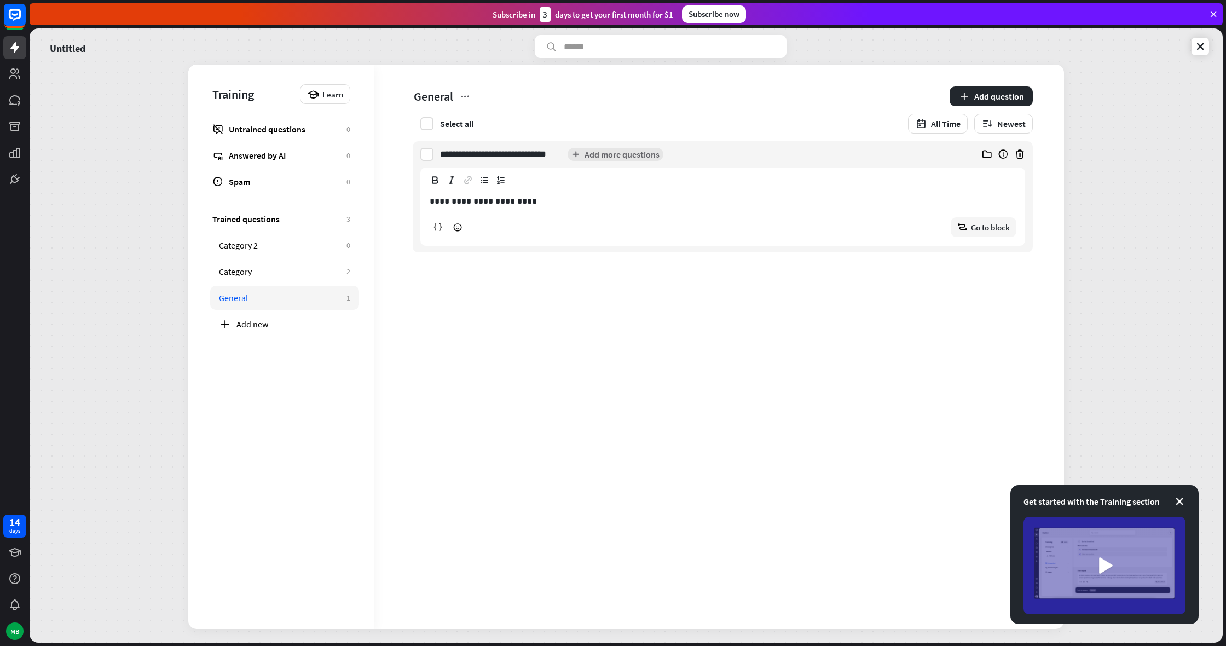
click at [1123, 173] on div "**********" at bounding box center [626, 335] width 1193 height 614
click at [257, 133] on div "Untrained questions" at bounding box center [285, 129] width 112 height 11
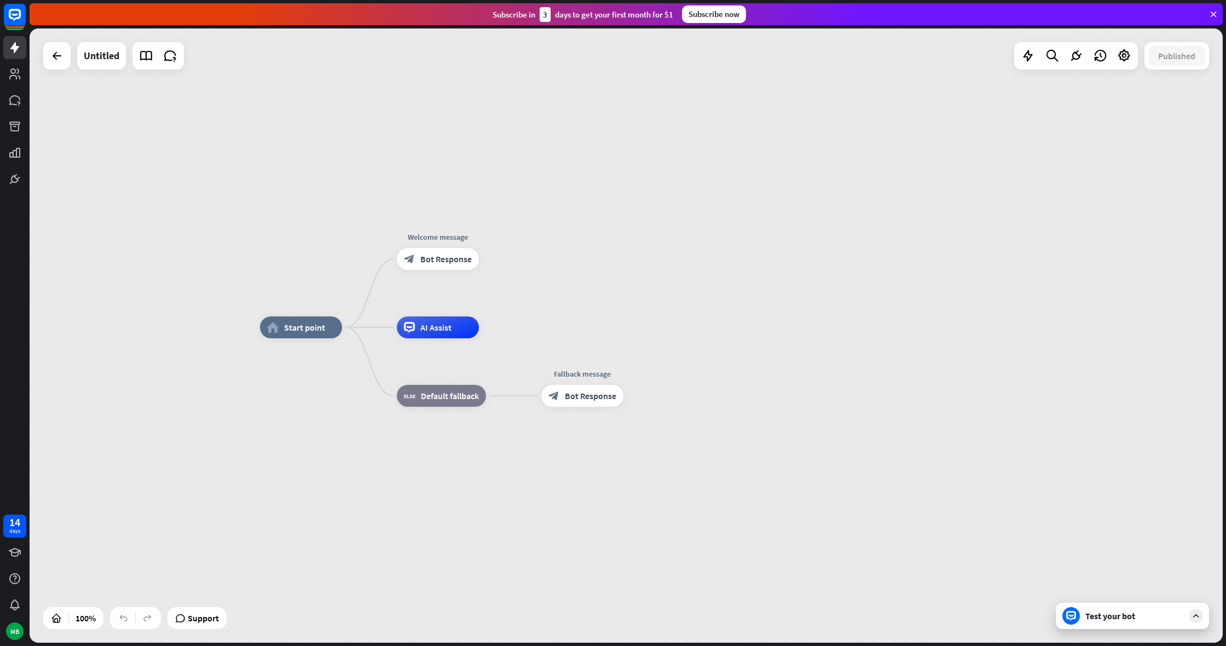
click at [1171, 628] on div "Test your bot" at bounding box center [1132, 616] width 153 height 26
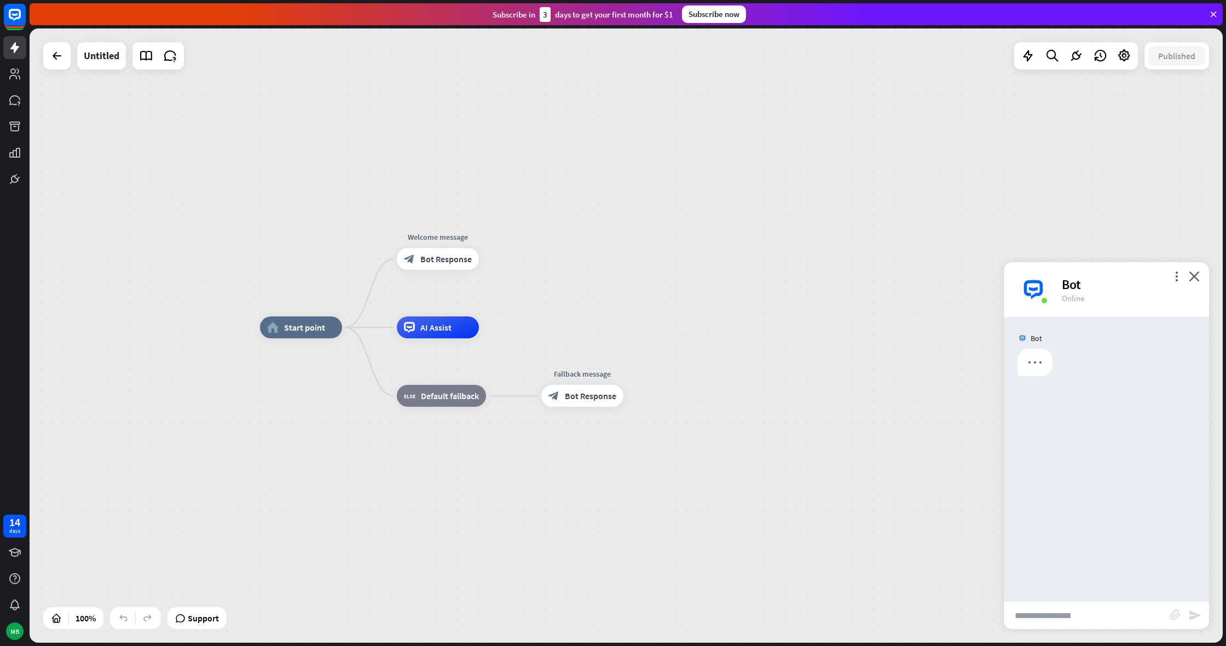
click at [1147, 618] on input "text" at bounding box center [1087, 615] width 166 height 27
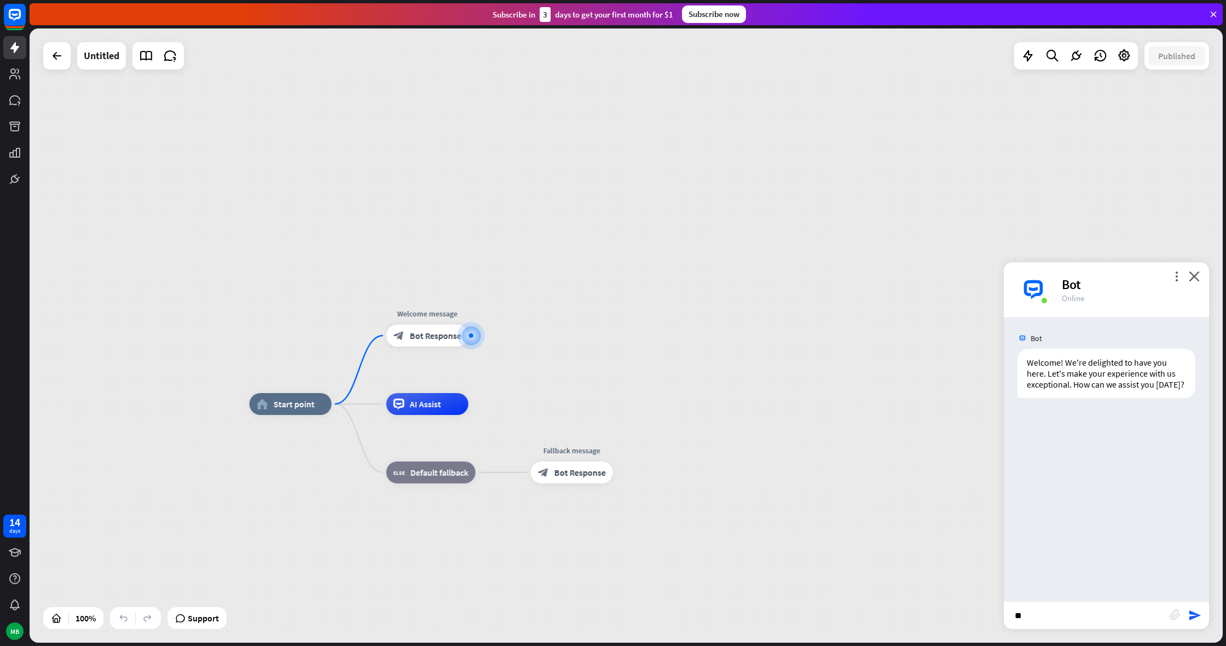
type input "*"
type input "**********"
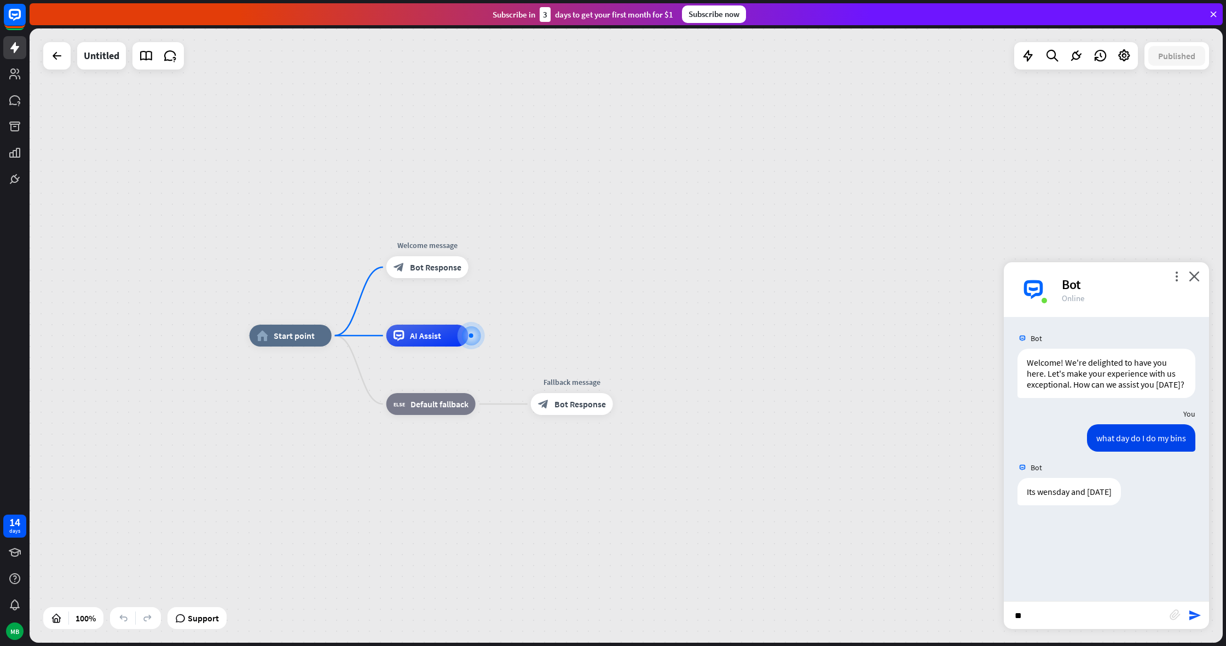
type input "*"
type input "**********"
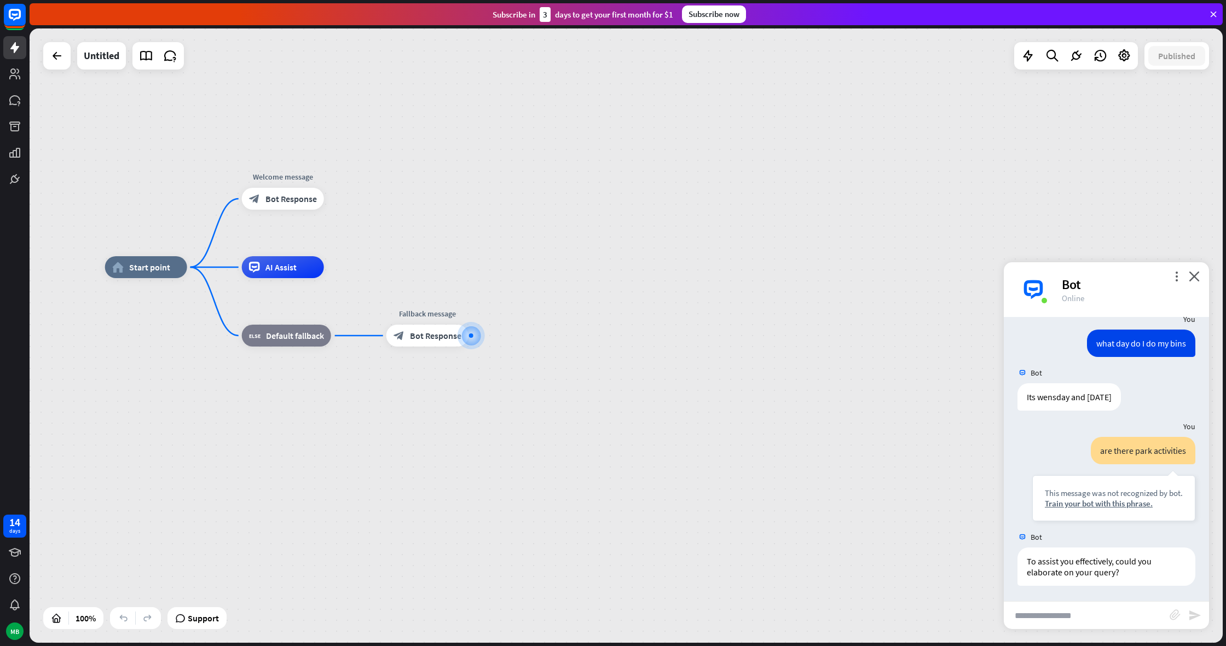
scroll to position [96, 0]
click at [1104, 500] on div "Train your bot with this phrase." at bounding box center [1114, 502] width 138 height 10
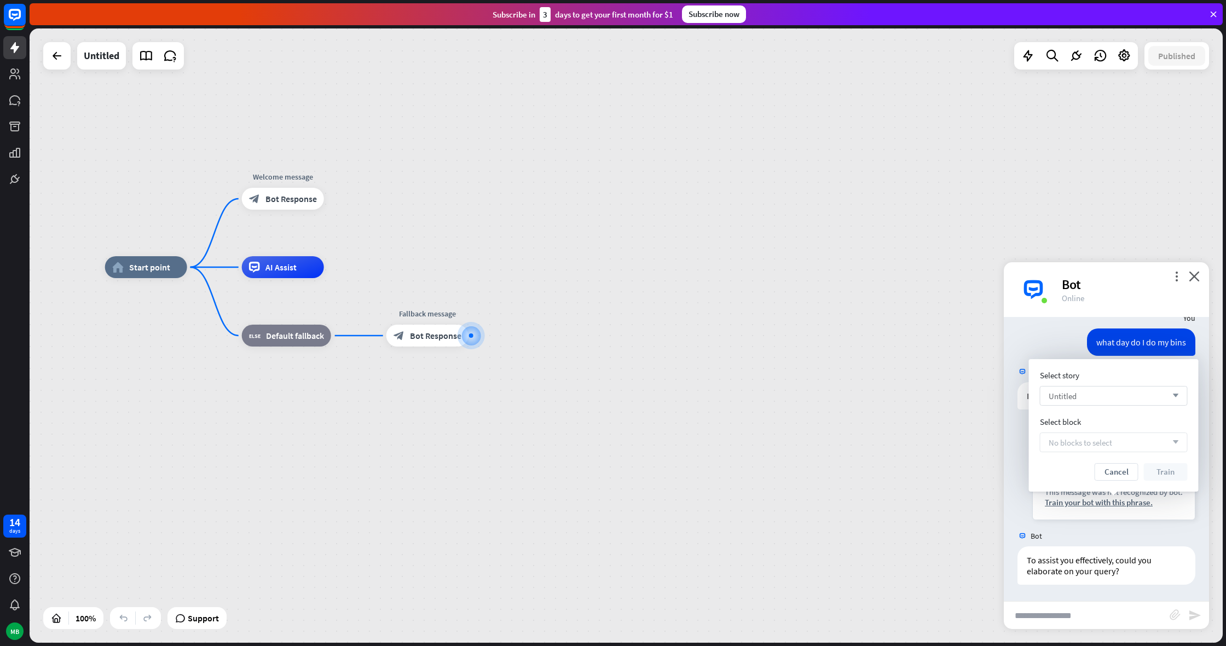
click at [1106, 392] on div "Untitled arrow_down" at bounding box center [1114, 396] width 148 height 20
click at [1106, 377] on div "Select story" at bounding box center [1114, 375] width 148 height 10
click at [1139, 396] on div "Untitled arrow_down" at bounding box center [1114, 396] width 148 height 20
click at [1125, 443] on div "Untitled checked" at bounding box center [1113, 446] width 139 height 22
click at [1203, 278] on div "more_vert close Bot Online" at bounding box center [1106, 289] width 205 height 55
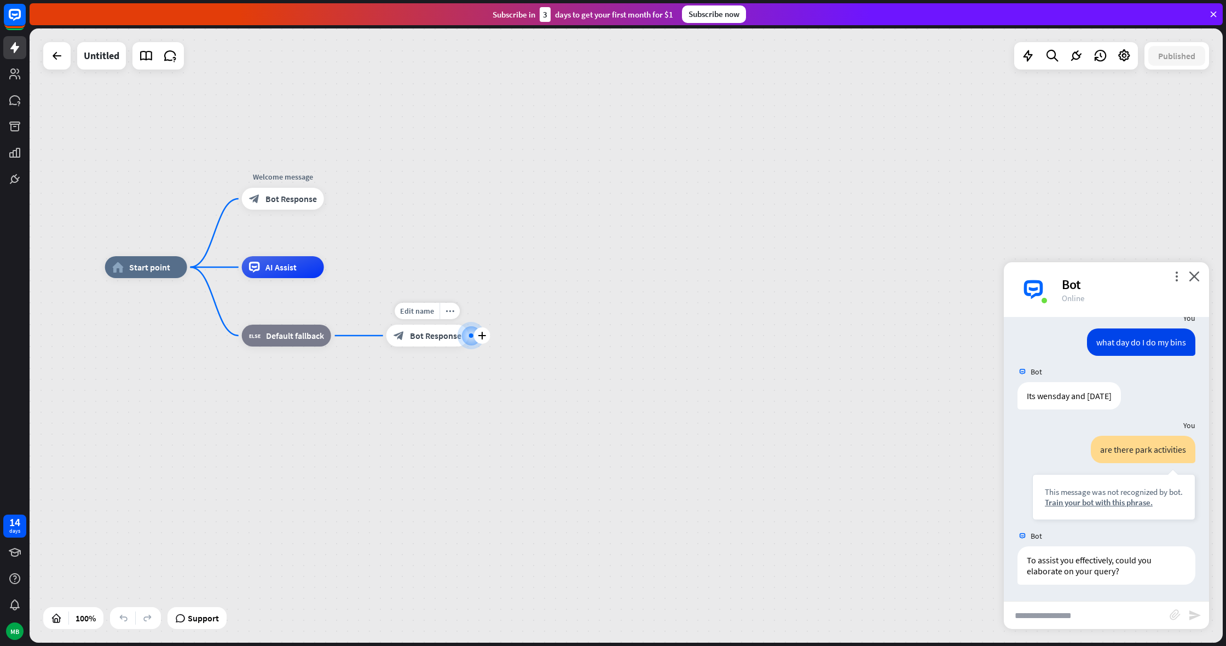
click at [425, 334] on span "Bot Response" at bounding box center [435, 335] width 51 height 11
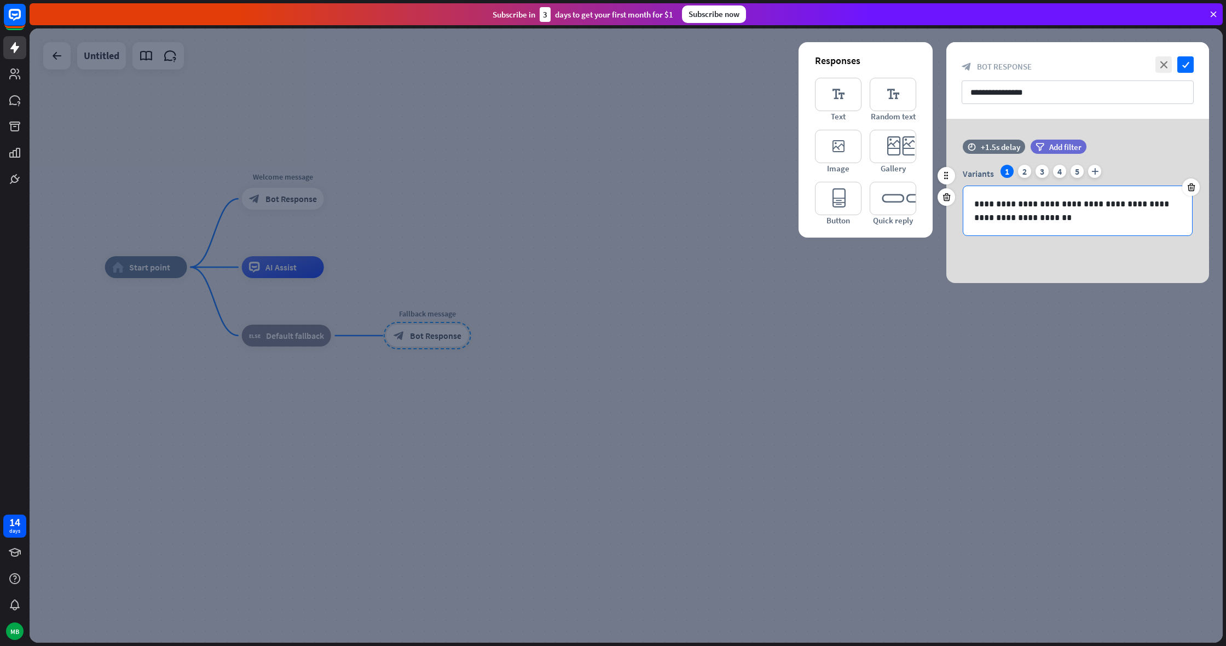
click at [1125, 213] on p "**********" at bounding box center [1077, 210] width 207 height 27
click at [1020, 45] on div "**********" at bounding box center [1077, 80] width 263 height 77
click at [1038, 42] on div at bounding box center [626, 335] width 1193 height 614
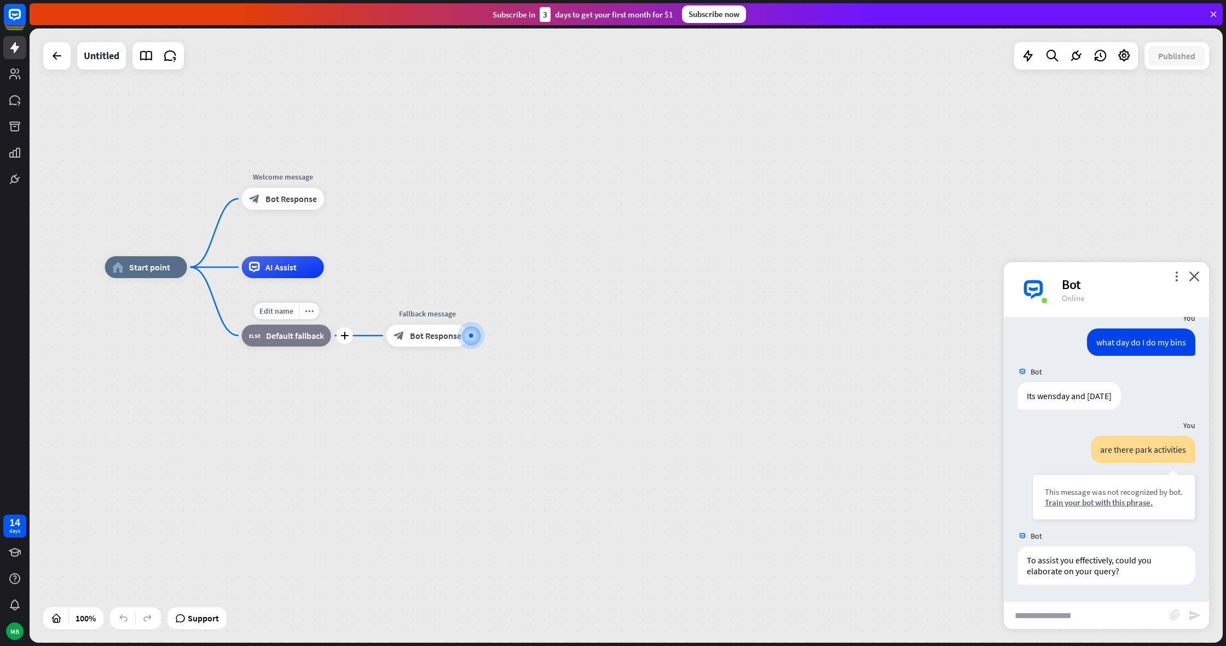
click at [300, 338] on span "Default fallback" at bounding box center [295, 335] width 58 height 11
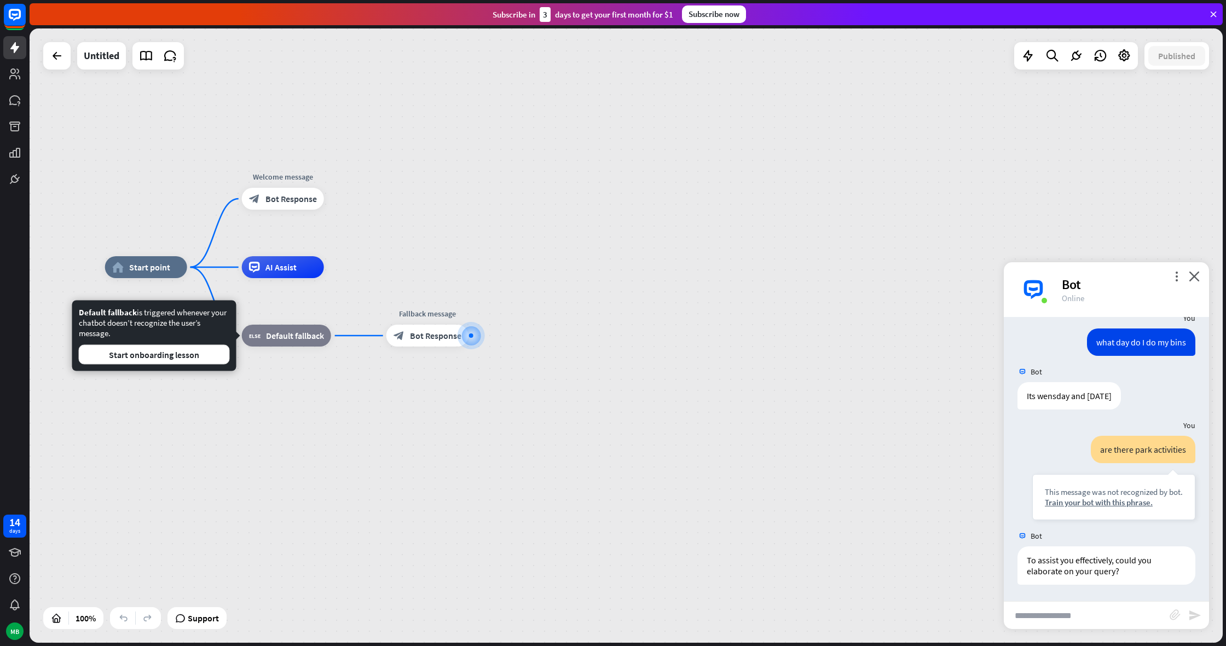
click at [484, 288] on div "home_2 Start point Welcome message block_bot_response Bot Response AI Assist bl…" at bounding box center [701, 574] width 1193 height 614
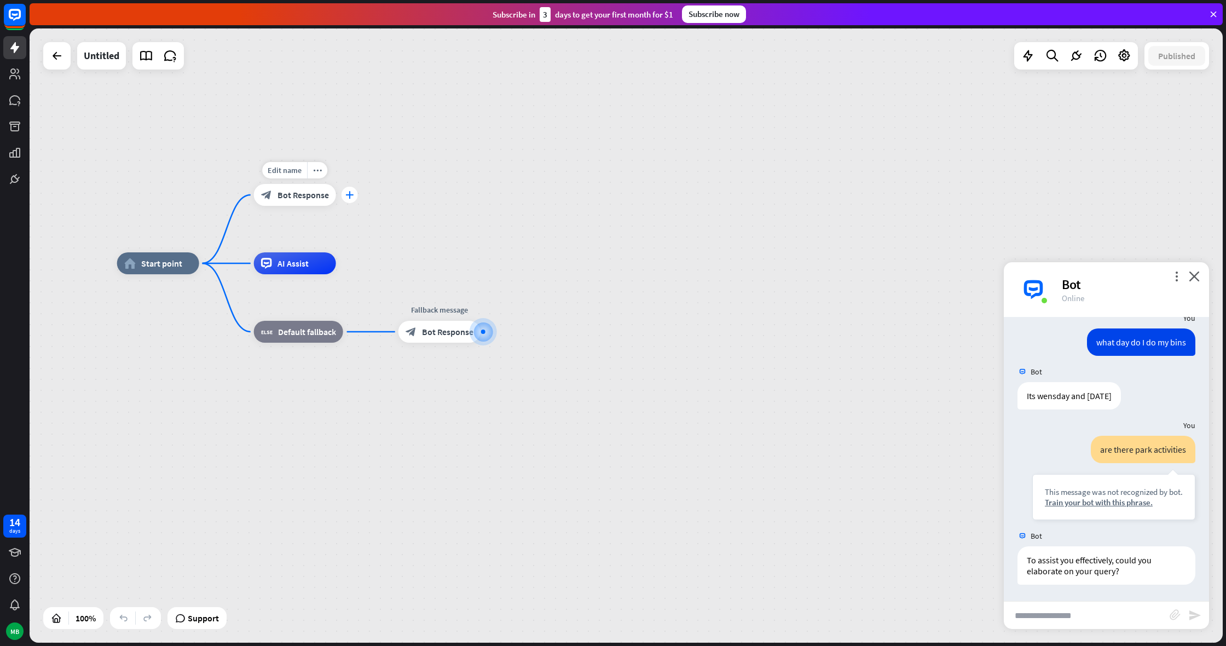
click at [343, 195] on div "plus" at bounding box center [350, 195] width 16 height 16
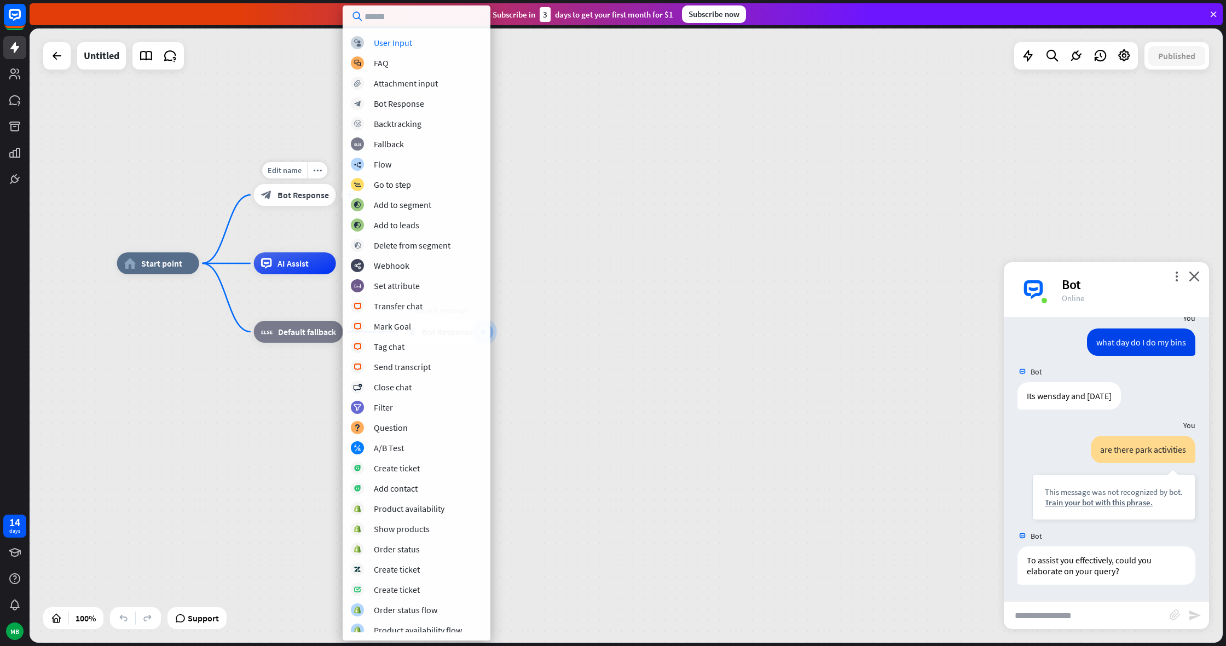
scroll to position [3, 0]
click at [545, 246] on div "home_2 Start point plus Welcome message block_bot_response Bot Response AI Assi…" at bounding box center [626, 335] width 1193 height 614
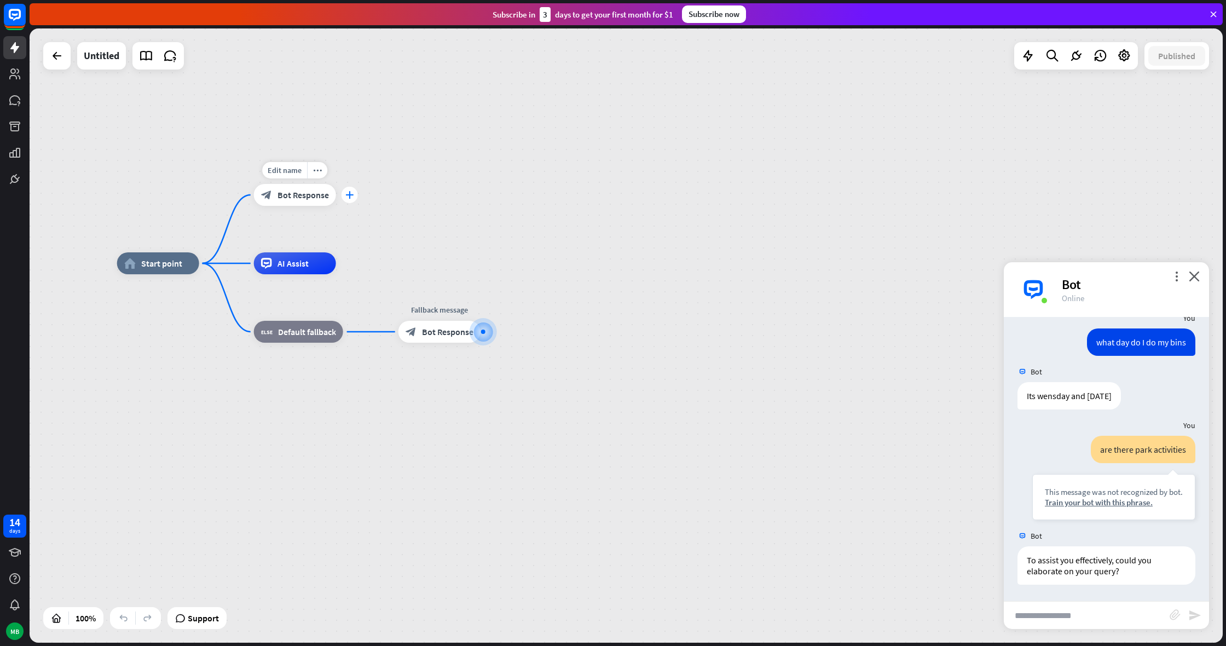
click at [354, 197] on div "plus" at bounding box center [350, 195] width 16 height 16
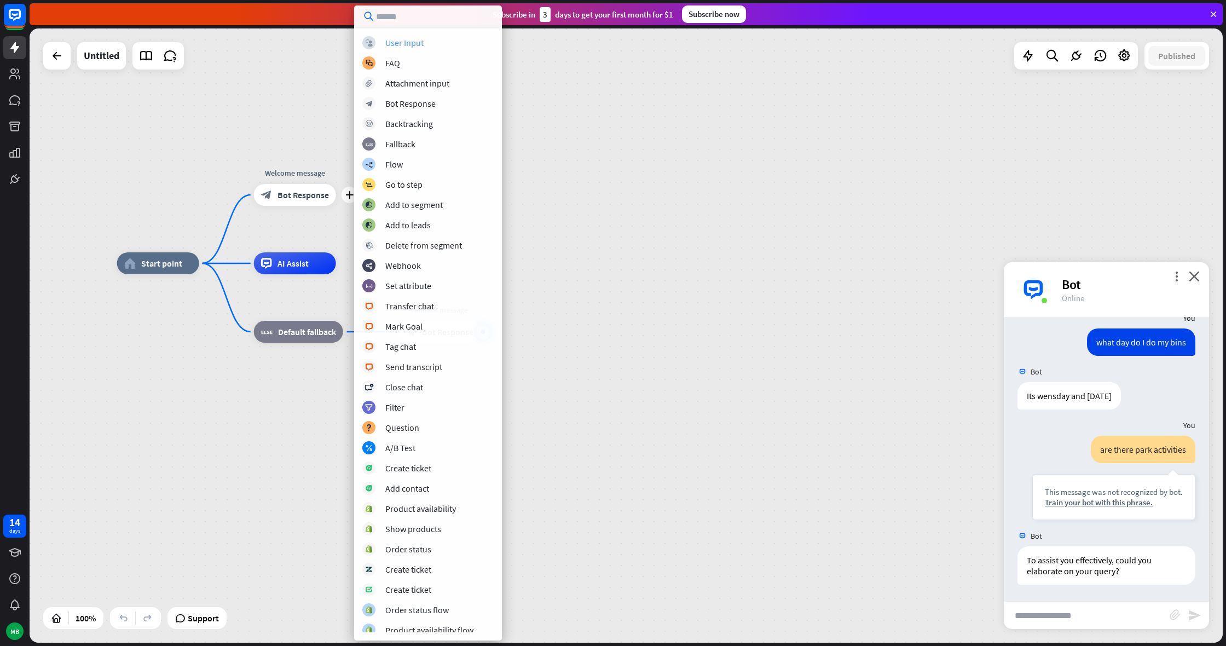
click at [415, 38] on div "User Input" at bounding box center [404, 42] width 38 height 11
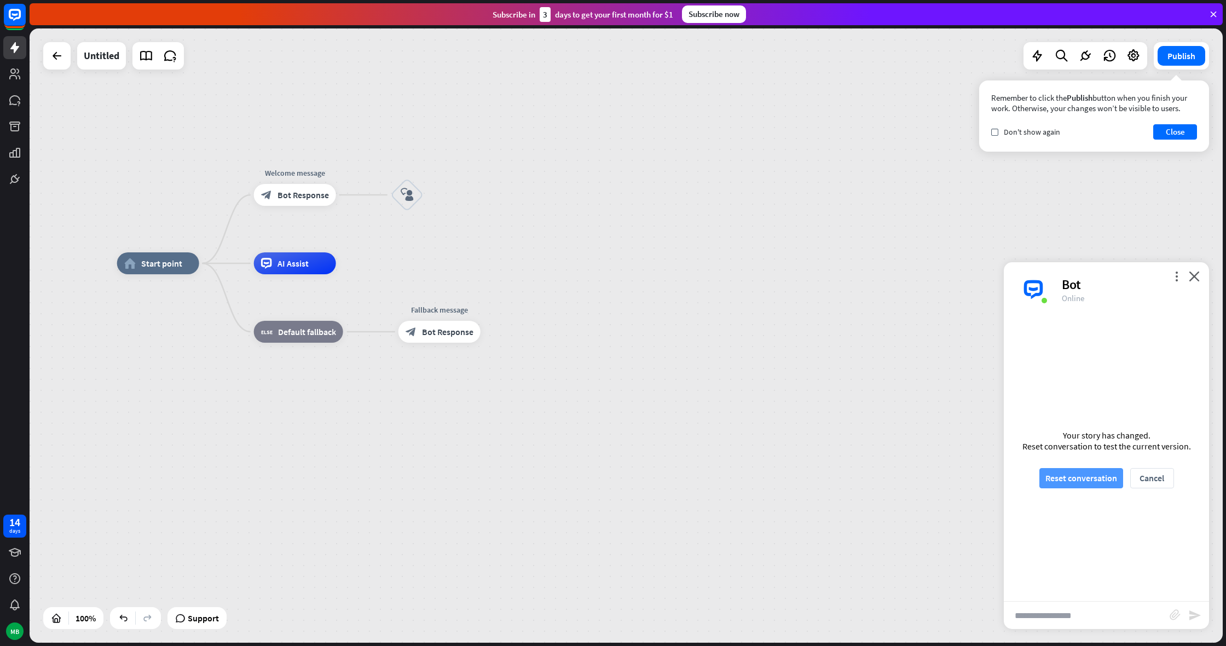
click at [1083, 480] on button "Reset conversation" at bounding box center [1082, 478] width 84 height 20
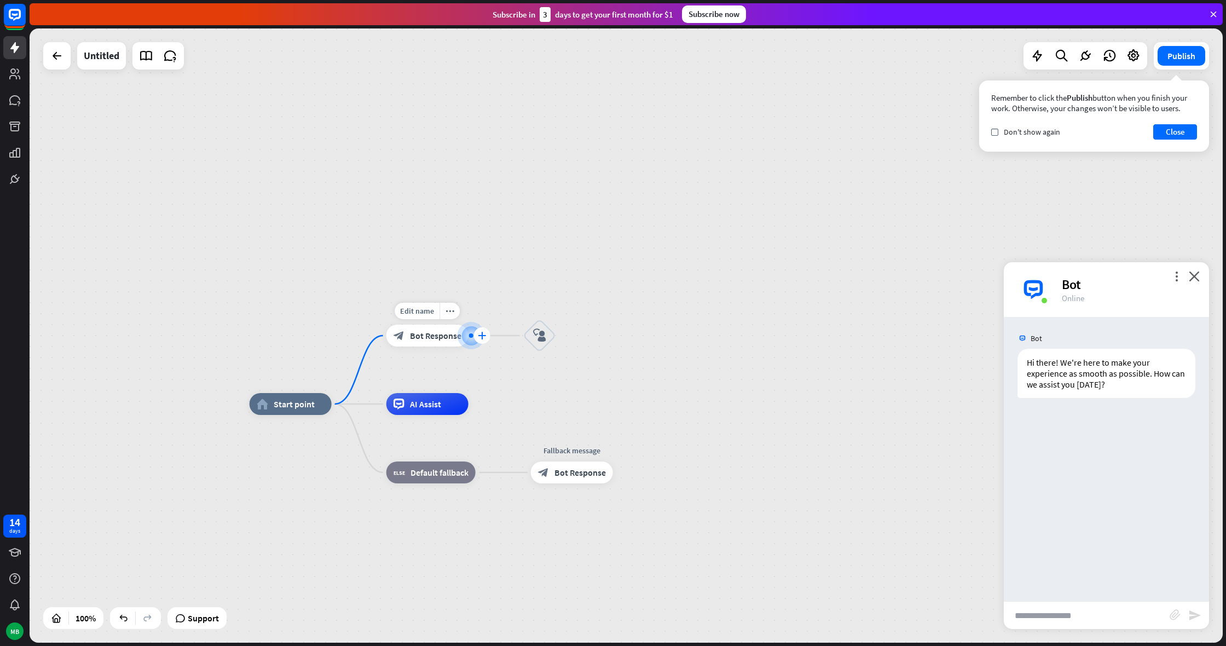
click at [484, 342] on div "plus" at bounding box center [482, 335] width 16 height 16
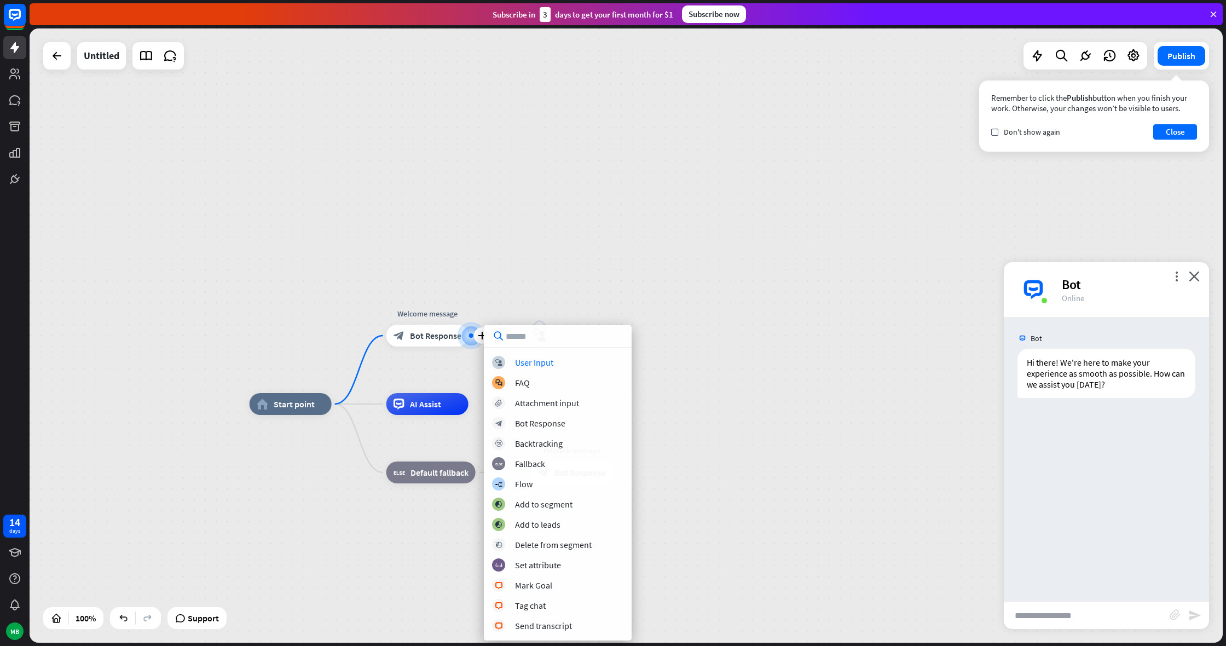
click at [556, 319] on div "block_user_input" at bounding box center [539, 335] width 33 height 33
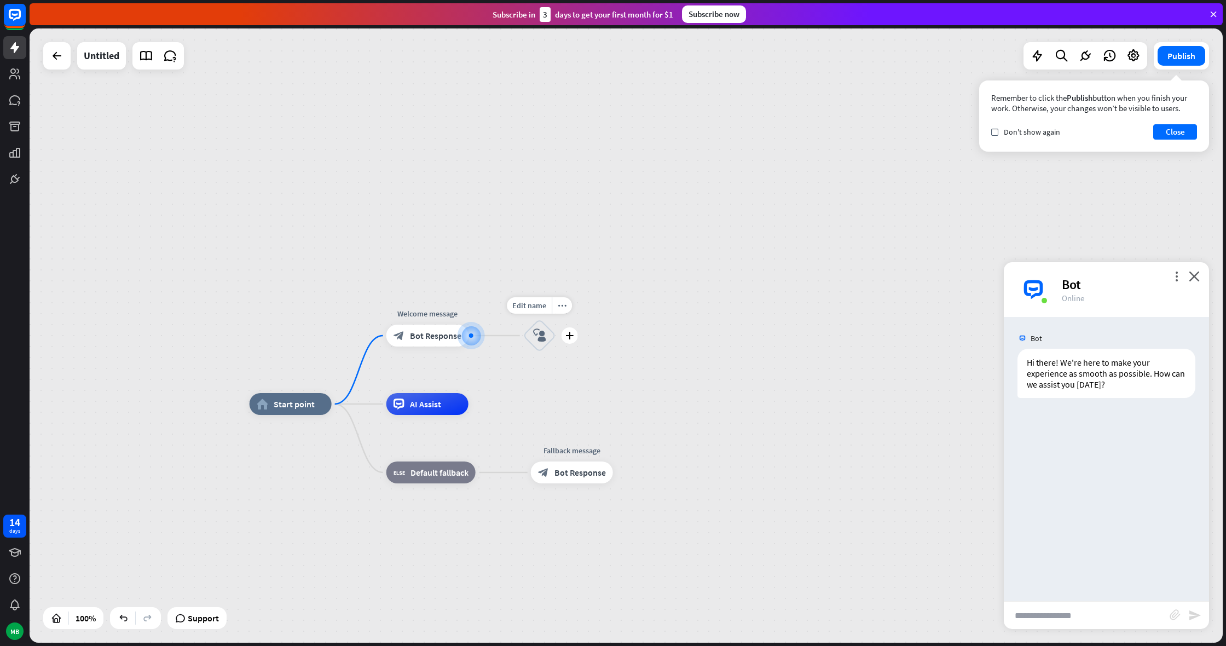
click at [550, 336] on div "block_user_input" at bounding box center [539, 335] width 33 height 33
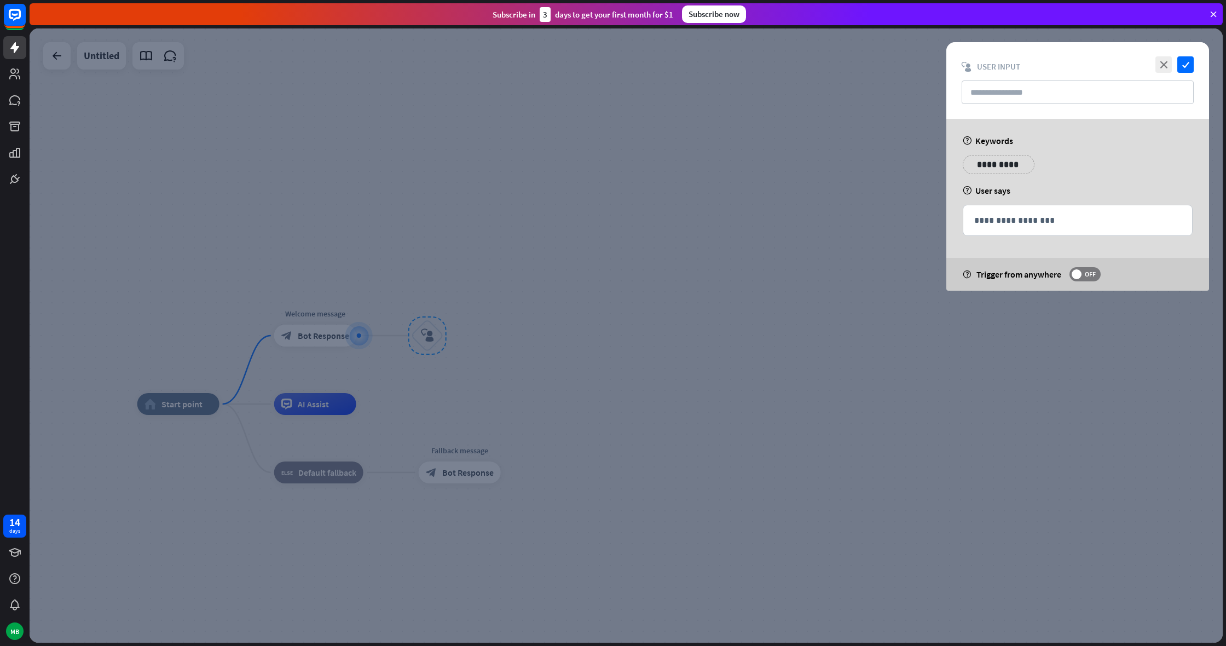
click at [1017, 164] on div "**********" at bounding box center [999, 164] width 72 height 19
click at [1168, 62] on icon "close" at bounding box center [1164, 64] width 16 height 16
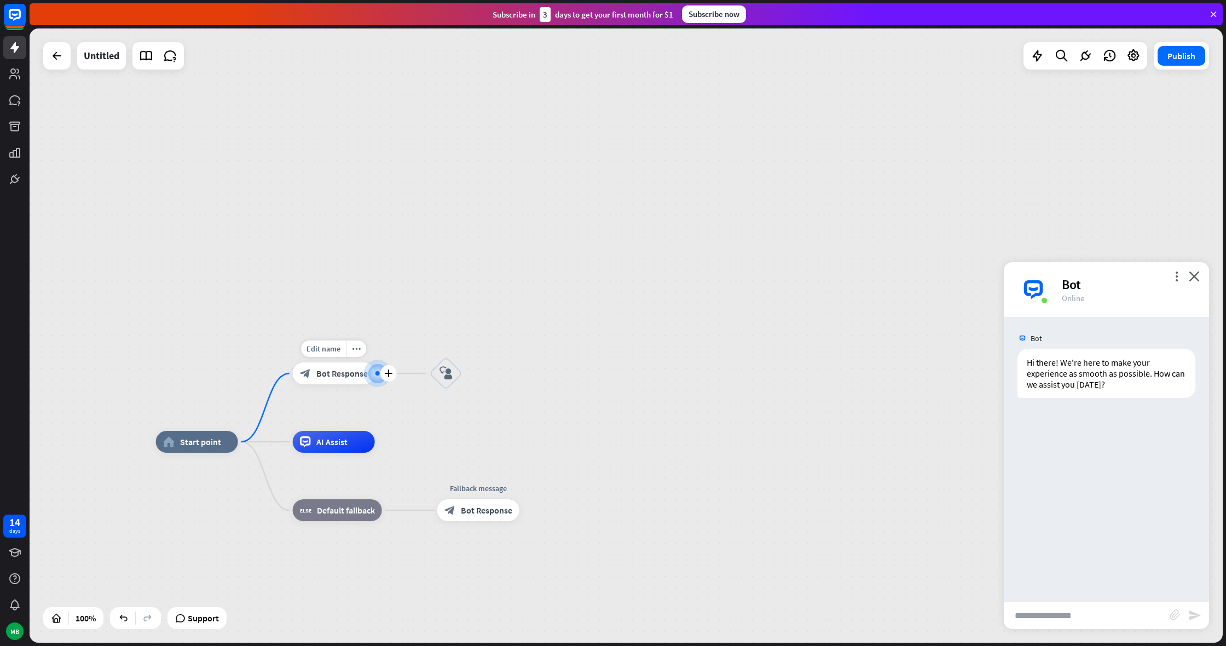
drag, startPoint x: 364, startPoint y: 348, endPoint x: 375, endPoint y: 381, distance: 35.1
click at [375, 379] on div at bounding box center [378, 373] width 12 height 12
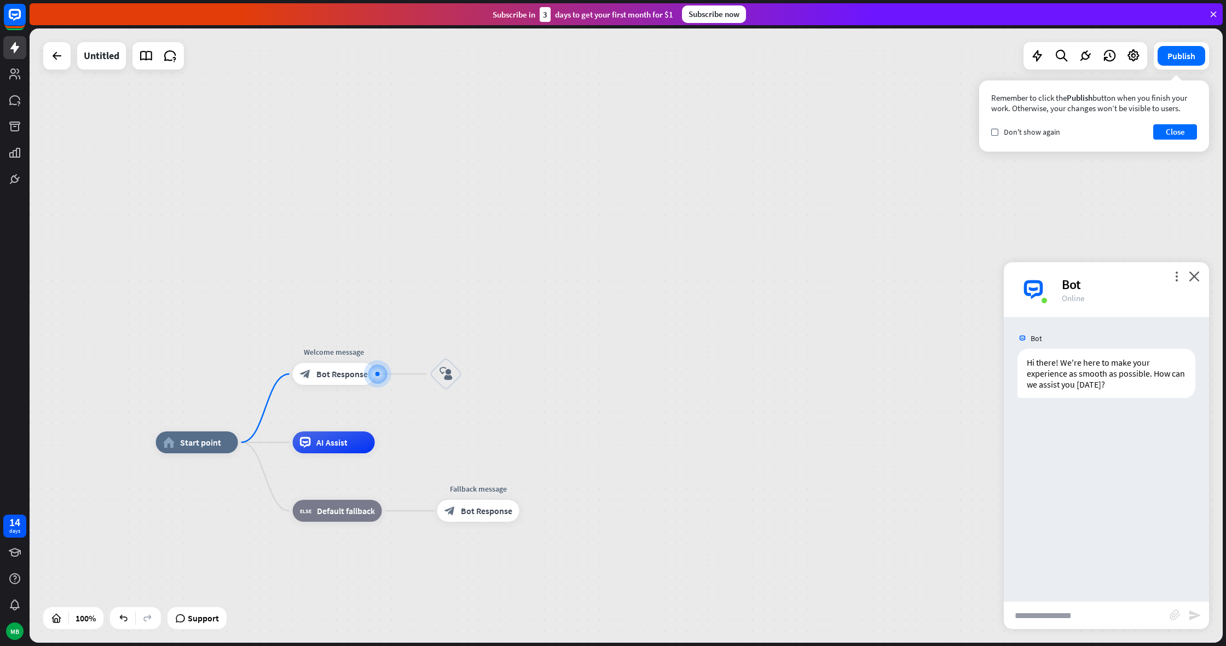
drag, startPoint x: 399, startPoint y: 386, endPoint x: 456, endPoint y: 406, distance: 60.9
drag, startPoint x: 480, startPoint y: 378, endPoint x: 458, endPoint y: 429, distance: 55.7
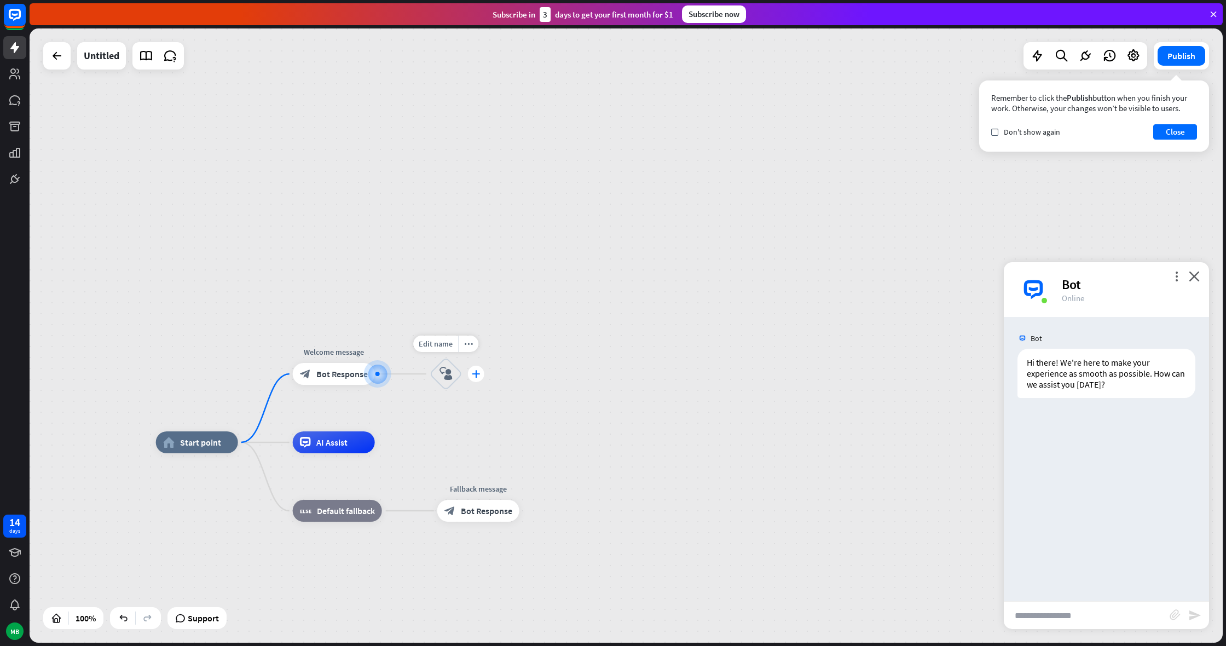
click at [474, 379] on div "plus" at bounding box center [476, 374] width 16 height 16
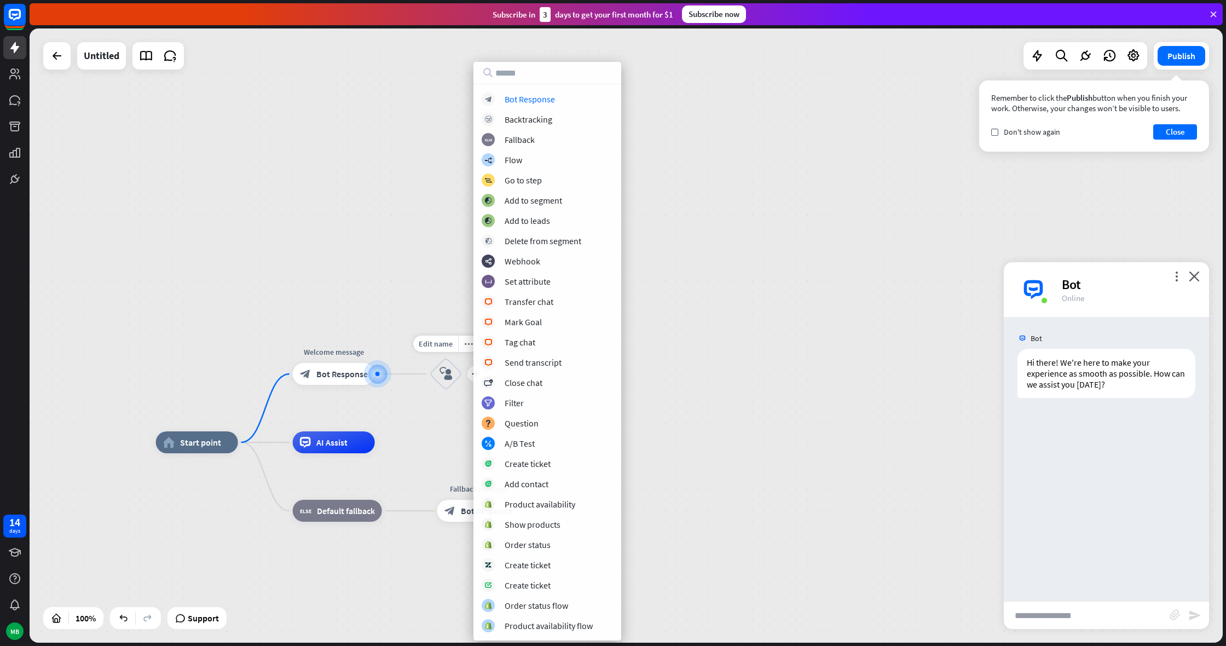
click at [438, 372] on div "block_user_input" at bounding box center [446, 373] width 33 height 33
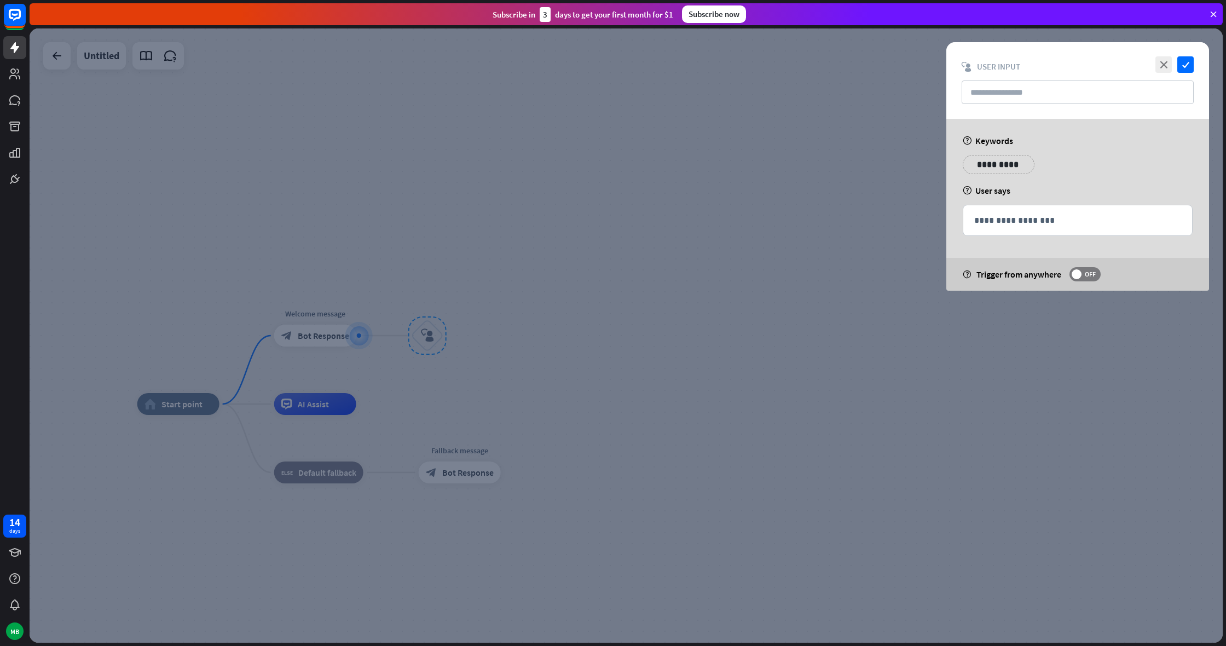
click at [438, 372] on div at bounding box center [626, 335] width 1193 height 614
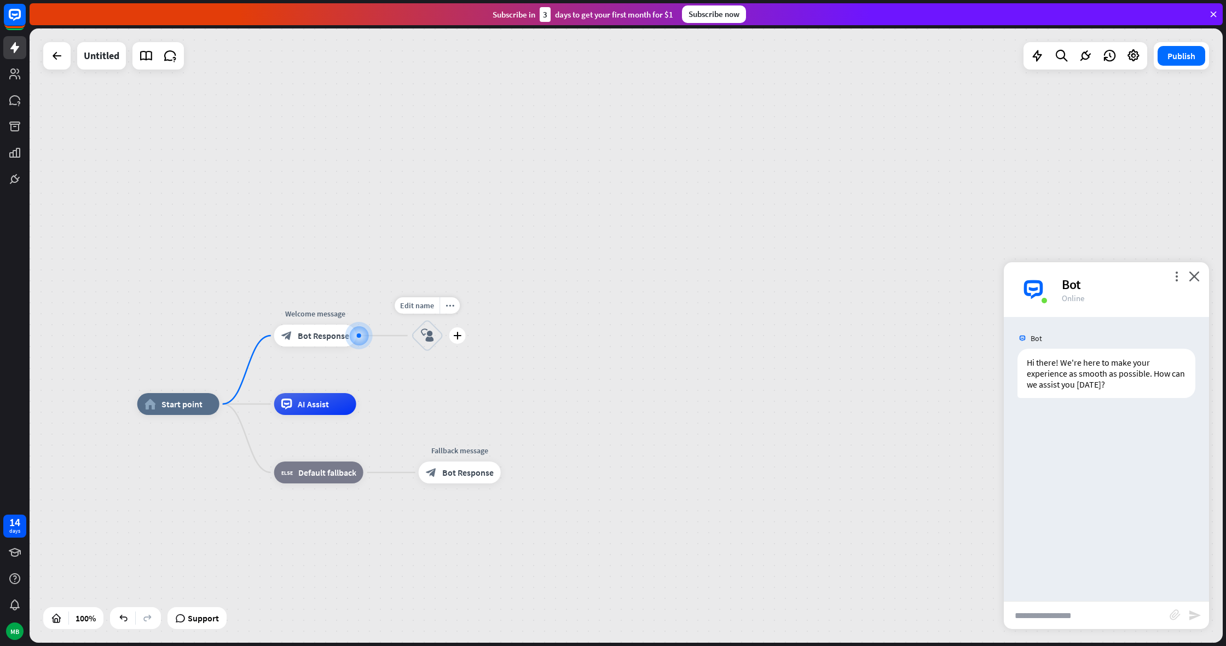
click at [427, 344] on div "block_user_input" at bounding box center [427, 335] width 33 height 33
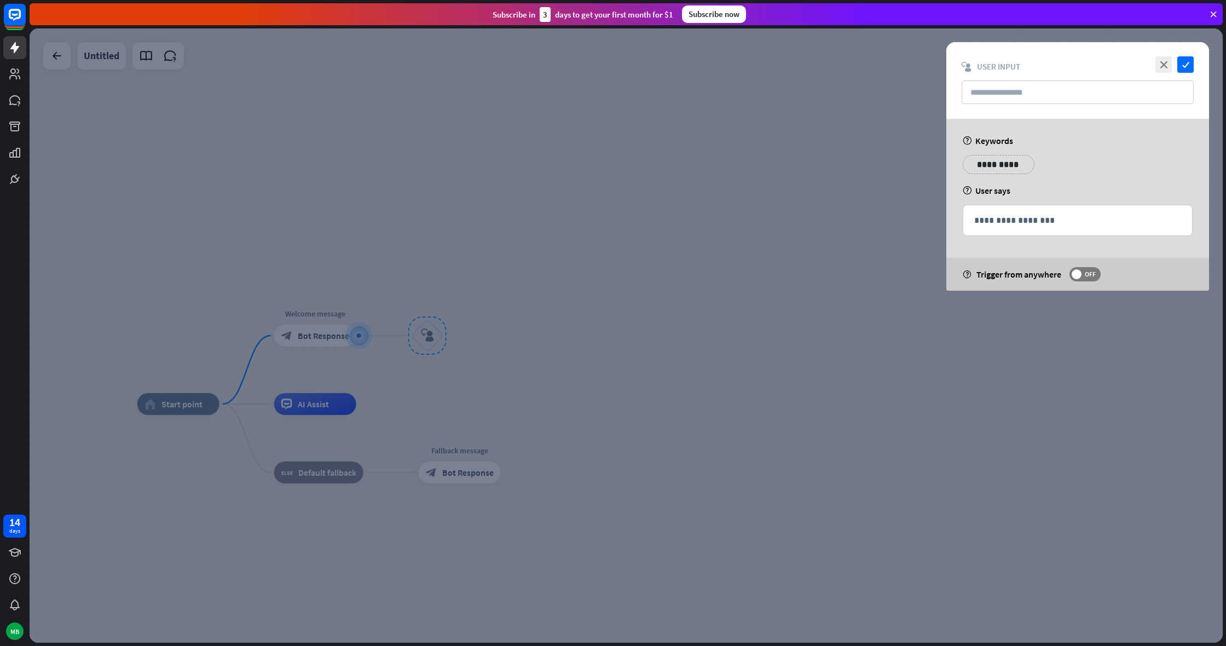
click at [425, 341] on div at bounding box center [626, 335] width 1193 height 614
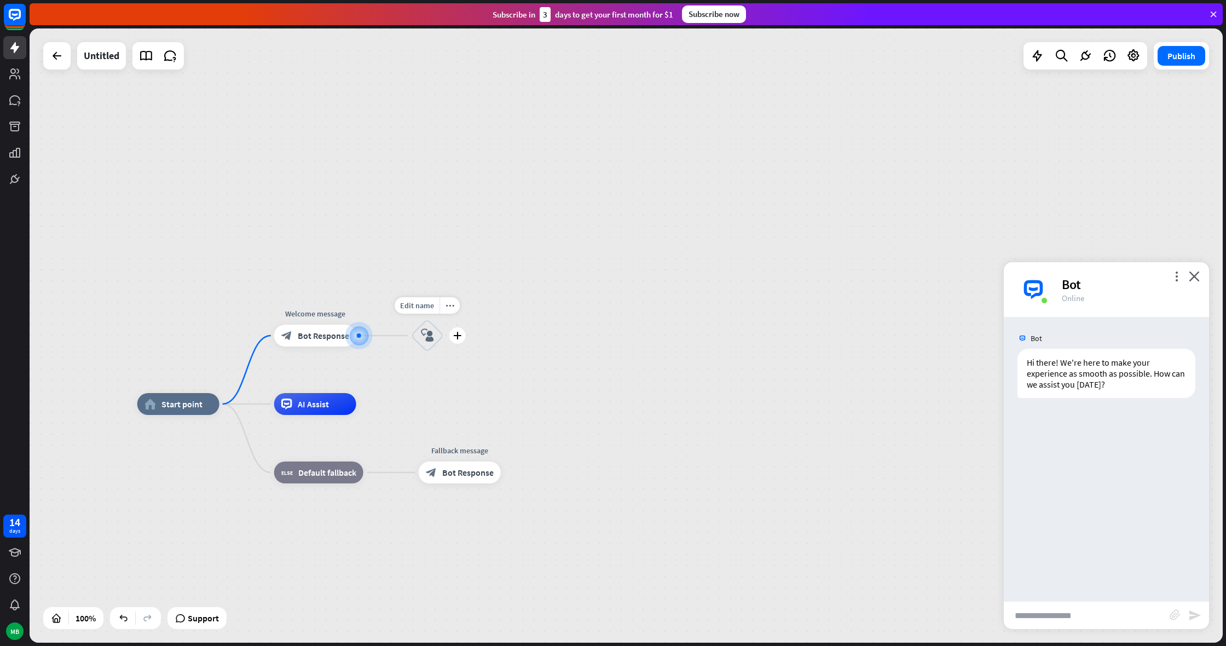
click at [425, 341] on icon "block_user_input" at bounding box center [427, 335] width 13 height 13
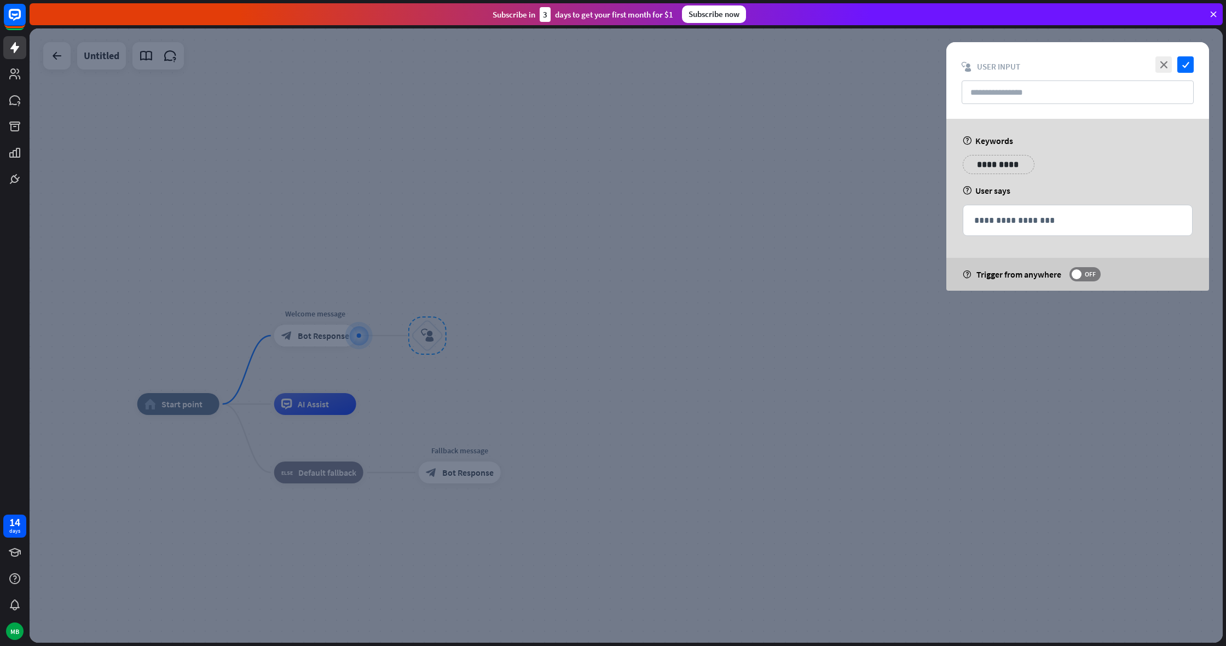
click at [449, 324] on div at bounding box center [626, 335] width 1193 height 614
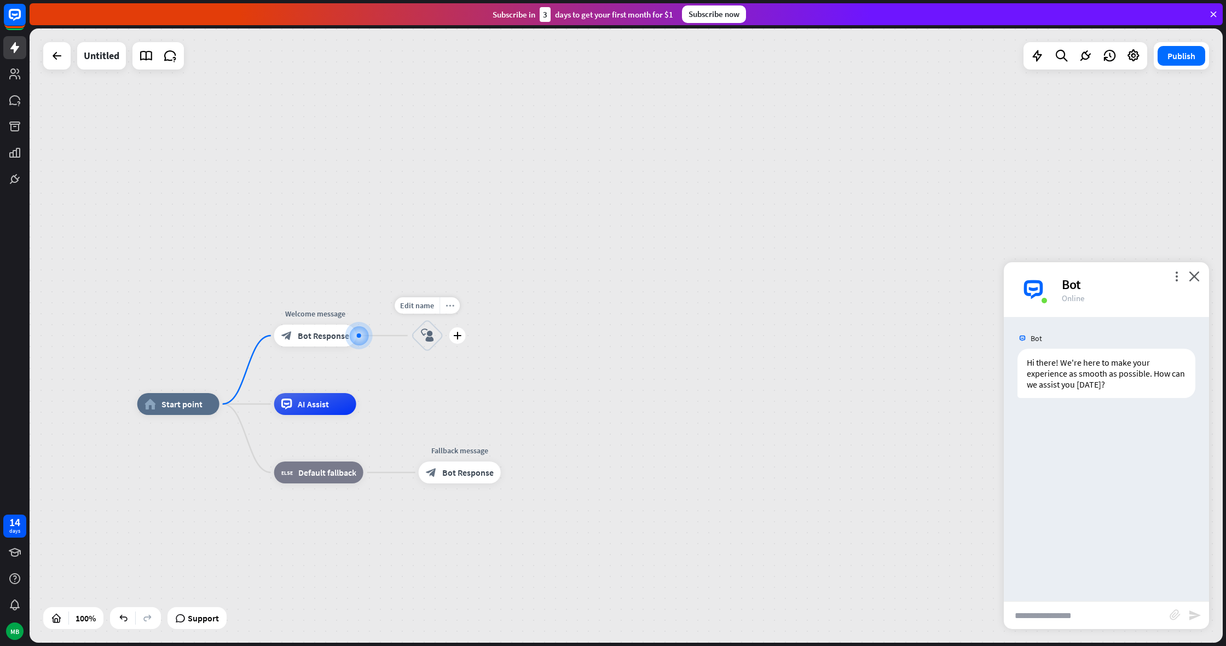
click at [450, 313] on div "more_horiz" at bounding box center [450, 305] width 20 height 16
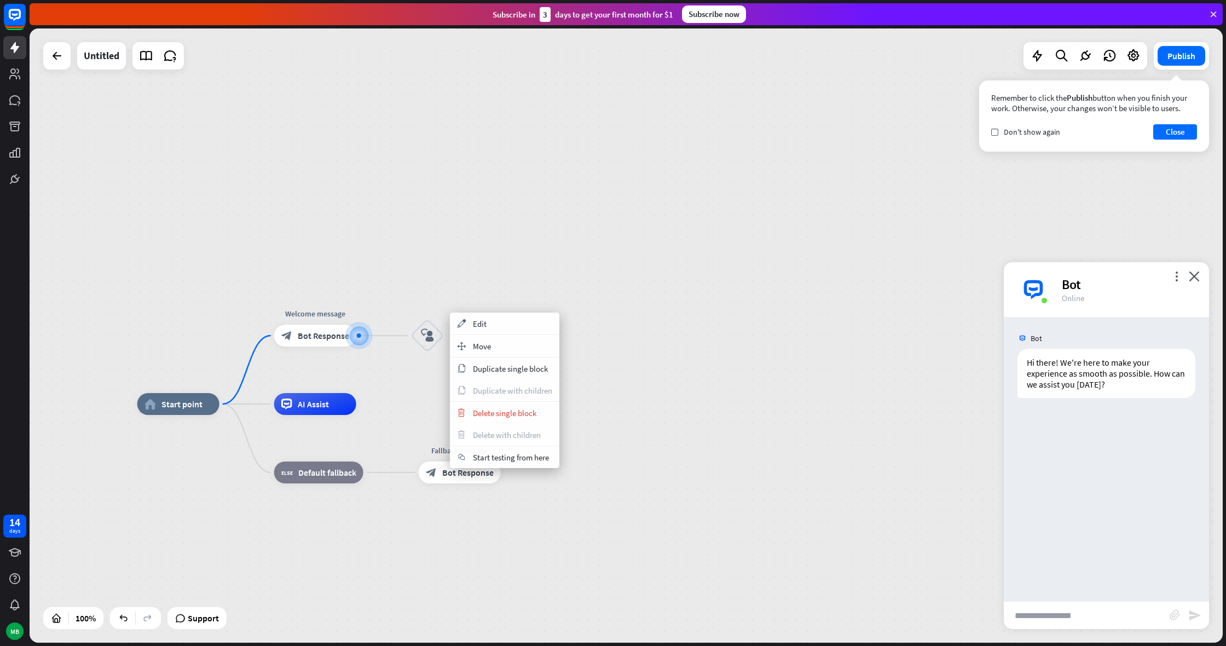
click at [267, 140] on div "home_2 Start point Welcome message block_bot_response Bot Response block_user_i…" at bounding box center [626, 335] width 1193 height 614
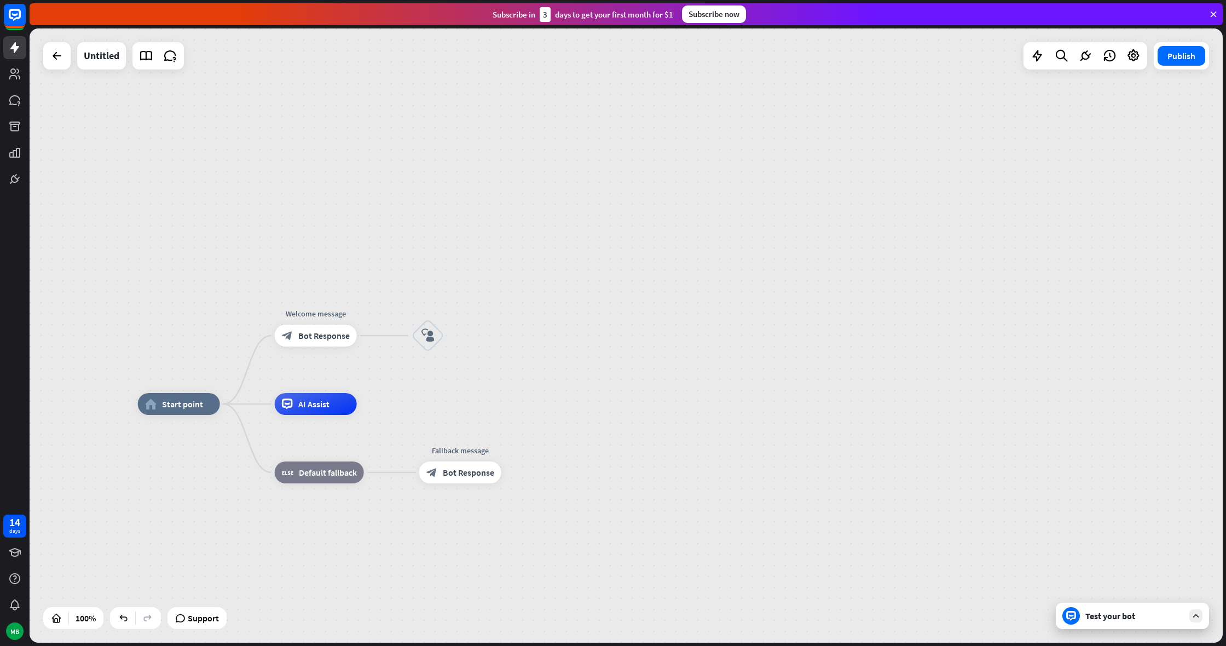
drag, startPoint x: 524, startPoint y: 73, endPoint x: 513, endPoint y: 180, distance: 107.8
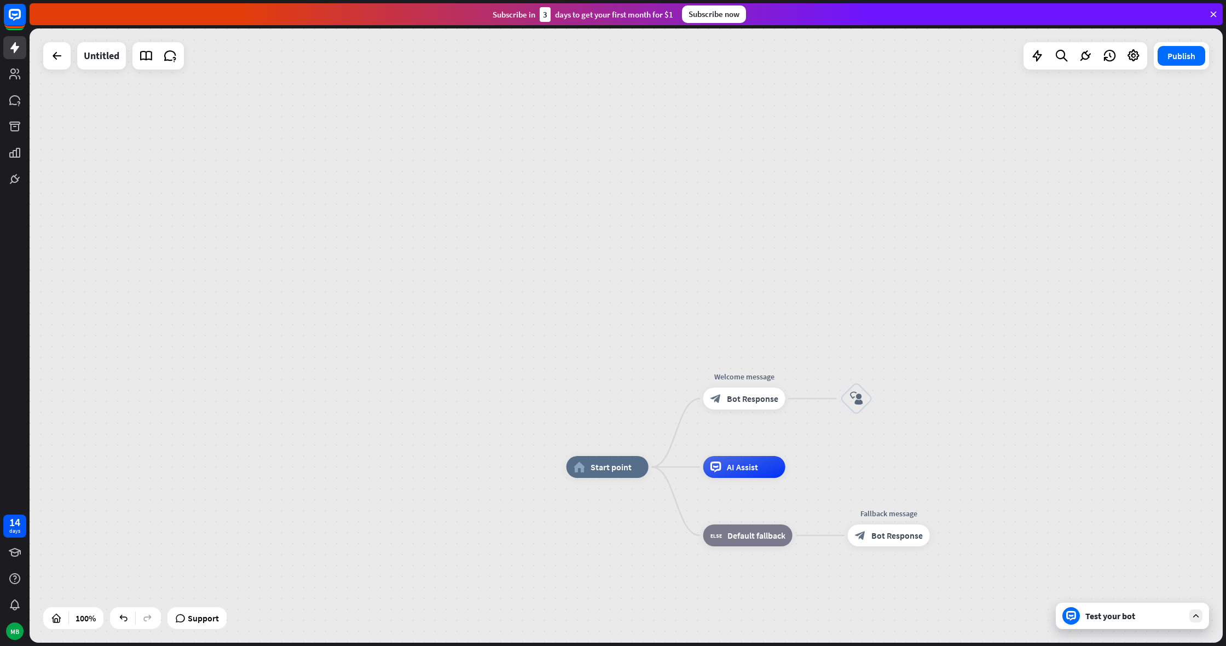
drag, startPoint x: 696, startPoint y: 309, endPoint x: 984, endPoint y: 310, distance: 287.4
click at [984, 310] on div "home_2 Start point Welcome message block_bot_response Bot Response block_user_i…" at bounding box center [626, 335] width 1193 height 614
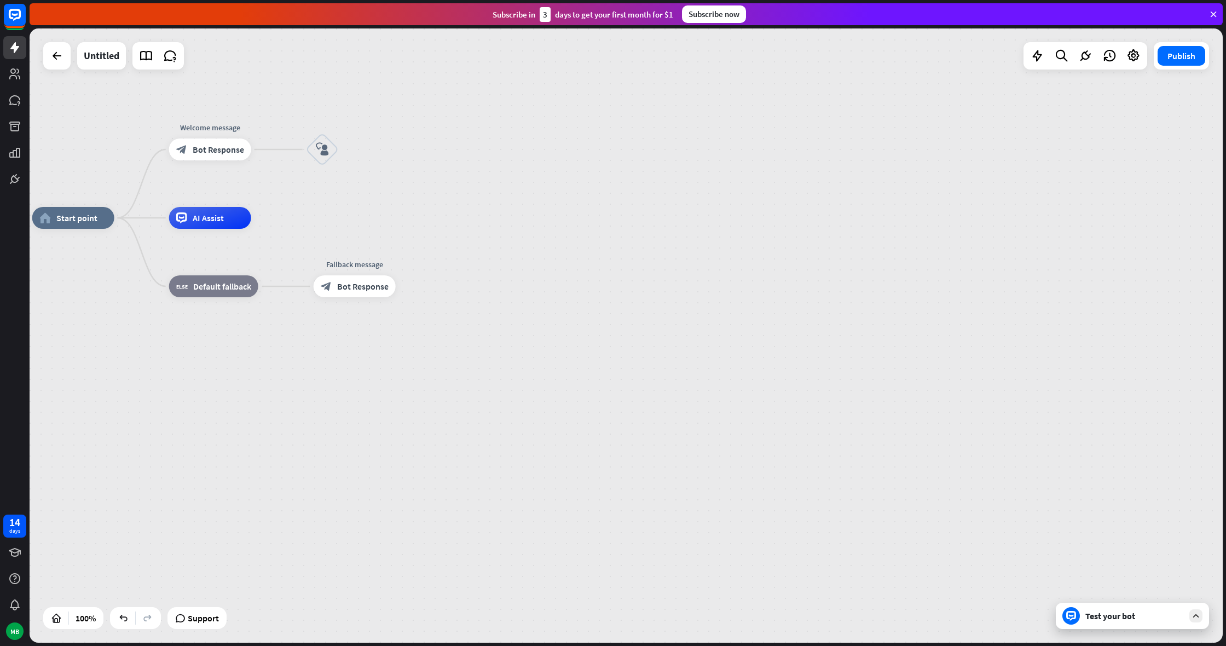
drag, startPoint x: 706, startPoint y: 422, endPoint x: 333, endPoint y: 226, distance: 420.9
click at [333, 226] on div "home_2 Start point Welcome message block_bot_response Bot Response block_user_i…" at bounding box center [628, 525] width 1193 height 614
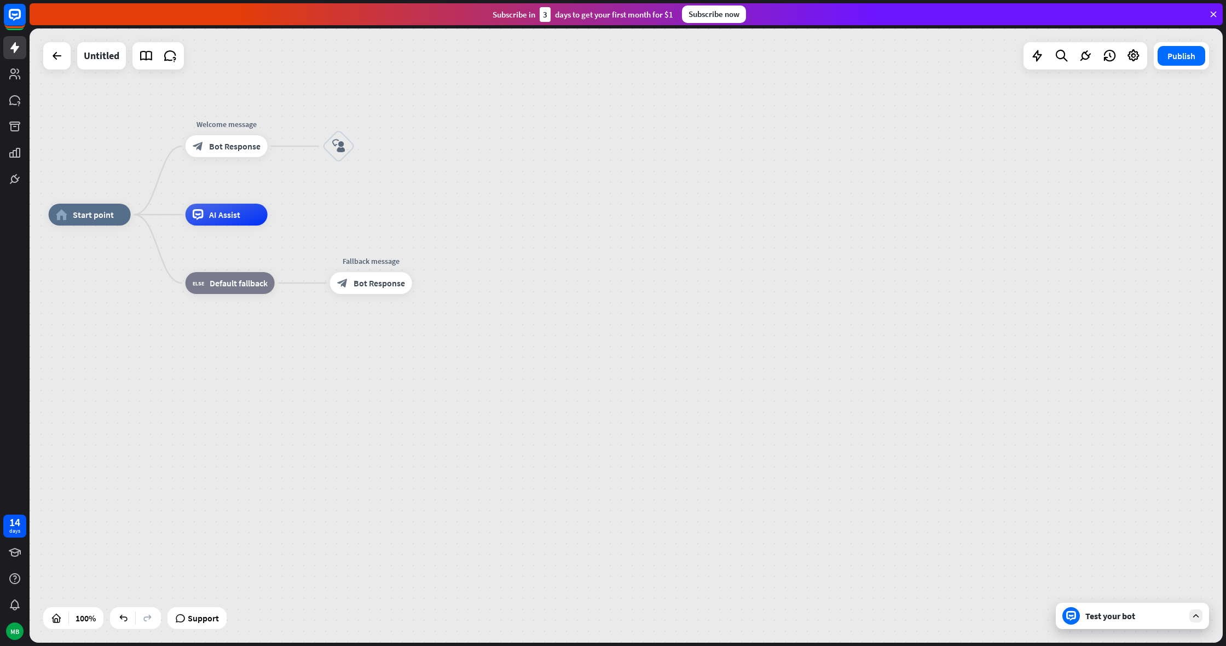
drag, startPoint x: 357, startPoint y: 212, endPoint x: 381, endPoint y: 209, distance: 23.8
click at [381, 209] on div "home_2 Start point Welcome message block_bot_response Bot Response block_user_i…" at bounding box center [626, 335] width 1193 height 614
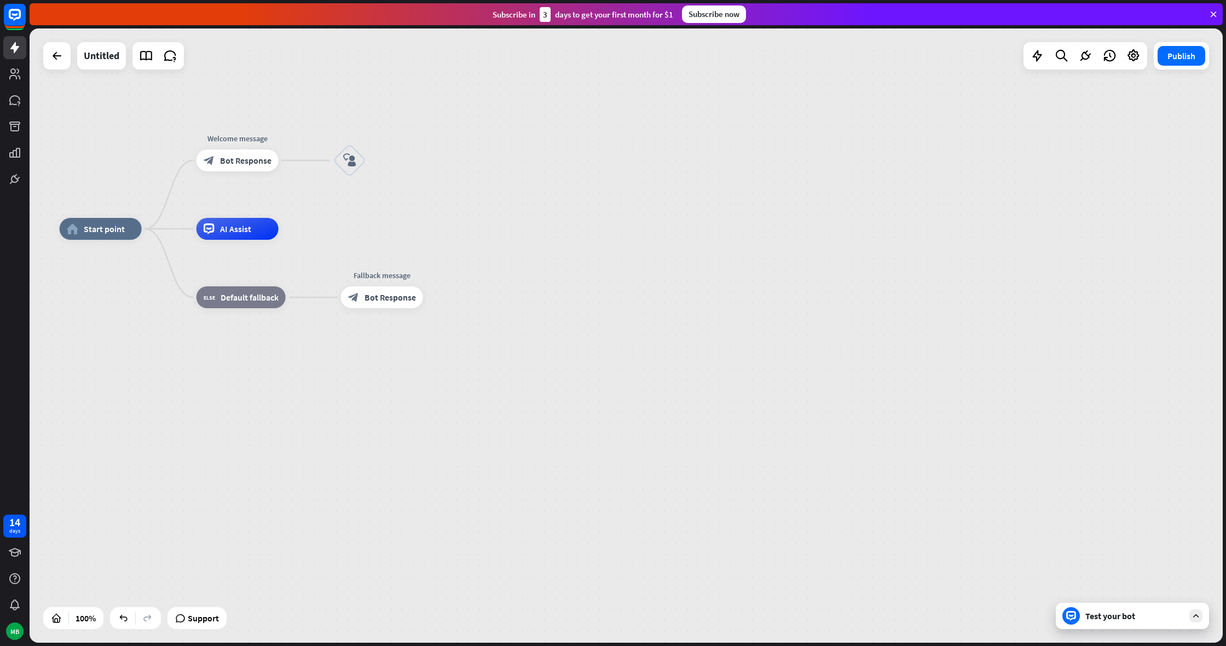
drag, startPoint x: 726, startPoint y: 197, endPoint x: 776, endPoint y: 218, distance: 54.2
click at [773, 218] on div "home_2 Start point Welcome message block_bot_response Bot Response block_user_i…" at bounding box center [626, 335] width 1193 height 614
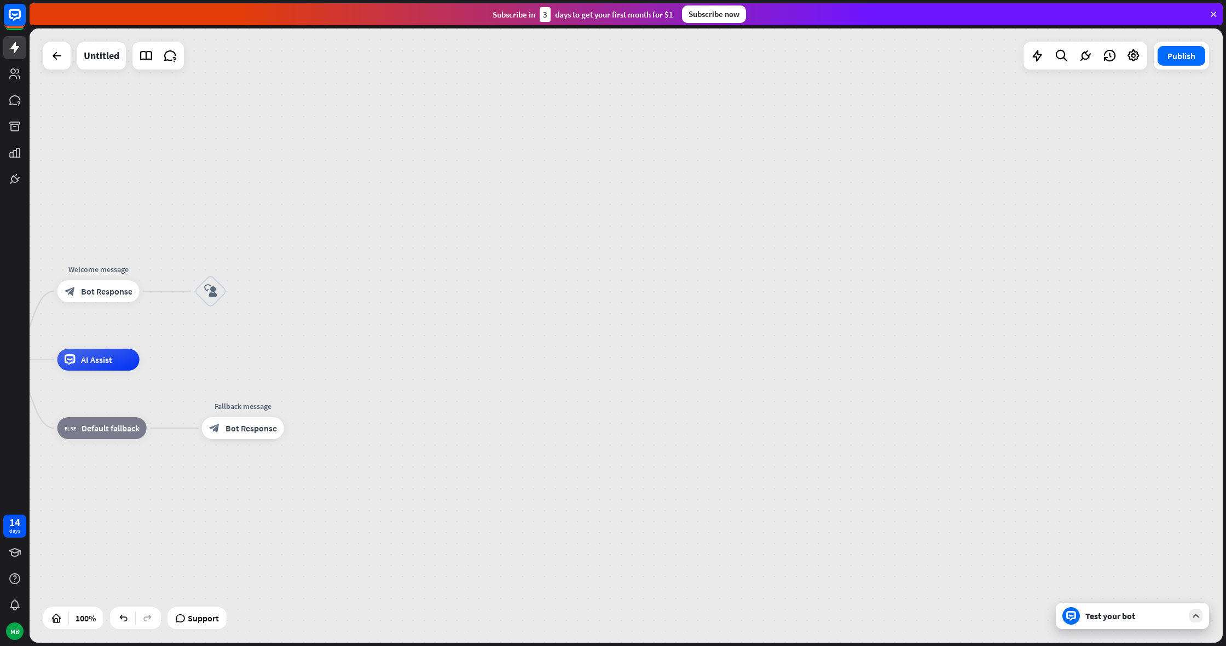
drag, startPoint x: 896, startPoint y: 175, endPoint x: 868, endPoint y: 301, distance: 129.1
click at [868, 301] on div "home_2 Start point Welcome message block_bot_response Bot Response block_user_i…" at bounding box center [626, 335] width 1193 height 614
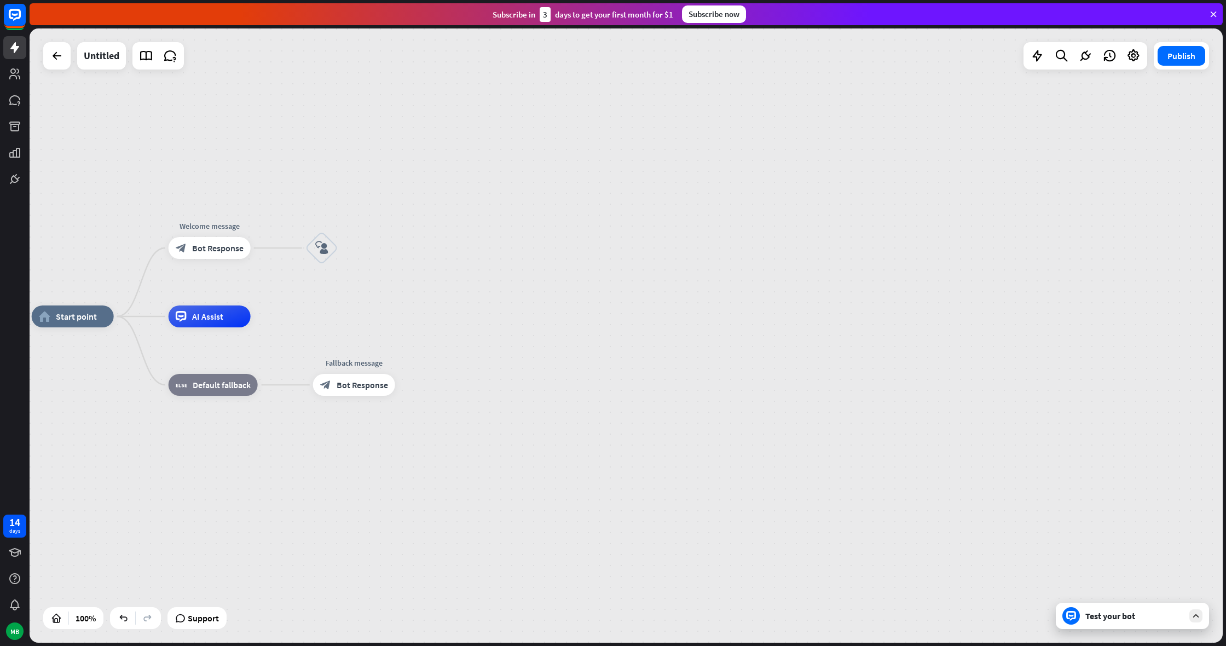
drag, startPoint x: 1149, startPoint y: 380, endPoint x: 1219, endPoint y: 317, distance: 93.4
click at [1226, 315] on div "home_2 Start point Welcome message block_bot_response Bot Response block_user_i…" at bounding box center [628, 336] width 1197 height 617
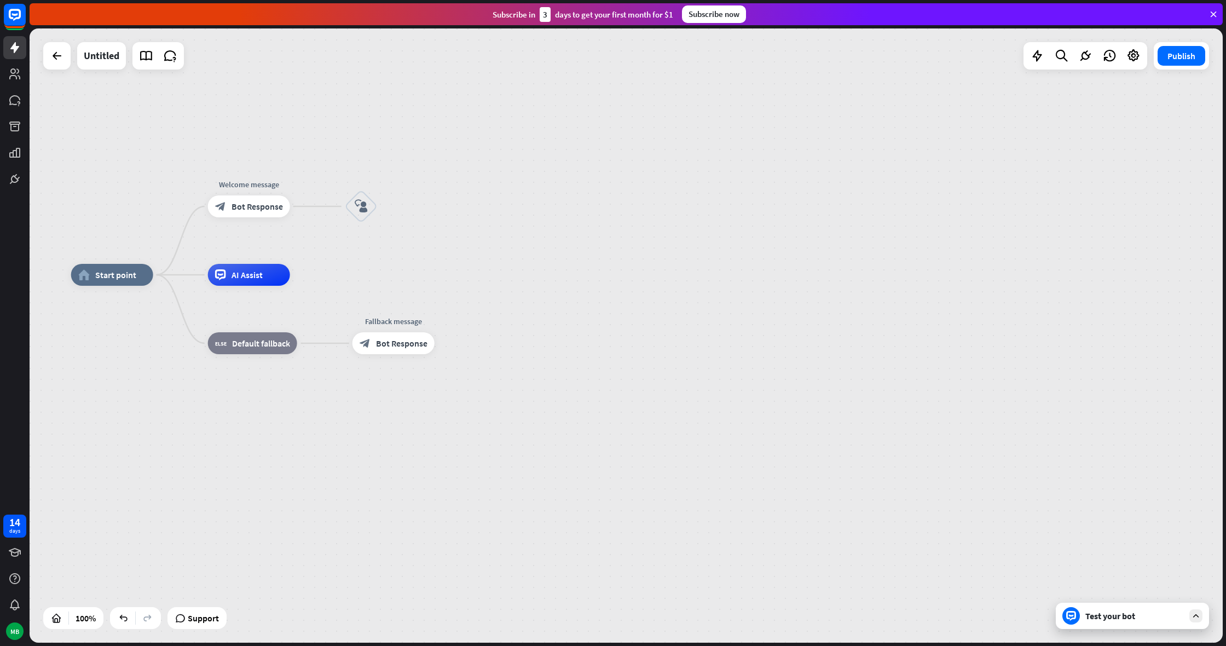
drag, startPoint x: 875, startPoint y: 268, endPoint x: 942, endPoint y: 225, distance: 79.6
click at [915, 227] on div "home_2 Start point Welcome message block_bot_response Bot Response block_user_i…" at bounding box center [626, 335] width 1193 height 614
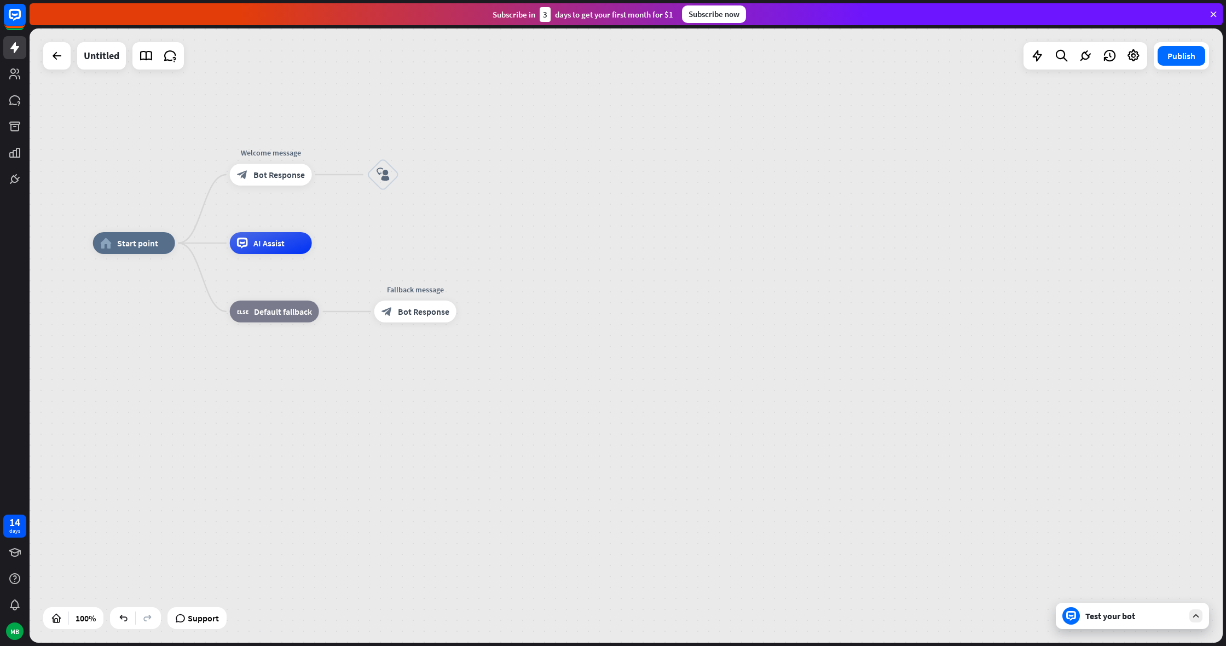
drag, startPoint x: 1205, startPoint y: 255, endPoint x: 1223, endPoint y: 225, distance: 35.1
click at [1225, 224] on div "home_2 Start point Welcome message block_bot_response Bot Response block_user_i…" at bounding box center [628, 336] width 1197 height 617
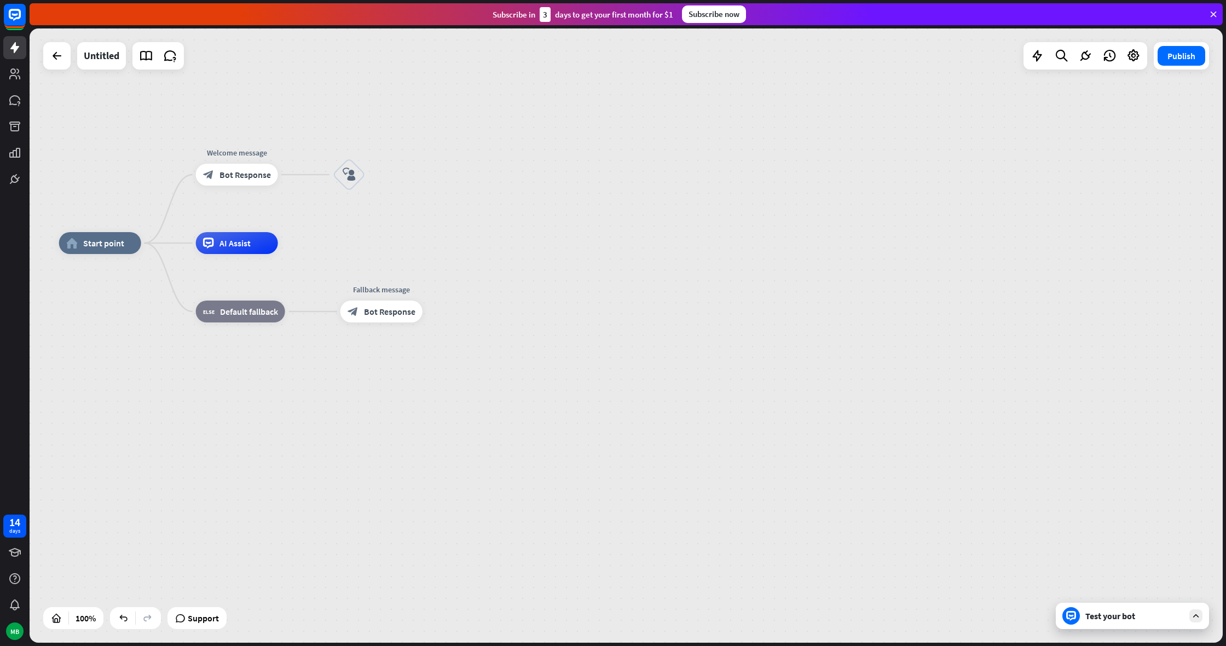
click at [4, 0] on html "14 days MB close Product Help First steps Get started with ChatBot Help Center …" at bounding box center [613, 323] width 1226 height 646
